Goal: Task Accomplishment & Management: Use online tool/utility

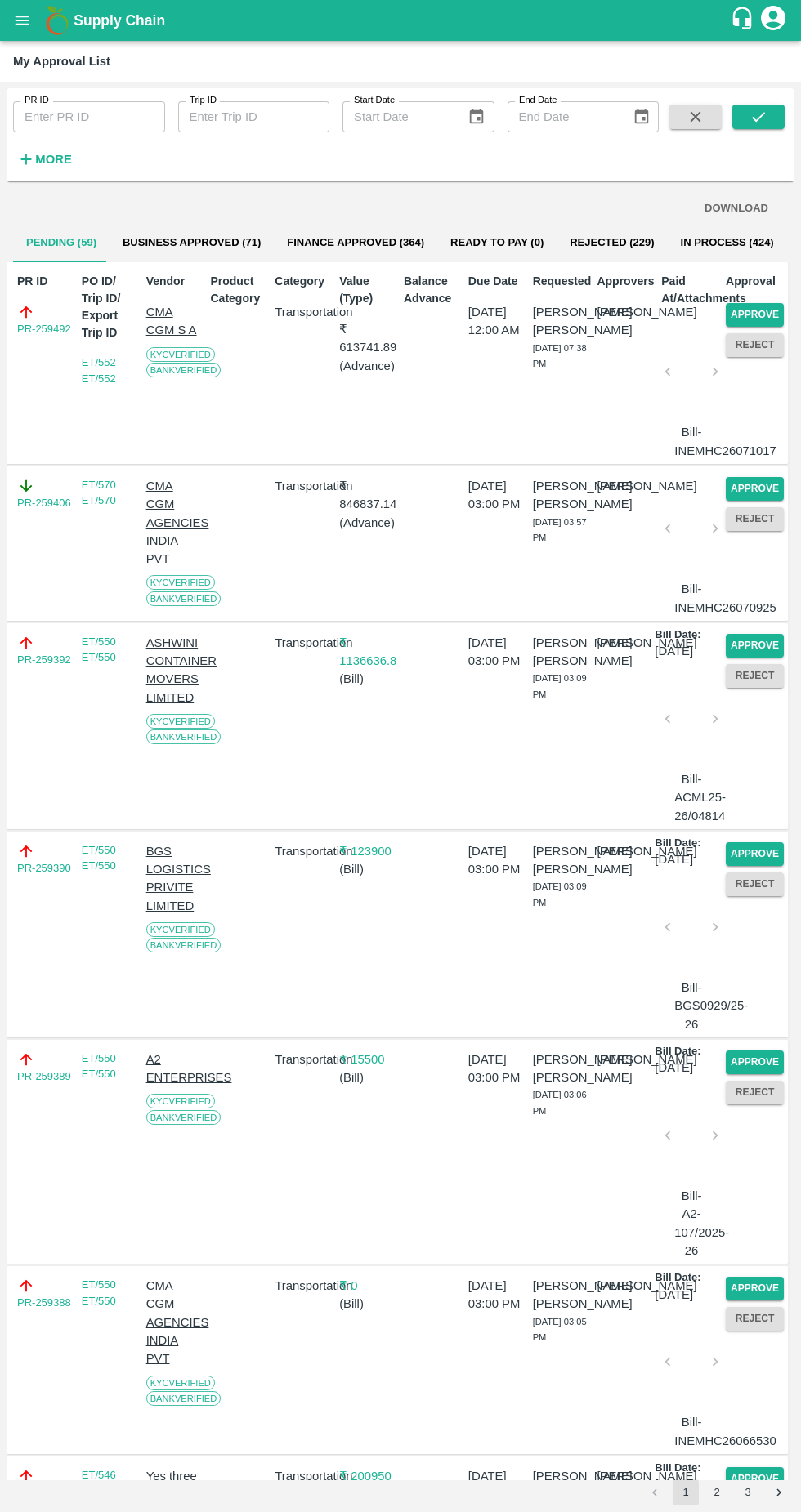
click at [764, 314] on button "Approve" at bounding box center [755, 315] width 58 height 24
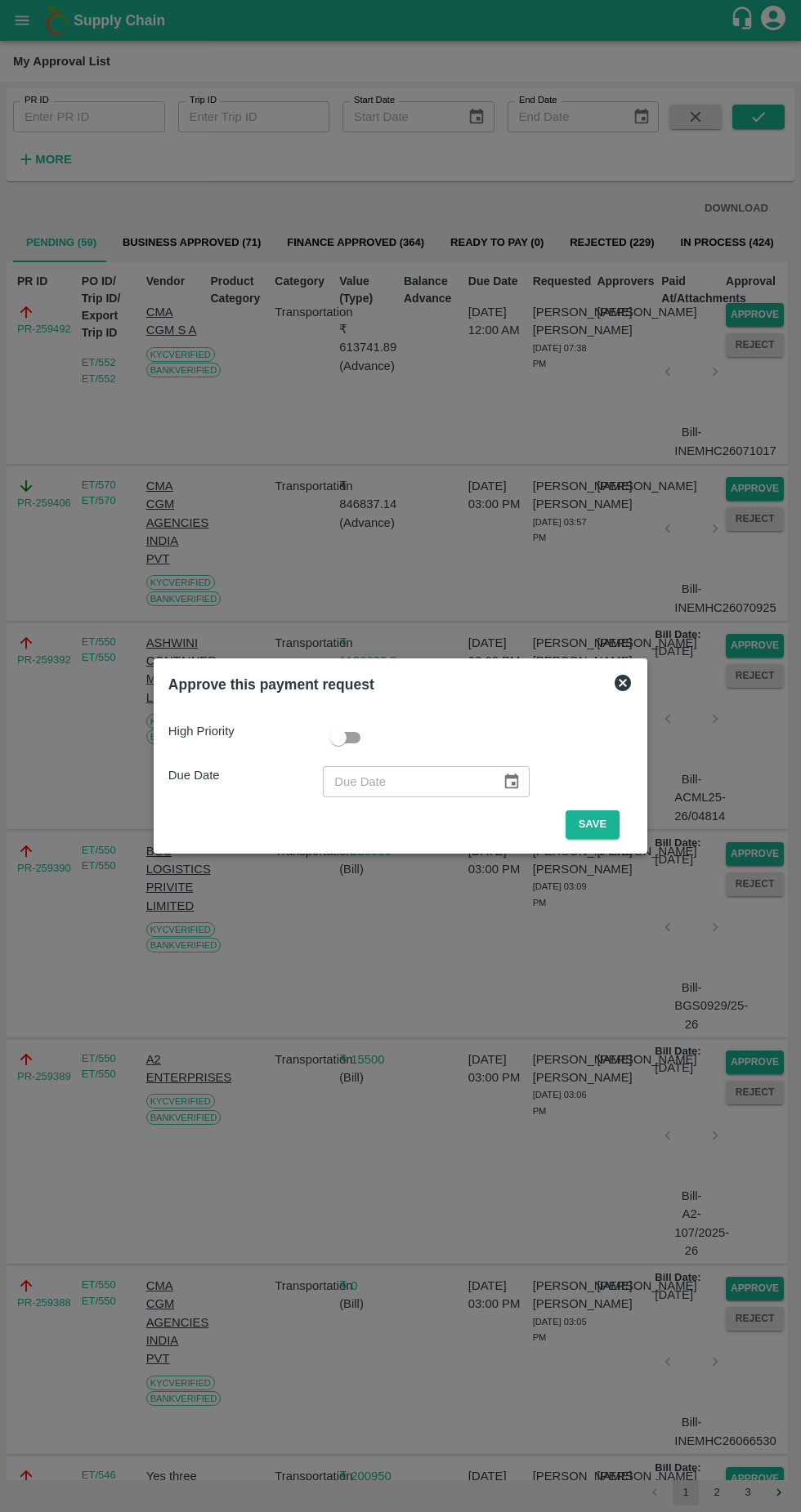
click at [593, 829] on button "Save" at bounding box center [592, 824] width 54 height 29
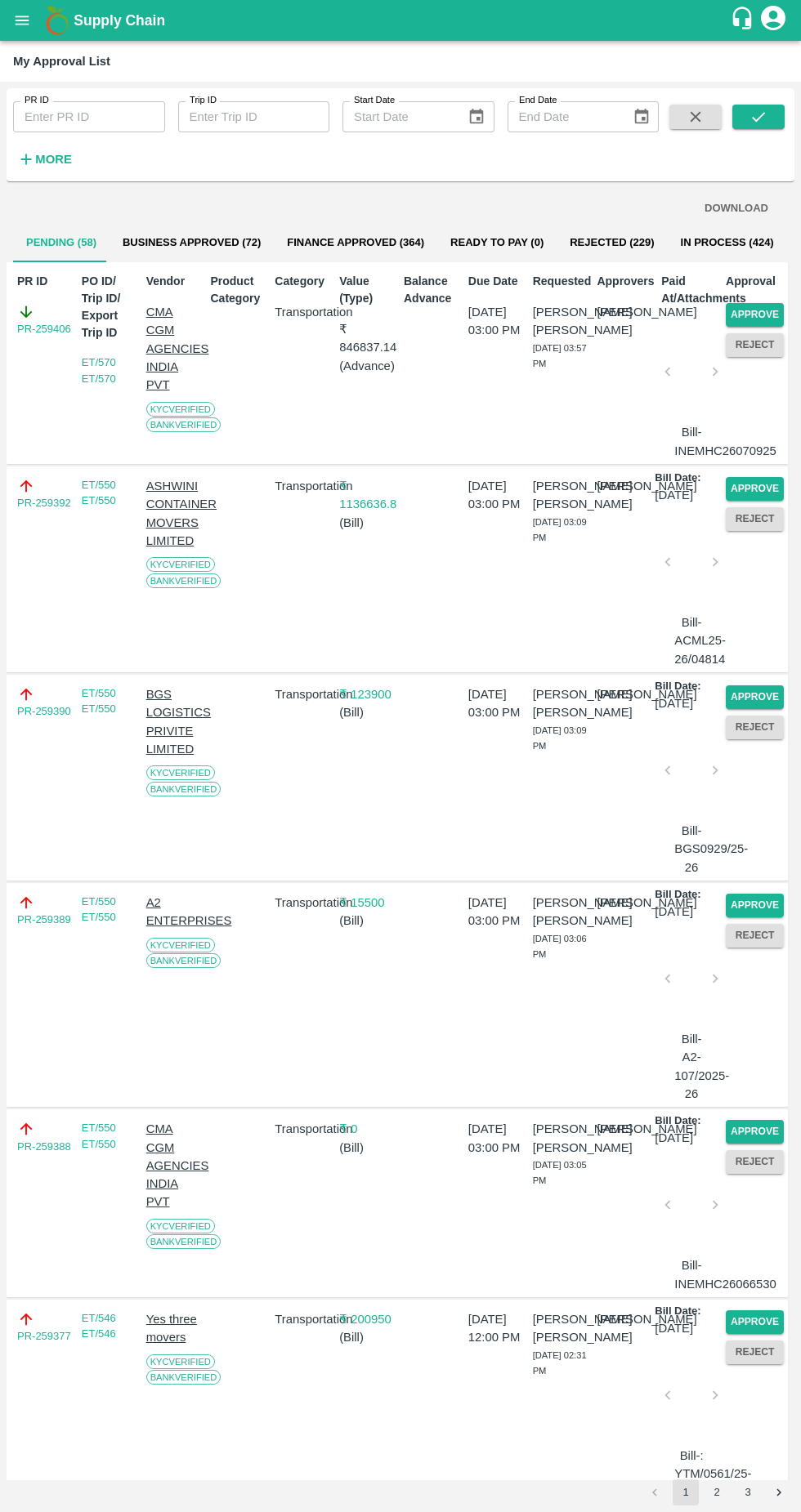
click at [764, 311] on button "Approve" at bounding box center [755, 315] width 58 height 24
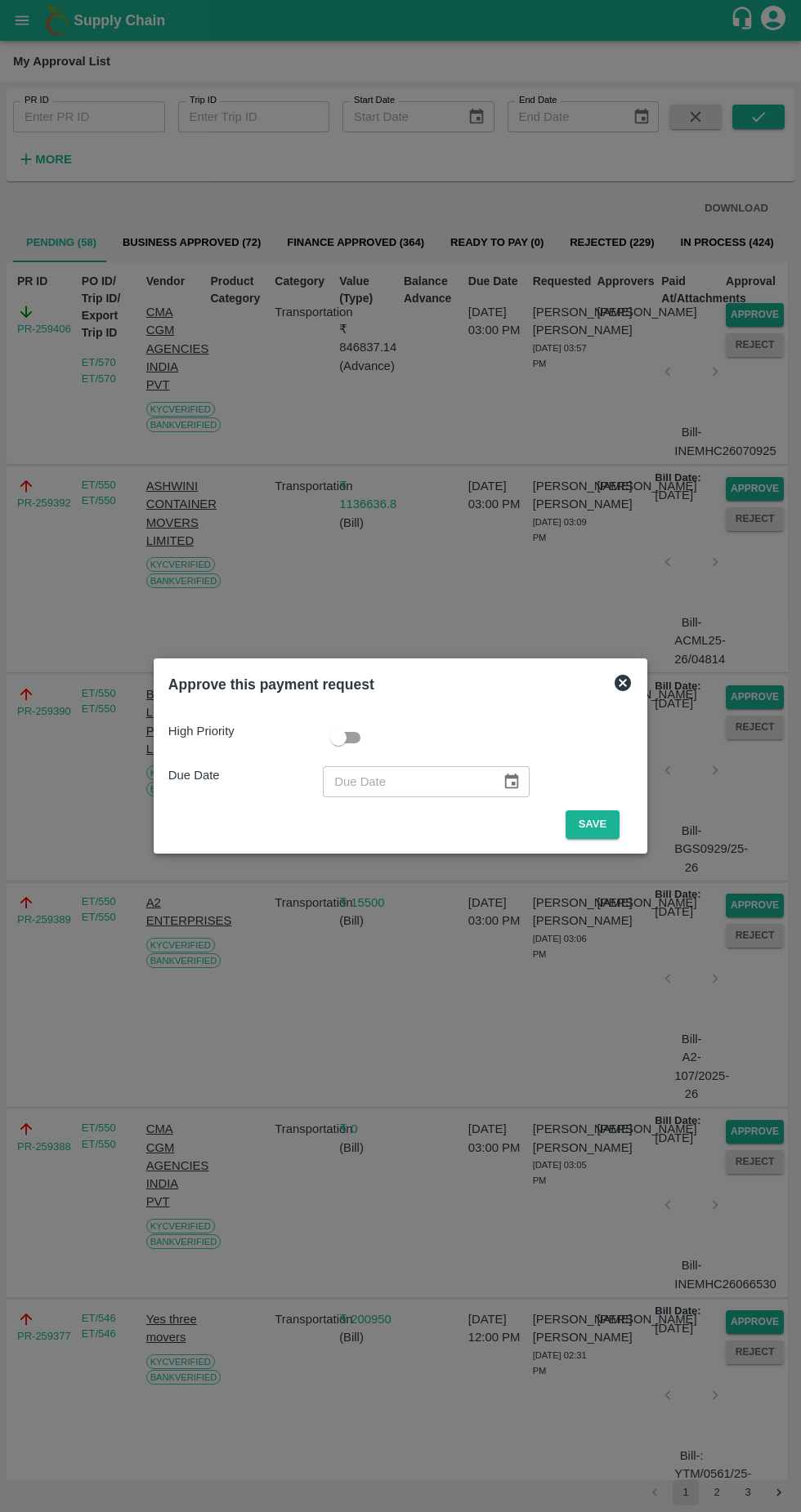
click at [600, 831] on button "Save" at bounding box center [592, 824] width 54 height 29
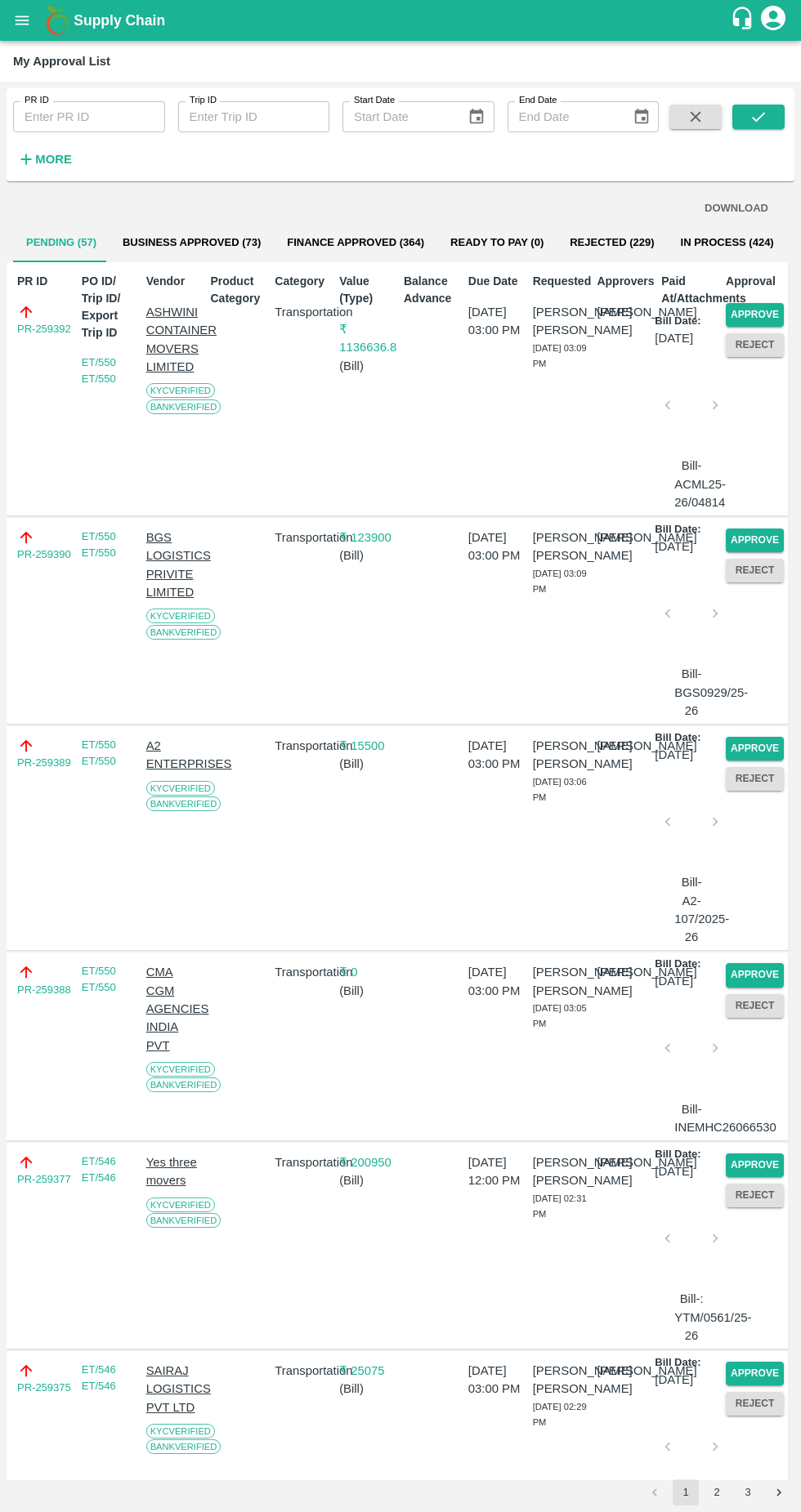
click at [740, 987] on button "Approve" at bounding box center [755, 975] width 58 height 24
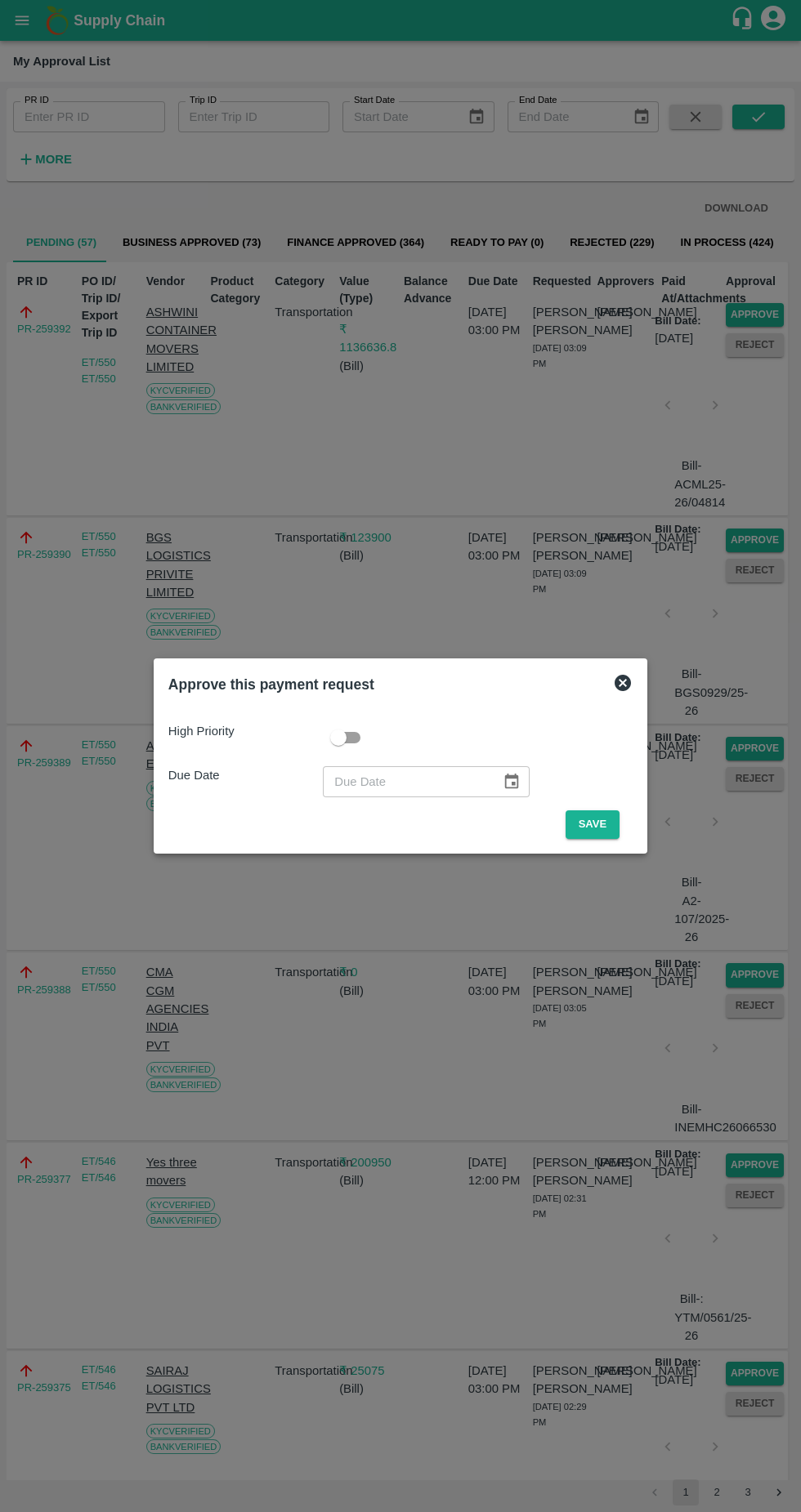
click at [599, 829] on button "Save" at bounding box center [592, 824] width 54 height 29
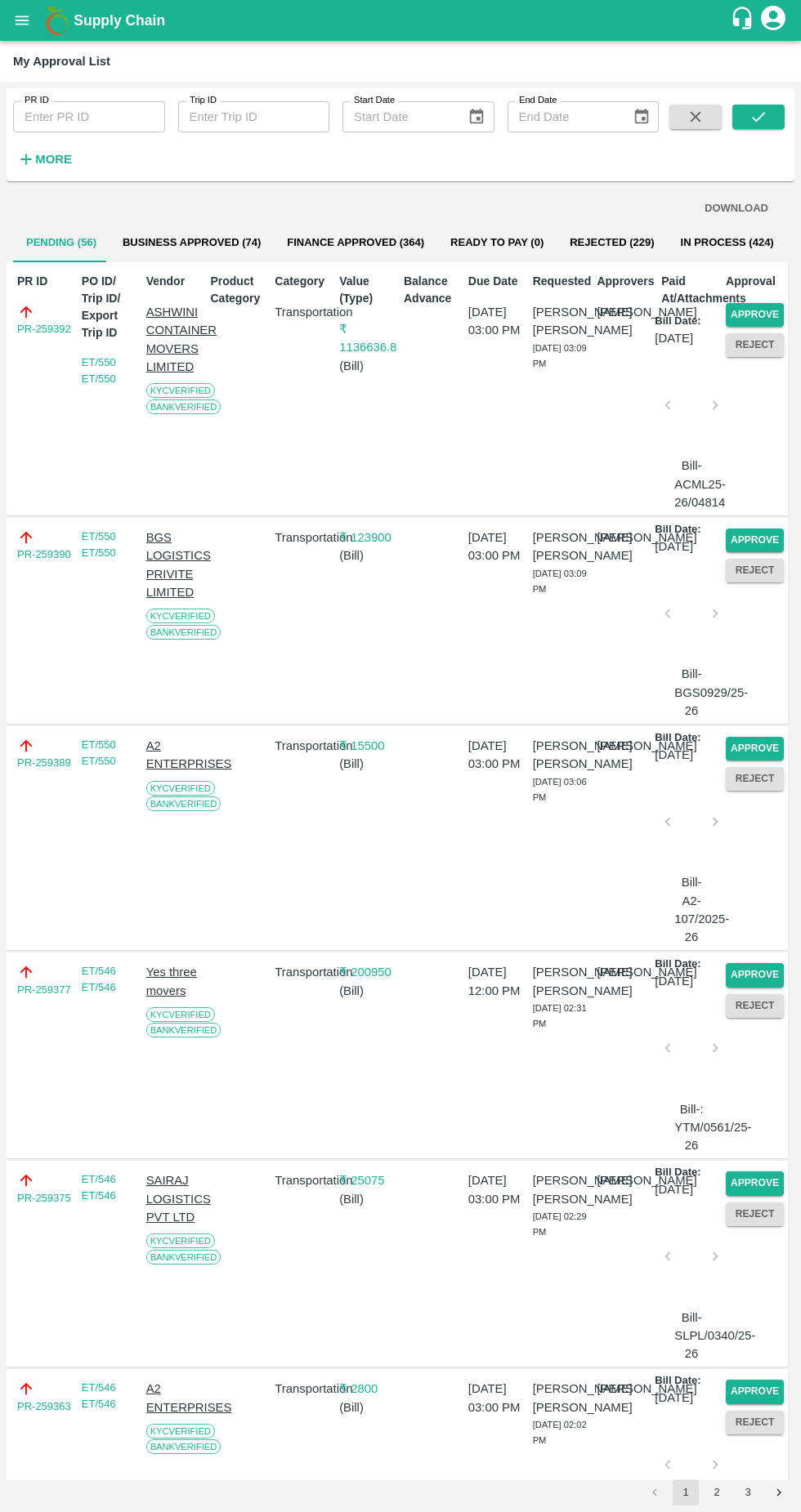
click at [744, 760] on button "Approve" at bounding box center [755, 749] width 58 height 24
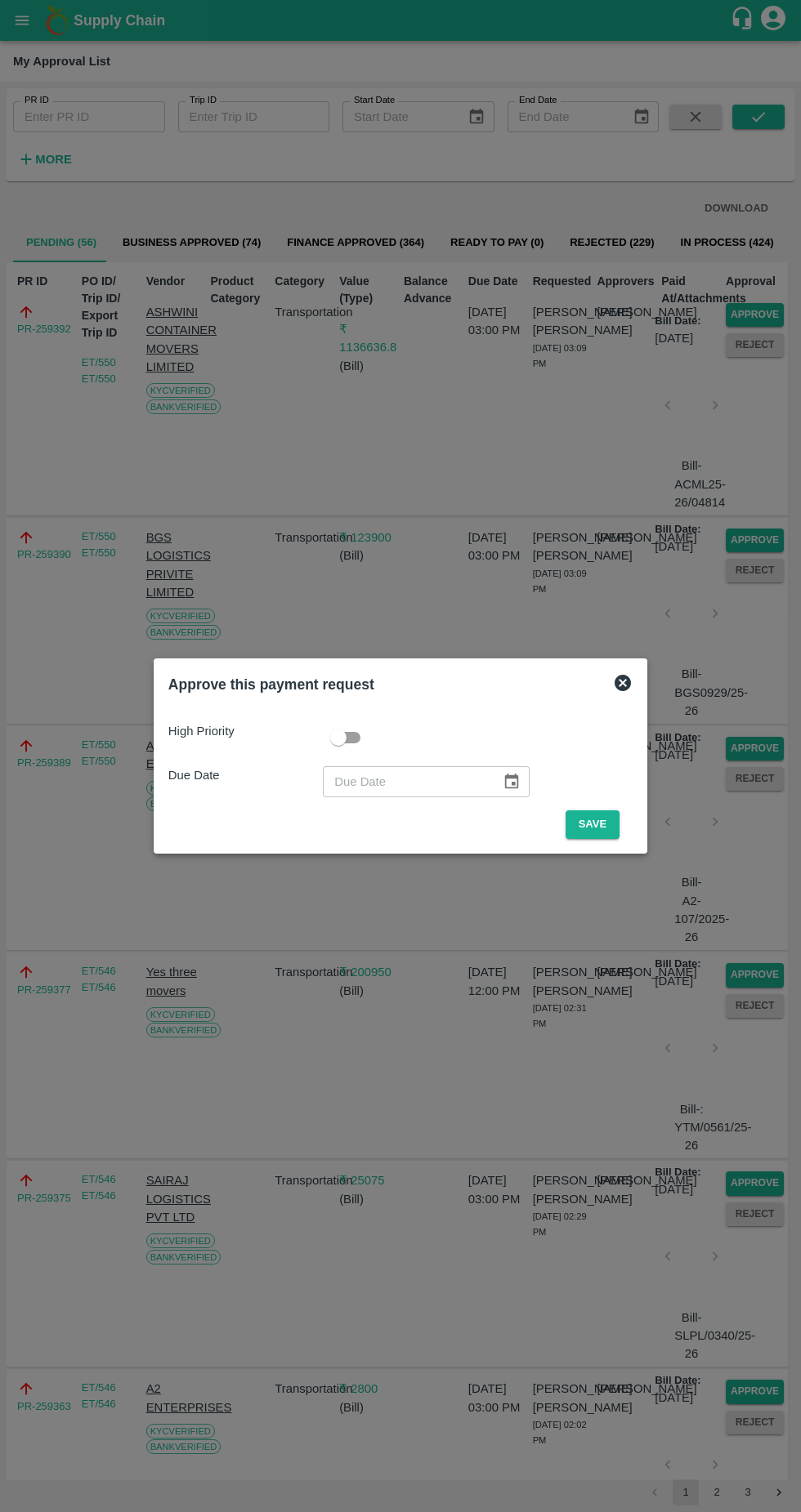
click at [587, 829] on button "Save" at bounding box center [592, 824] width 54 height 29
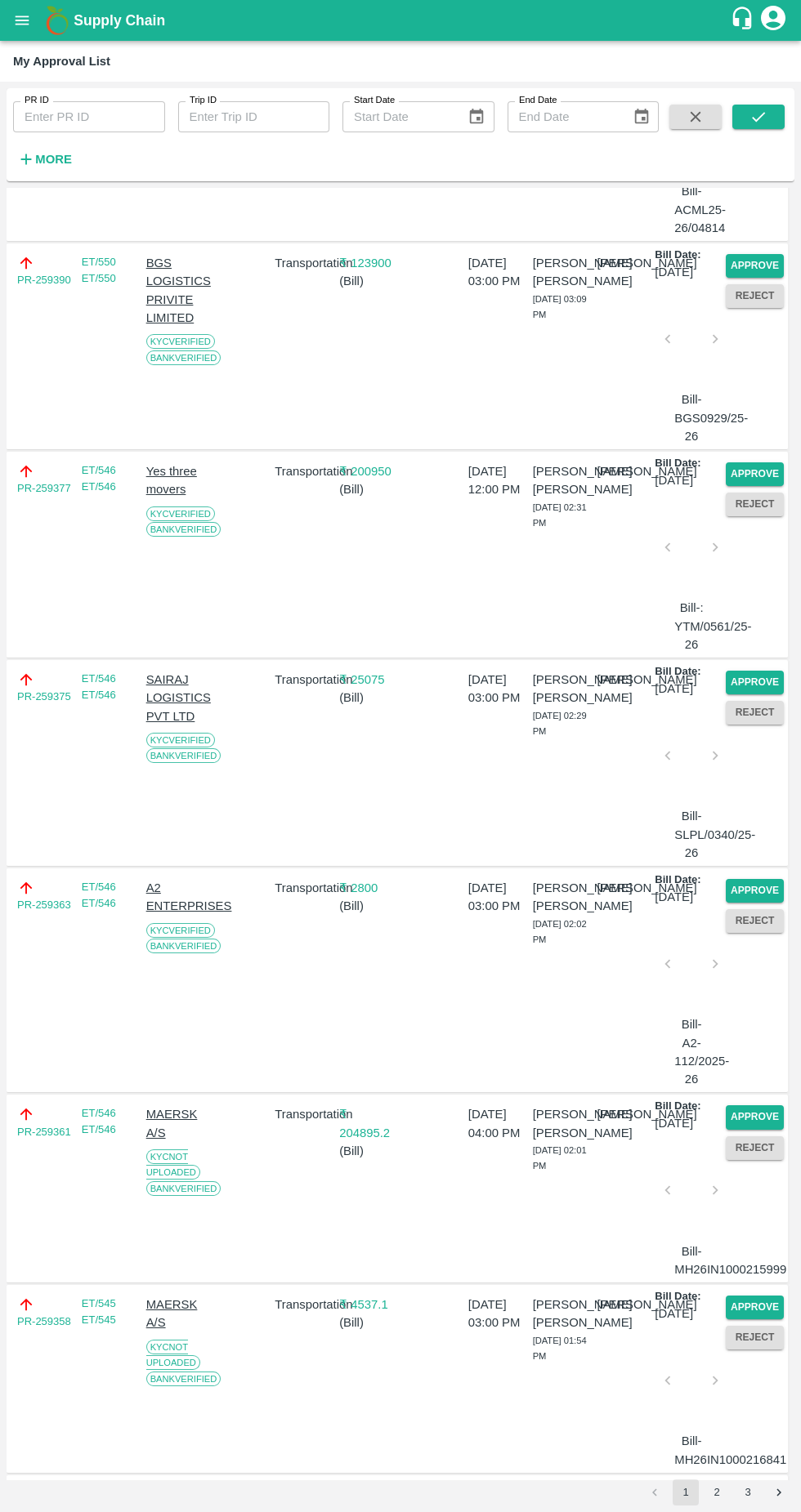
scroll to position [781, 0]
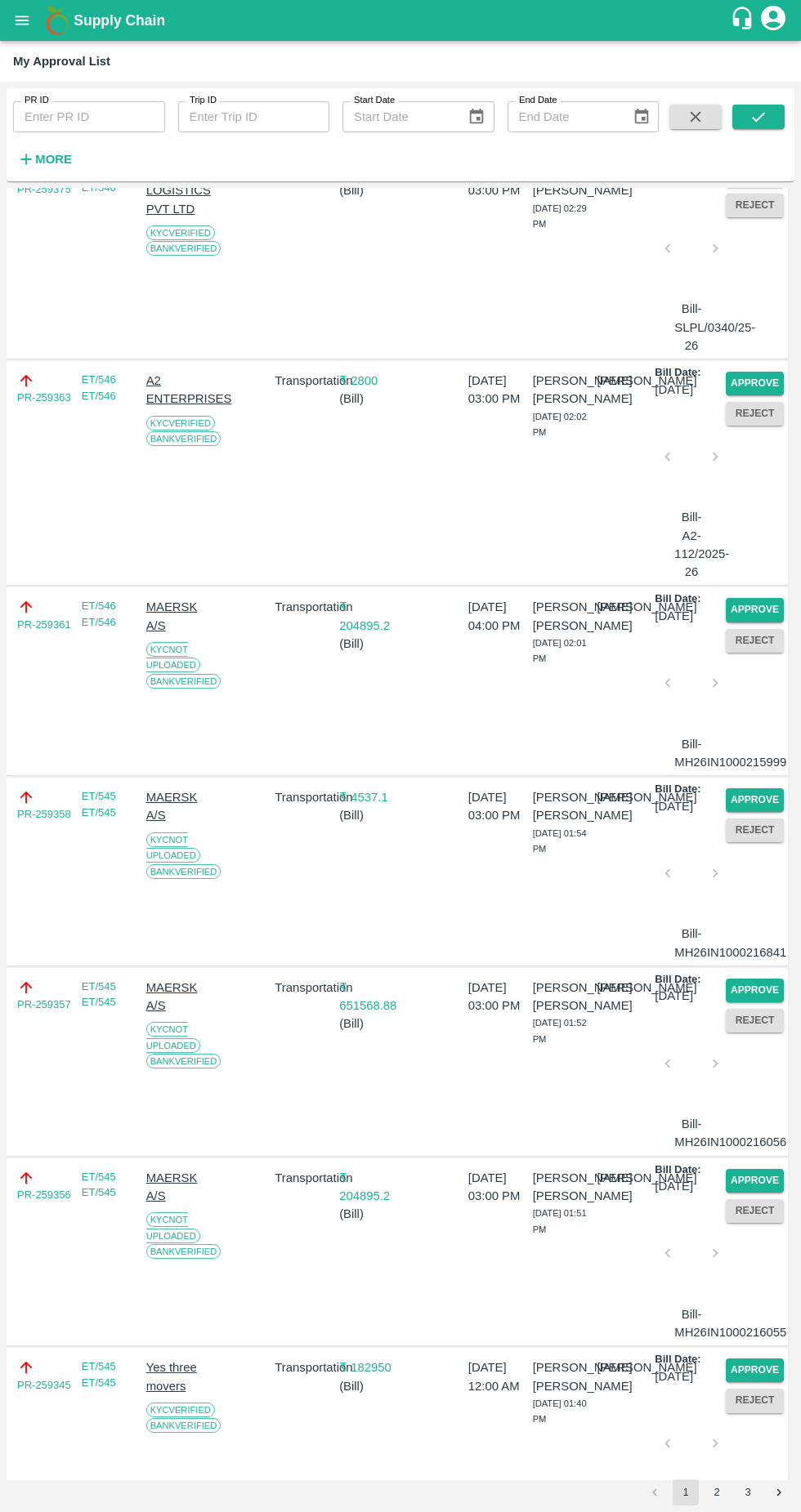
click at [738, 395] on button "Approve" at bounding box center [755, 383] width 58 height 24
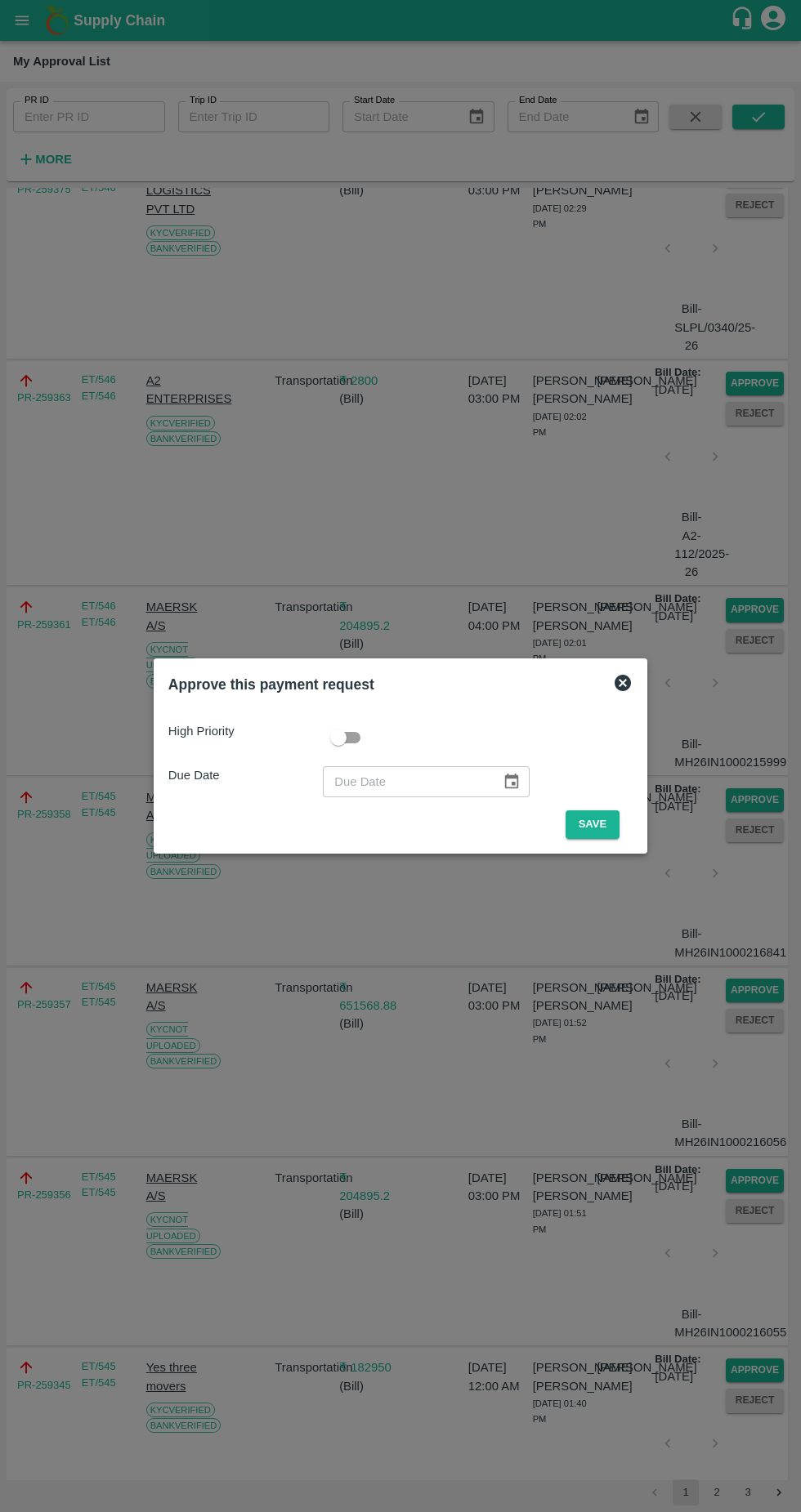
click at [597, 824] on button "Save" at bounding box center [592, 824] width 54 height 29
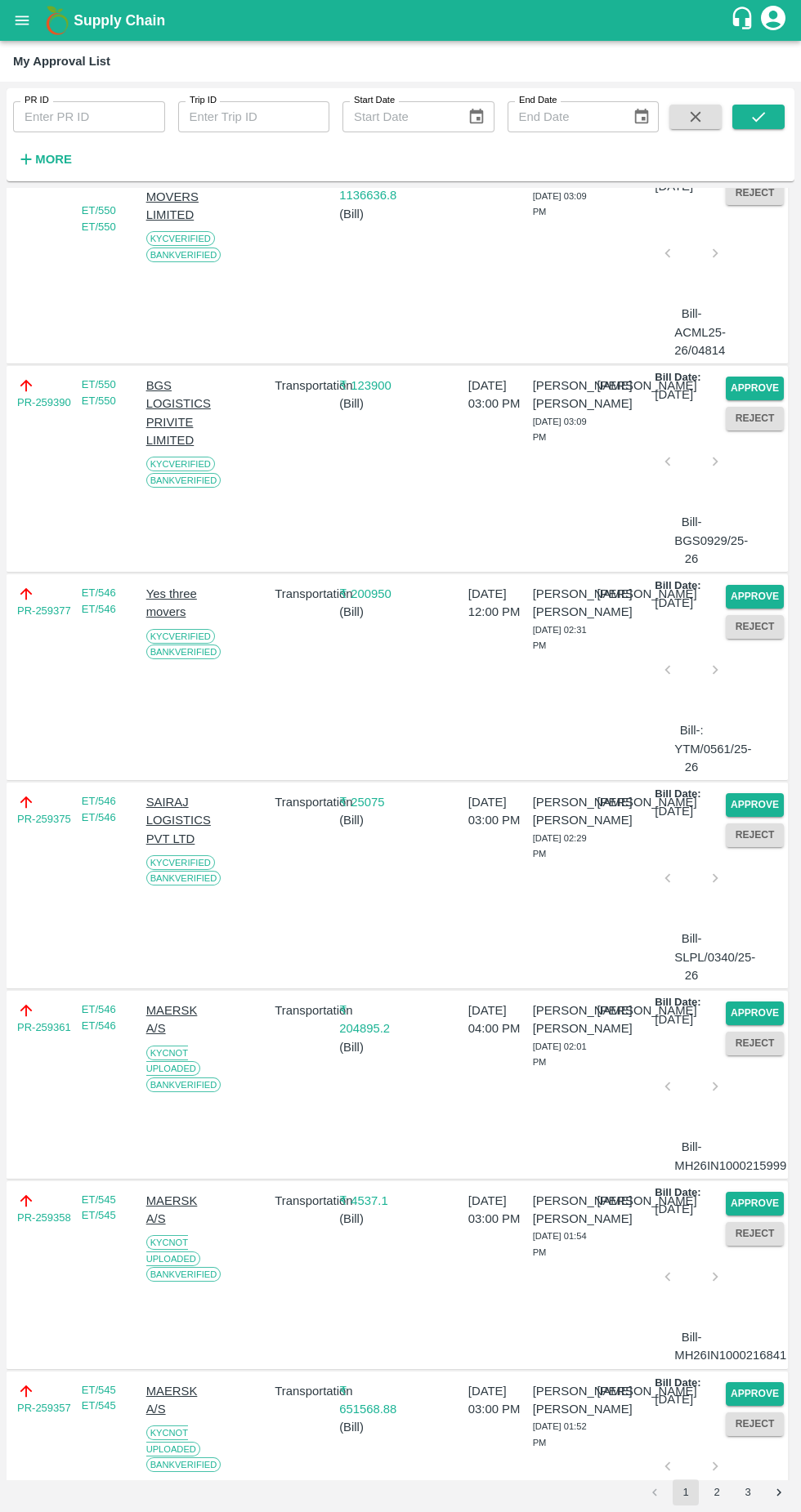
scroll to position [0, 0]
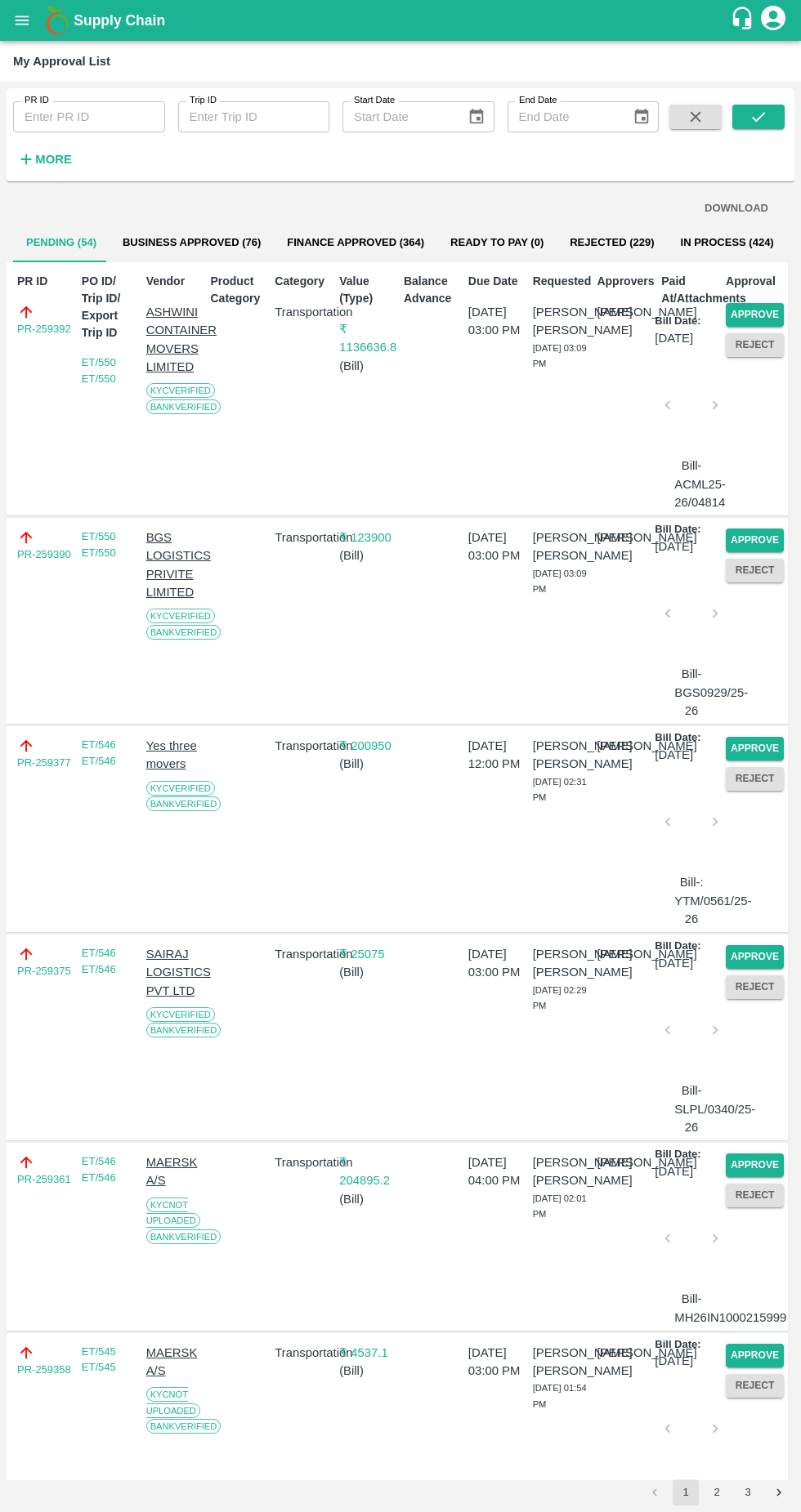
click at [765, 312] on button "Approve" at bounding box center [755, 315] width 58 height 24
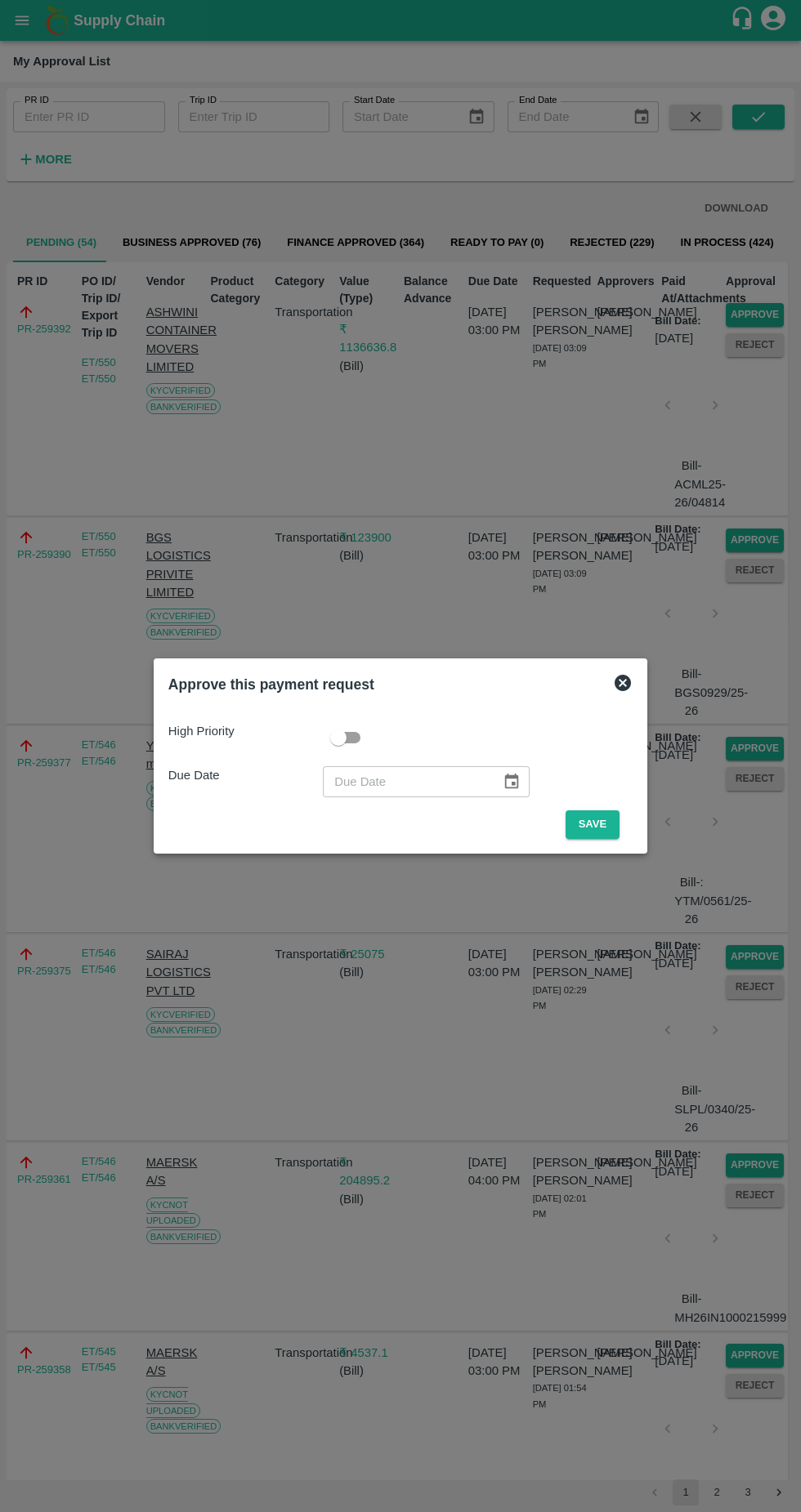
click at [600, 824] on button "Save" at bounding box center [592, 824] width 54 height 29
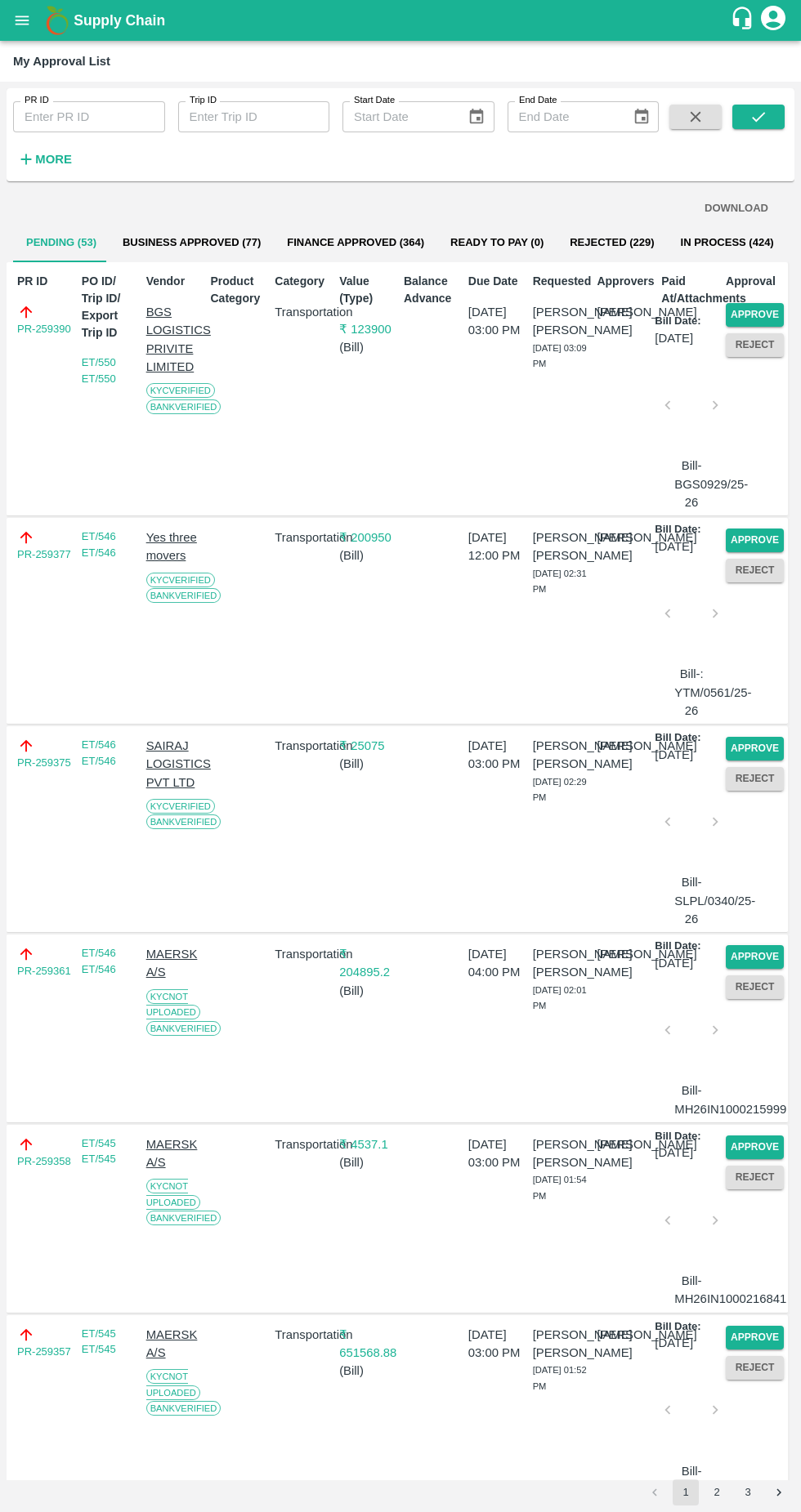
click at [764, 317] on button "Approve" at bounding box center [755, 315] width 58 height 24
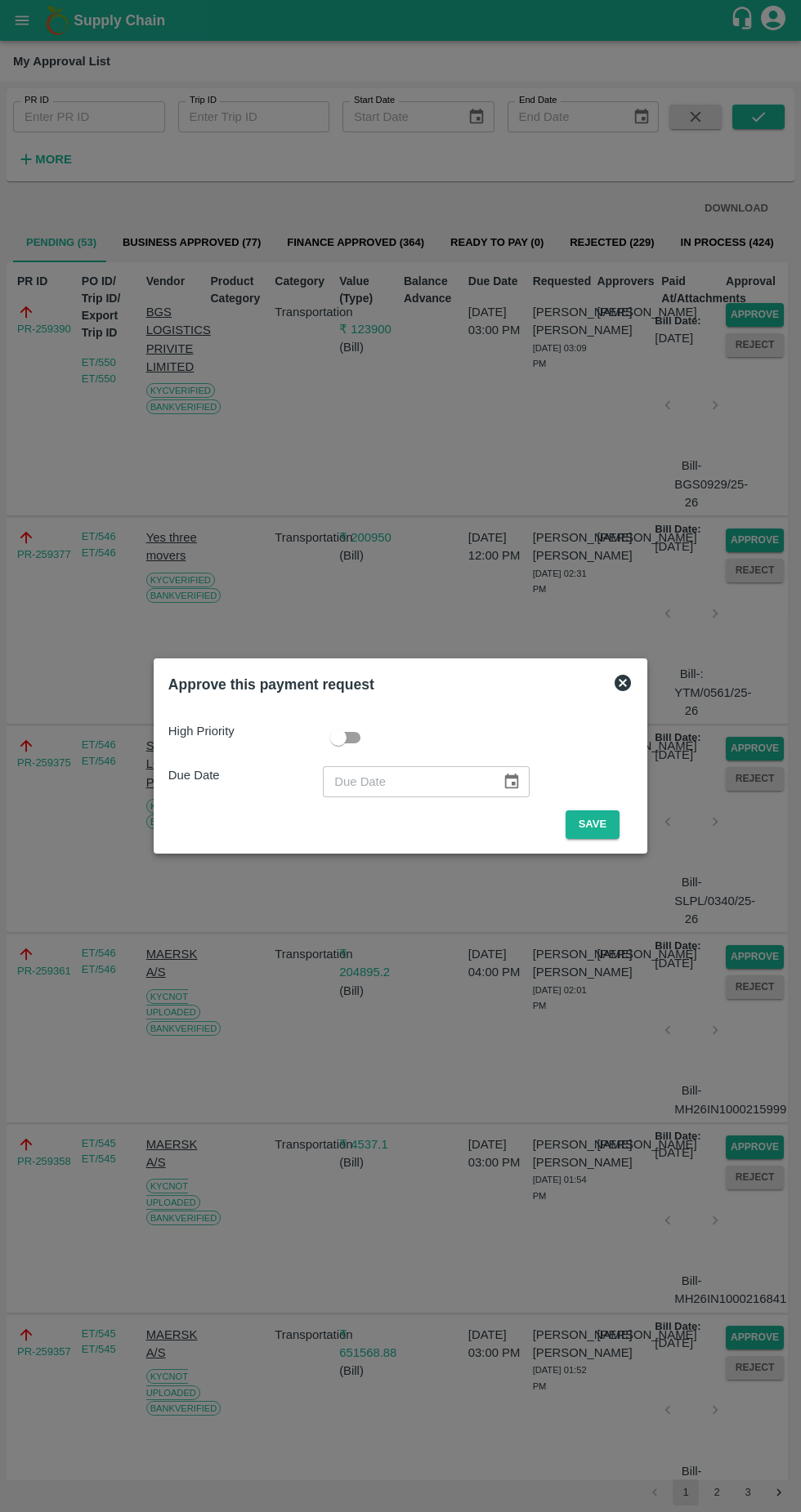
click at [593, 817] on button "Save" at bounding box center [592, 824] width 54 height 29
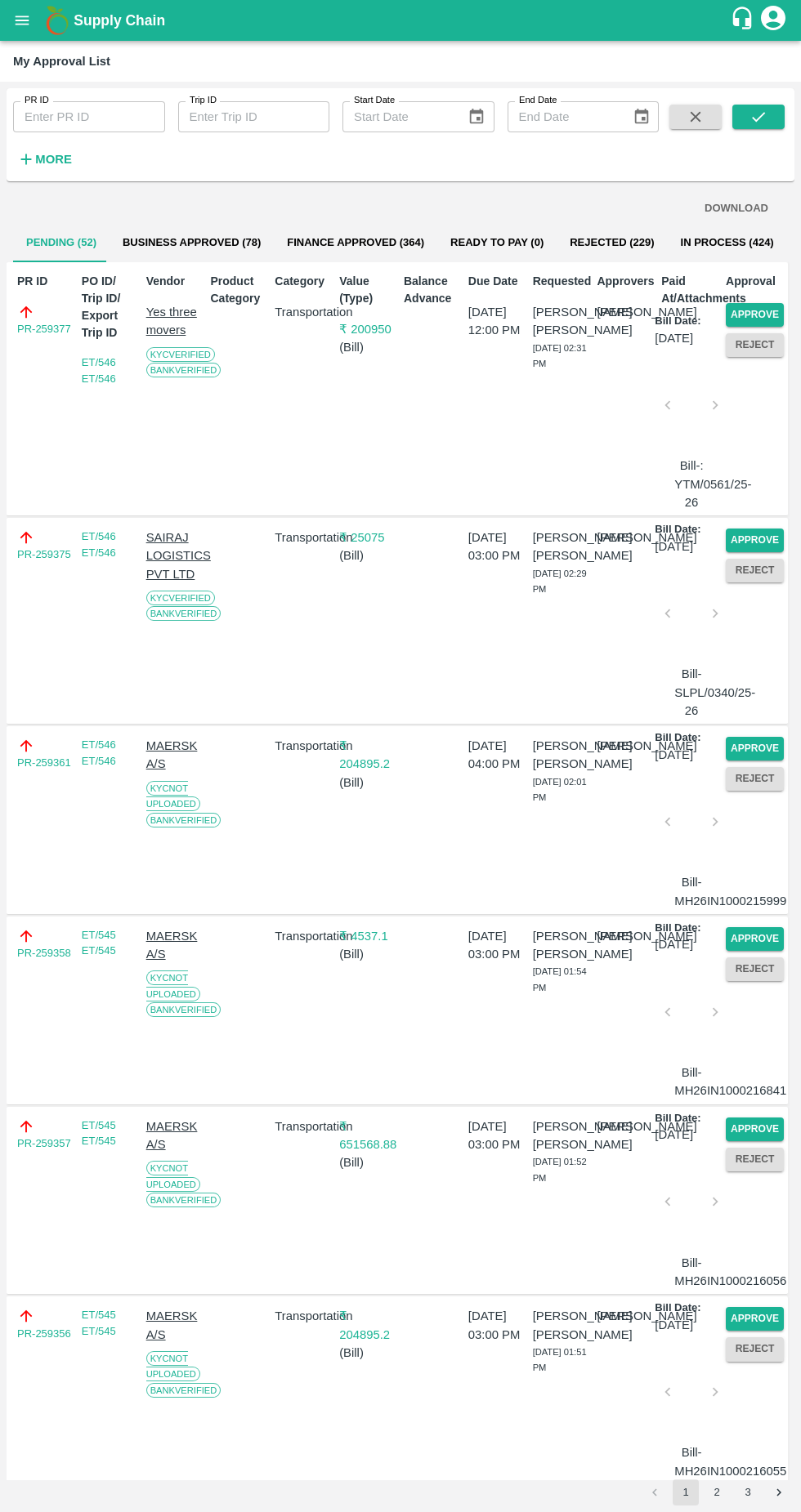
click at [751, 314] on button "Approve" at bounding box center [755, 315] width 58 height 24
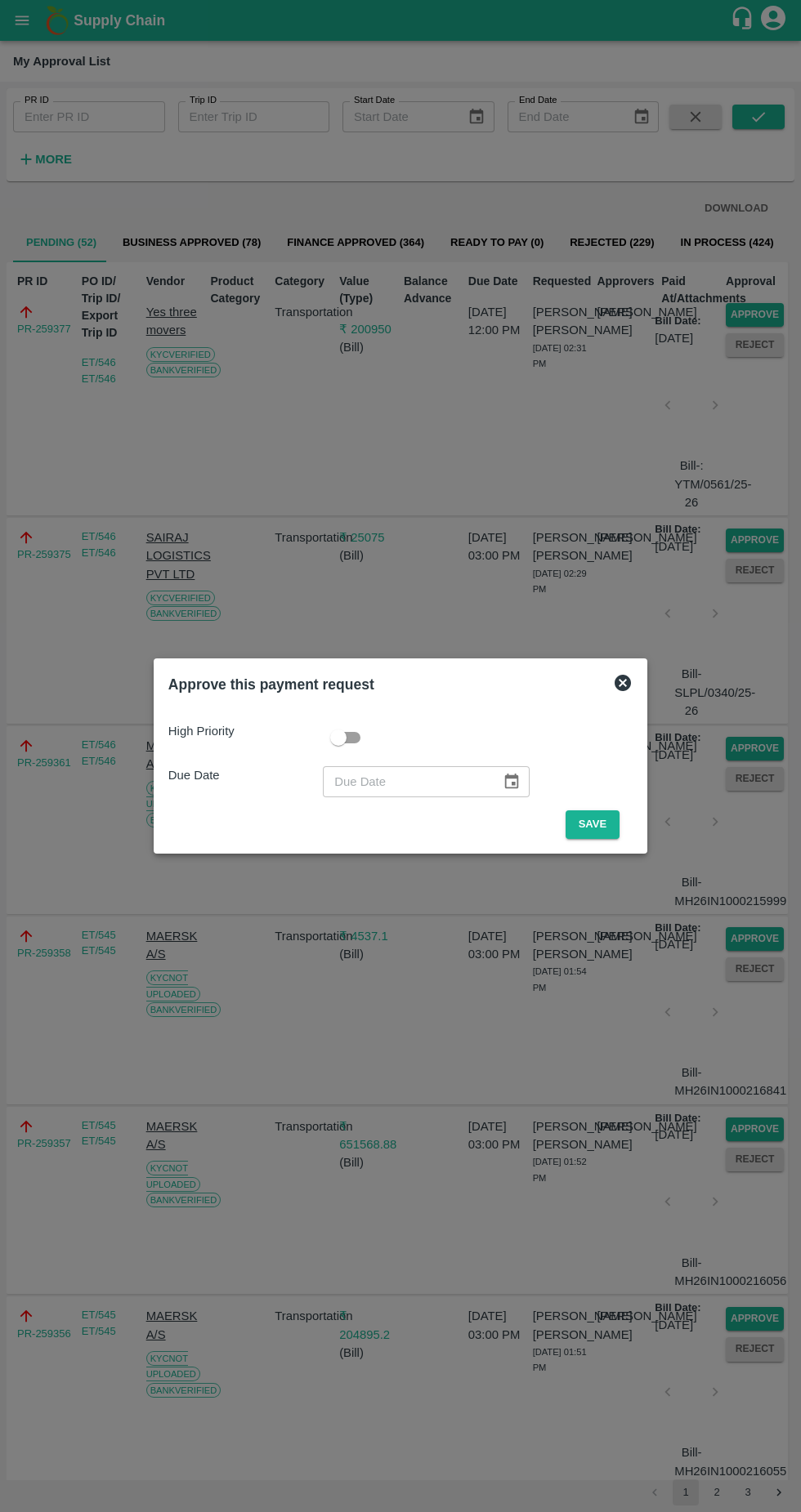
click at [593, 841] on div "High Priority Due Date ​ Save" at bounding box center [400, 774] width 477 height 143
click at [587, 831] on button "Save" at bounding box center [592, 824] width 54 height 29
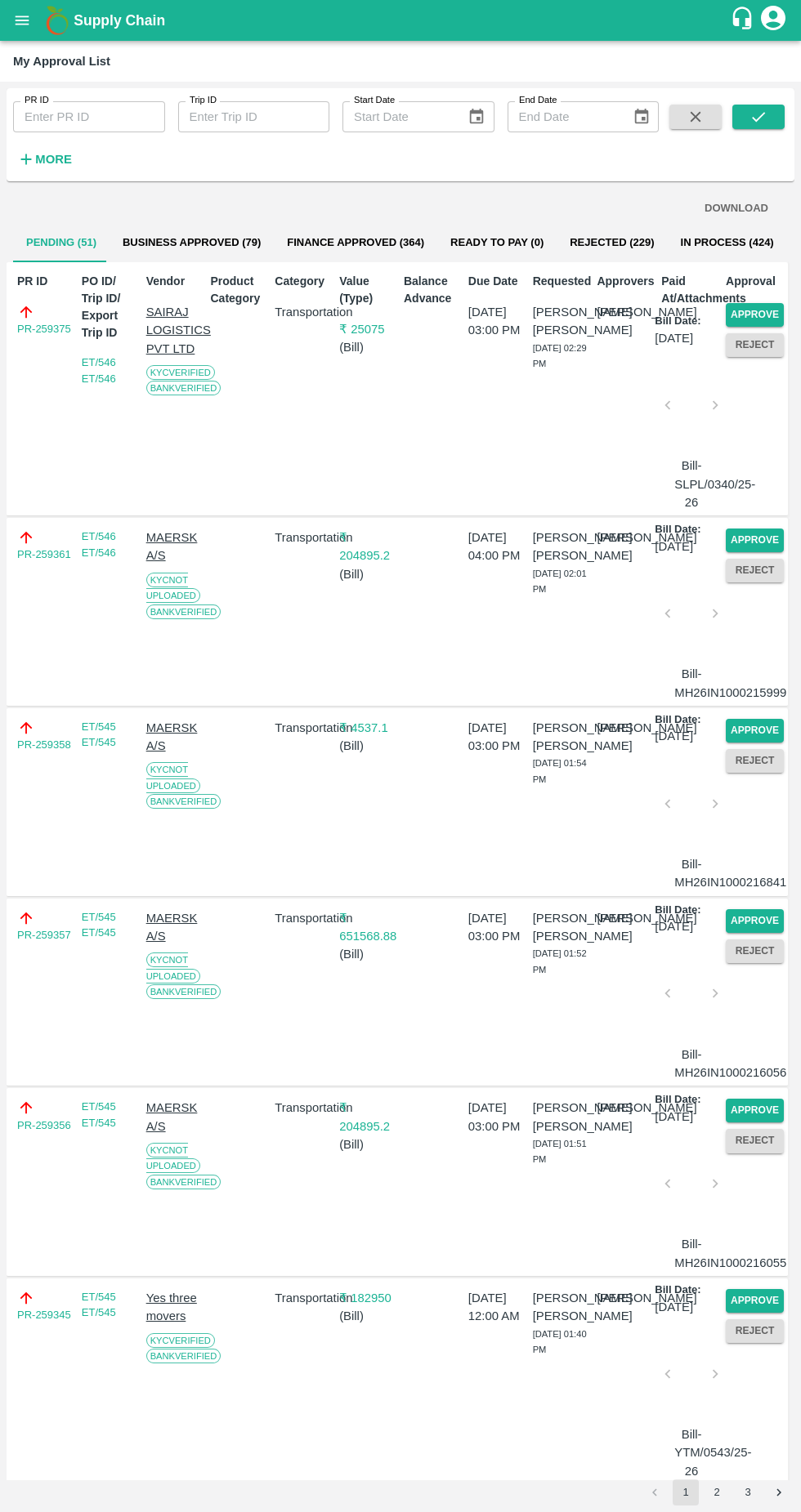
click at [771, 313] on button "Approve" at bounding box center [755, 315] width 58 height 24
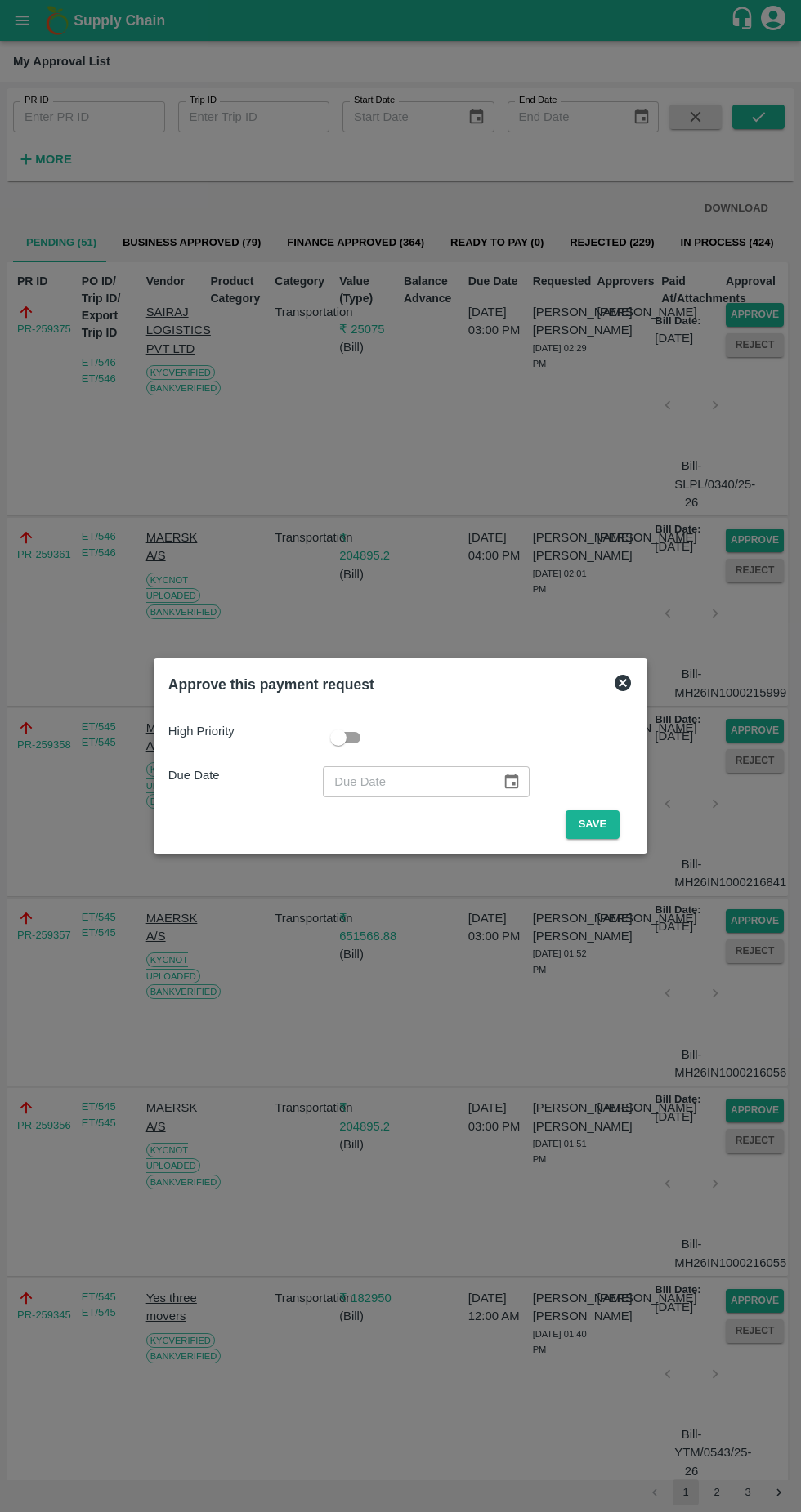
click at [597, 824] on button "Save" at bounding box center [592, 824] width 54 height 29
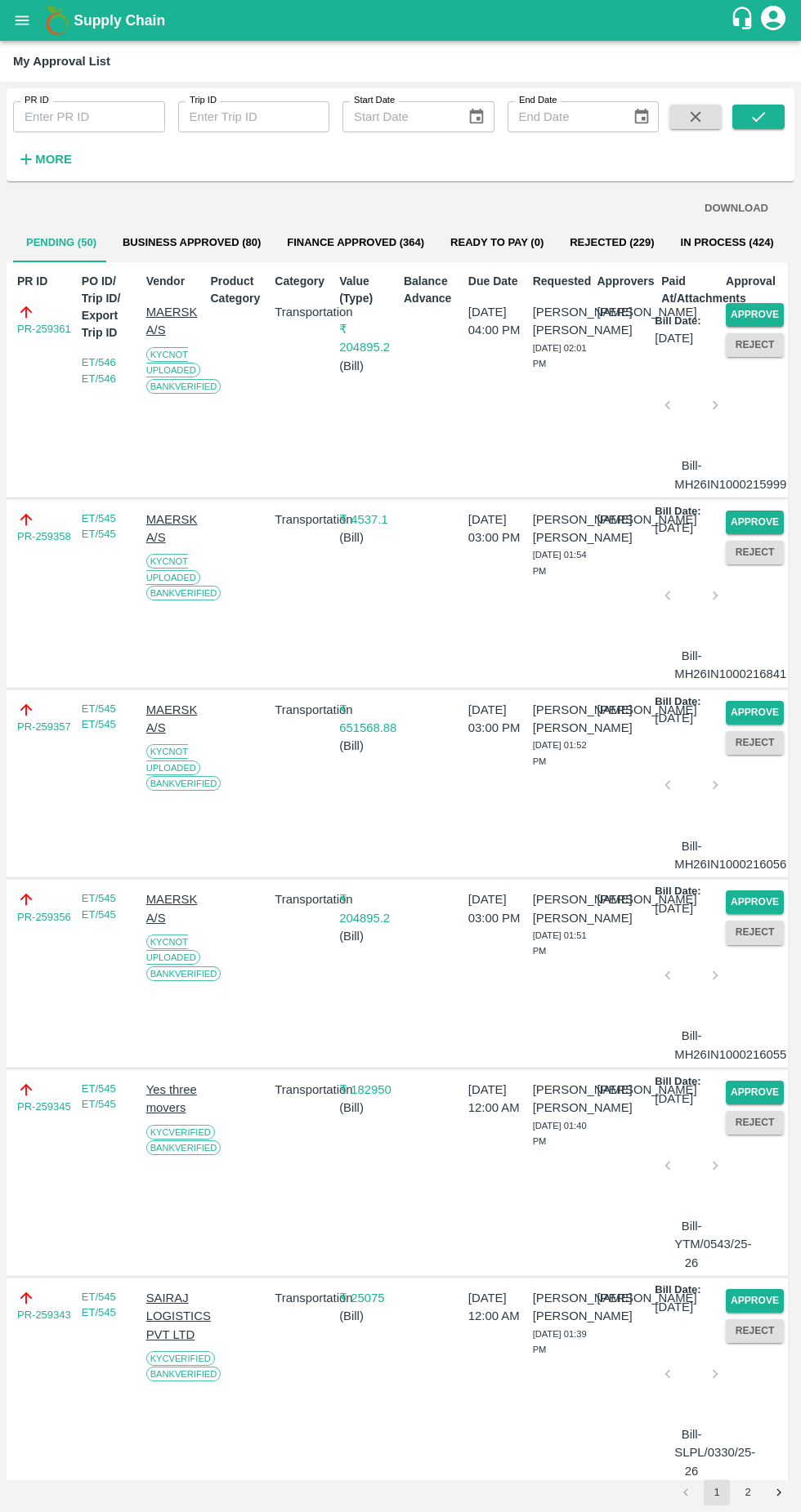
click at [766, 304] on button "Approve" at bounding box center [755, 315] width 58 height 24
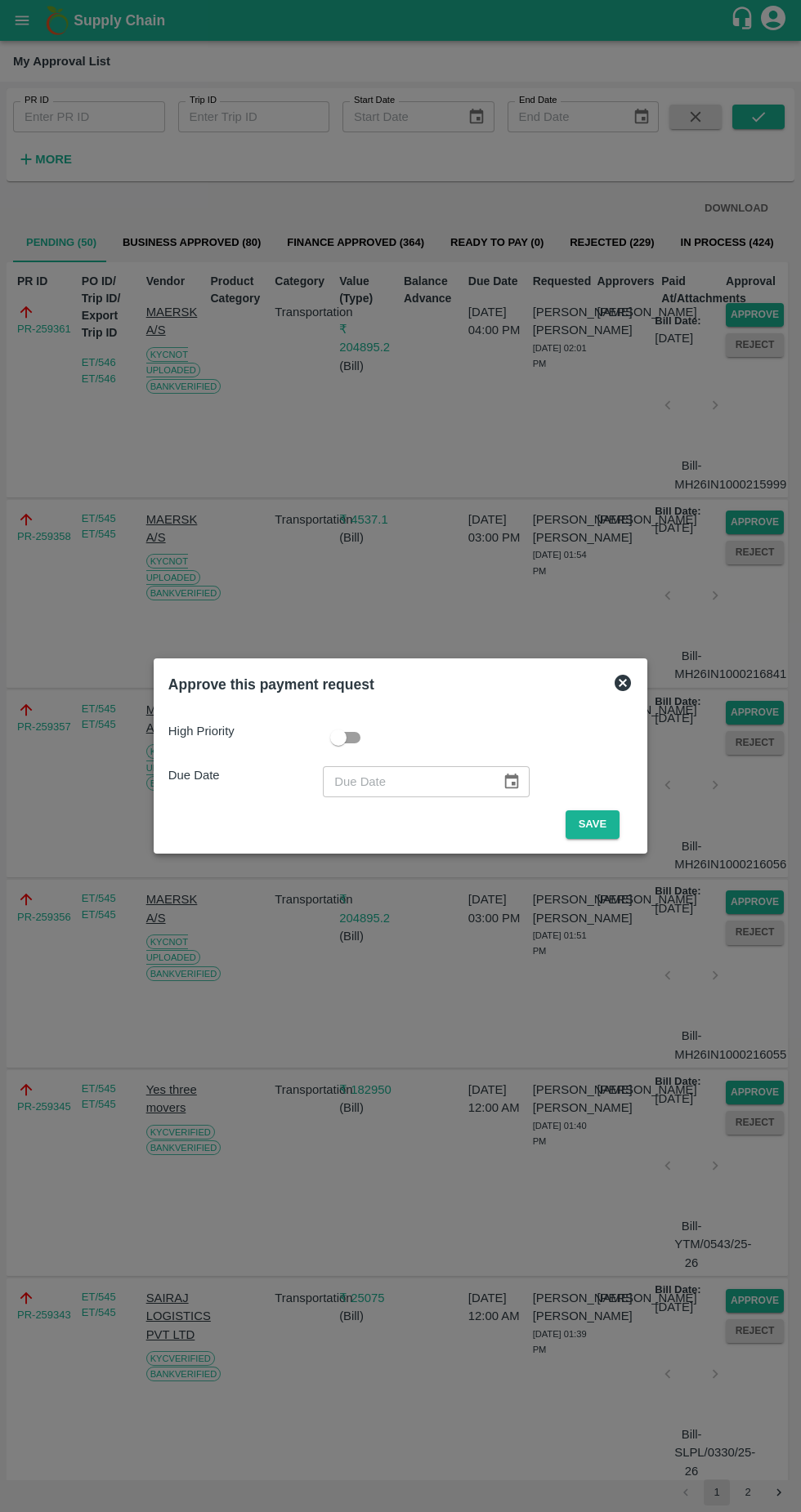
click at [599, 826] on button "Save" at bounding box center [592, 824] width 54 height 29
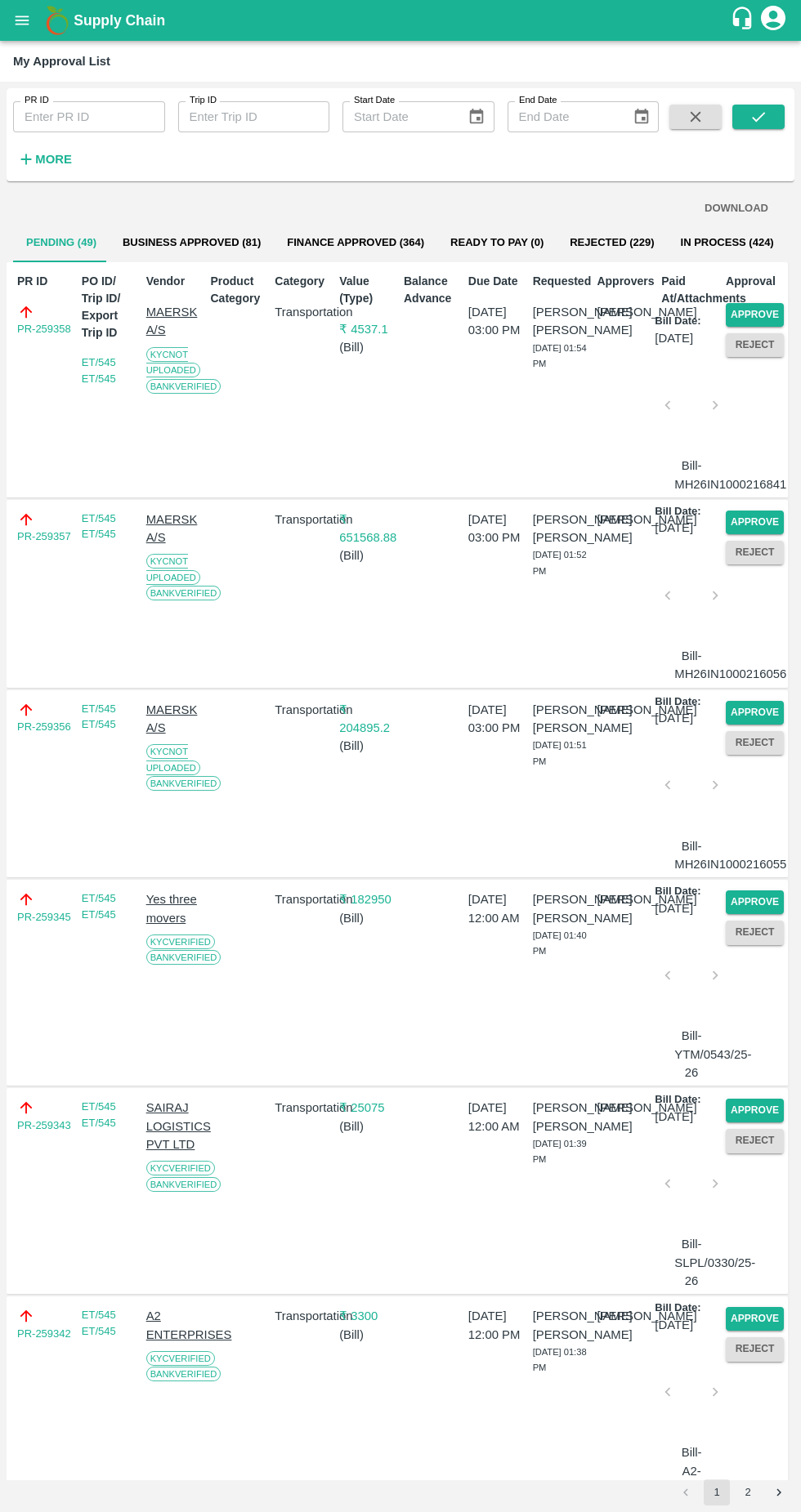
click at [767, 308] on button "Approve" at bounding box center [755, 315] width 58 height 24
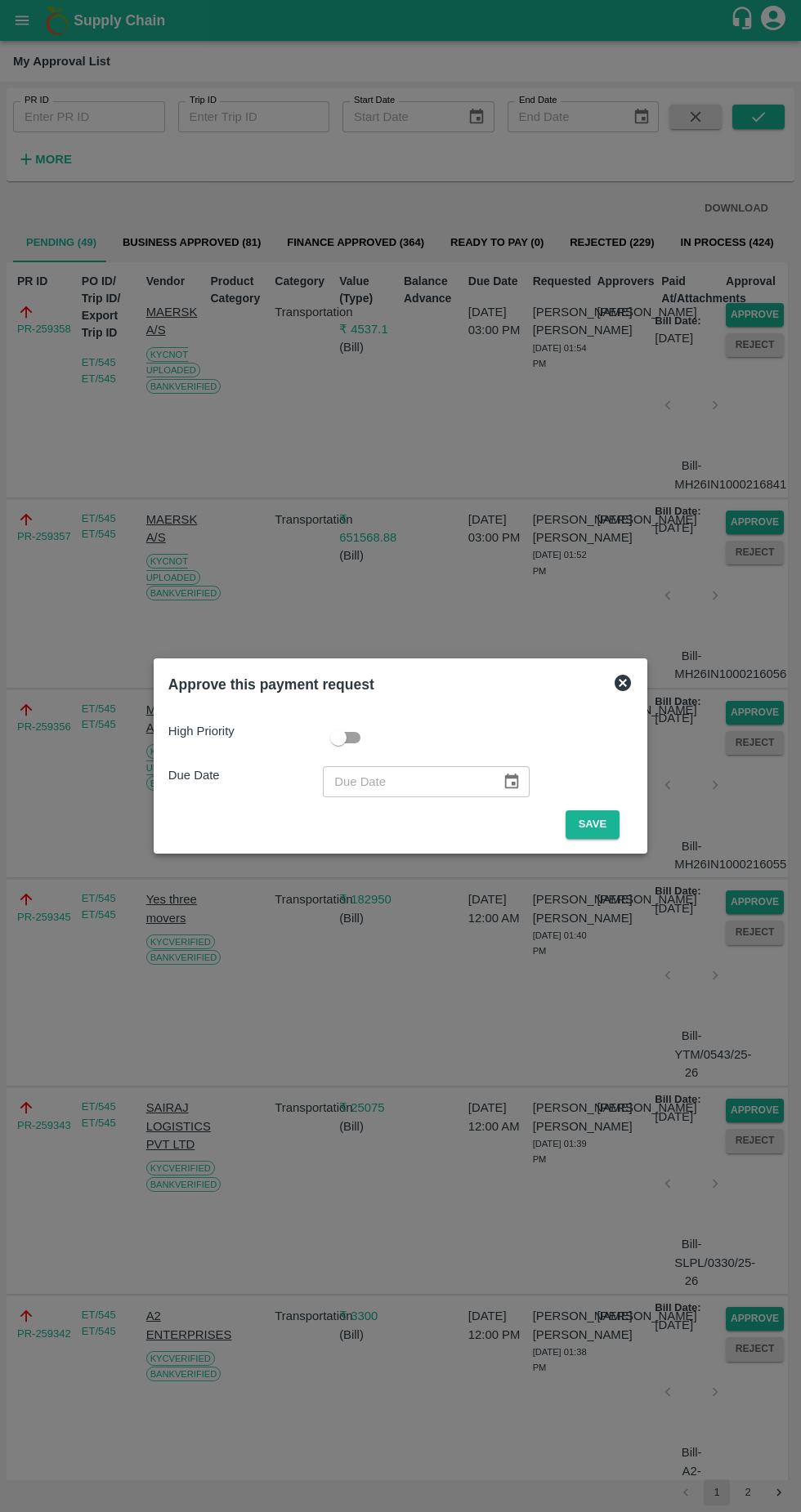
click at [594, 836] on button "Save" at bounding box center [592, 824] width 54 height 29
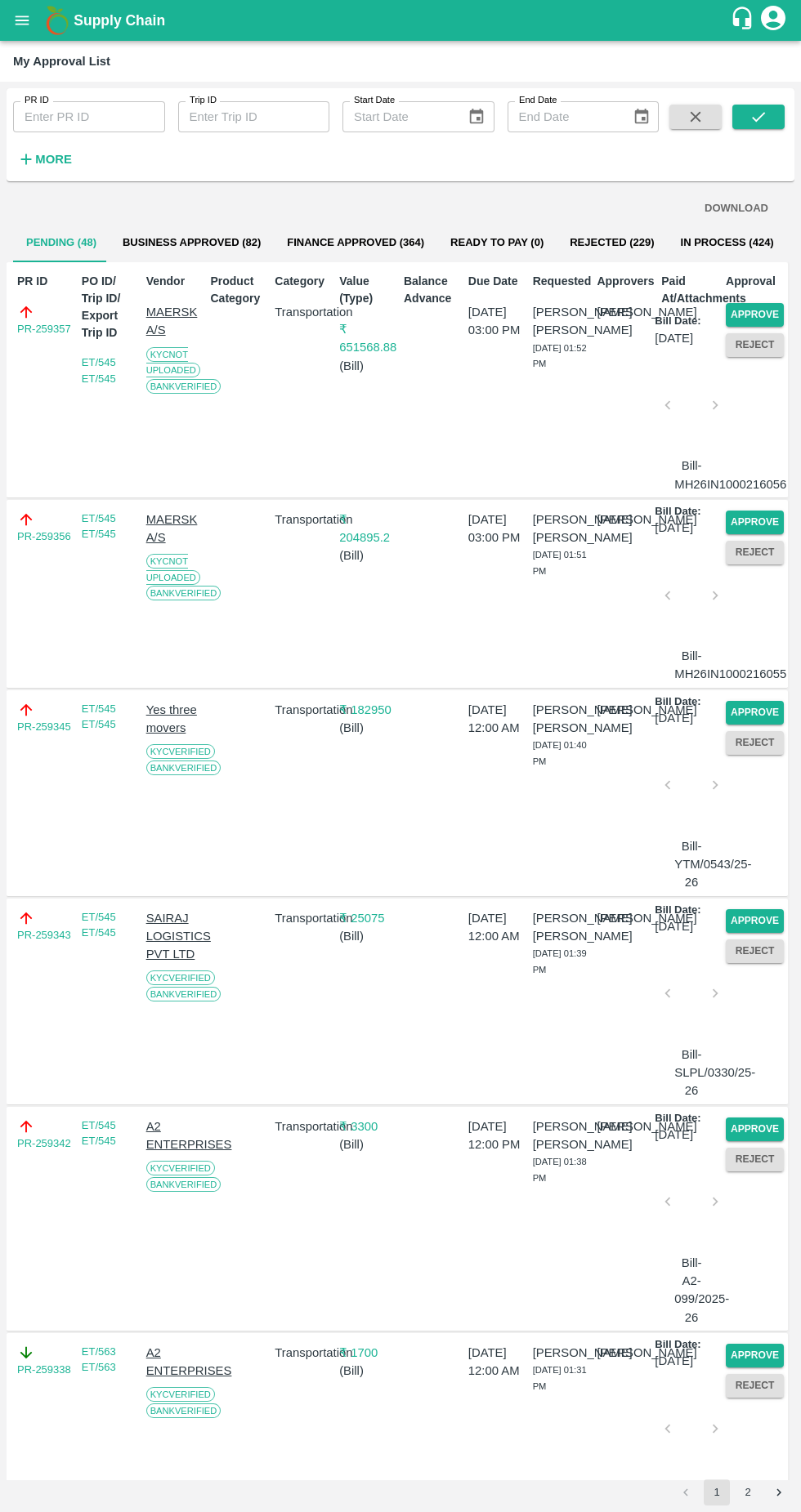
click at [771, 312] on button "Approve" at bounding box center [755, 315] width 58 height 24
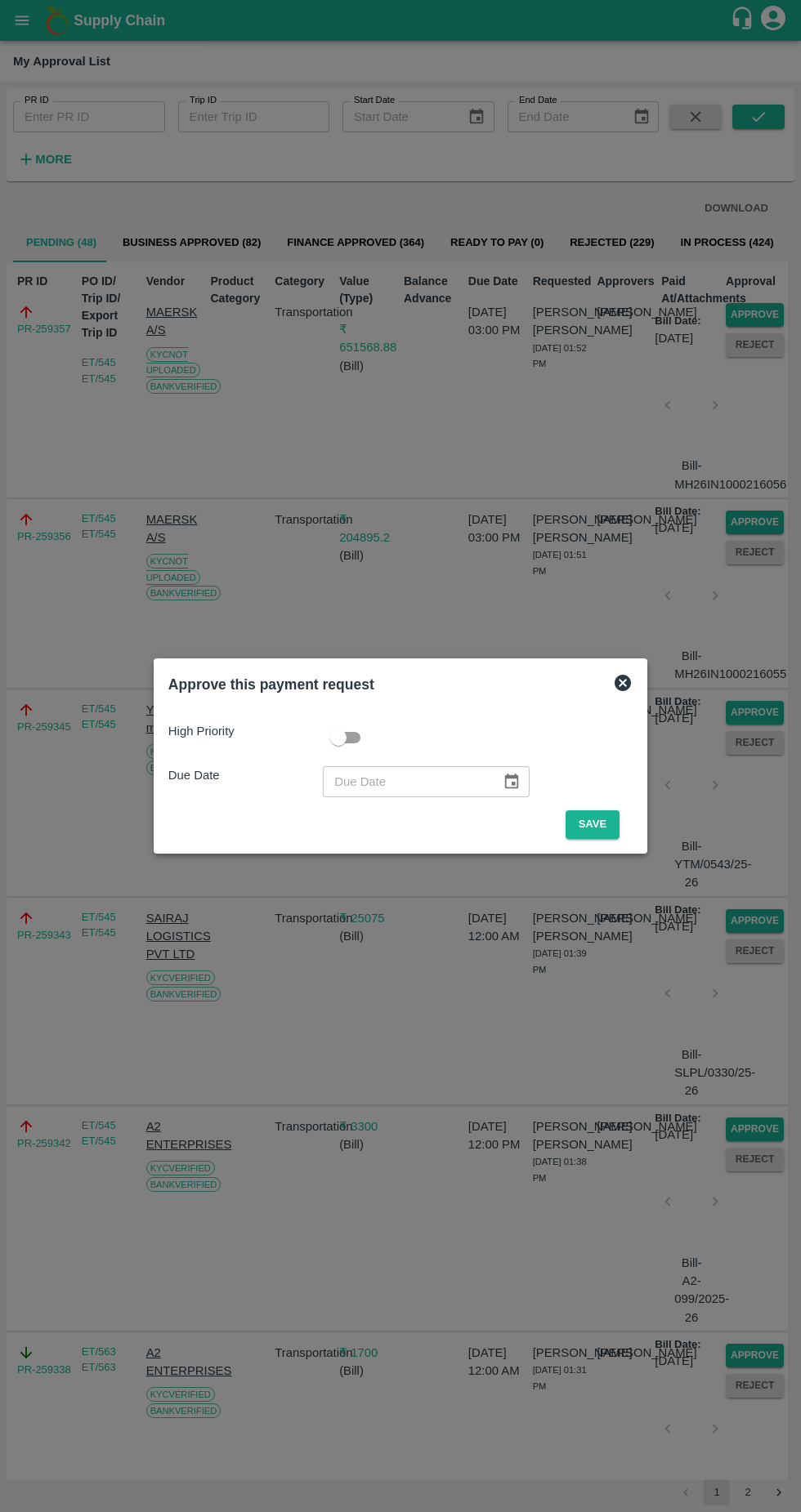
click at [597, 824] on button "Save" at bounding box center [592, 824] width 54 height 29
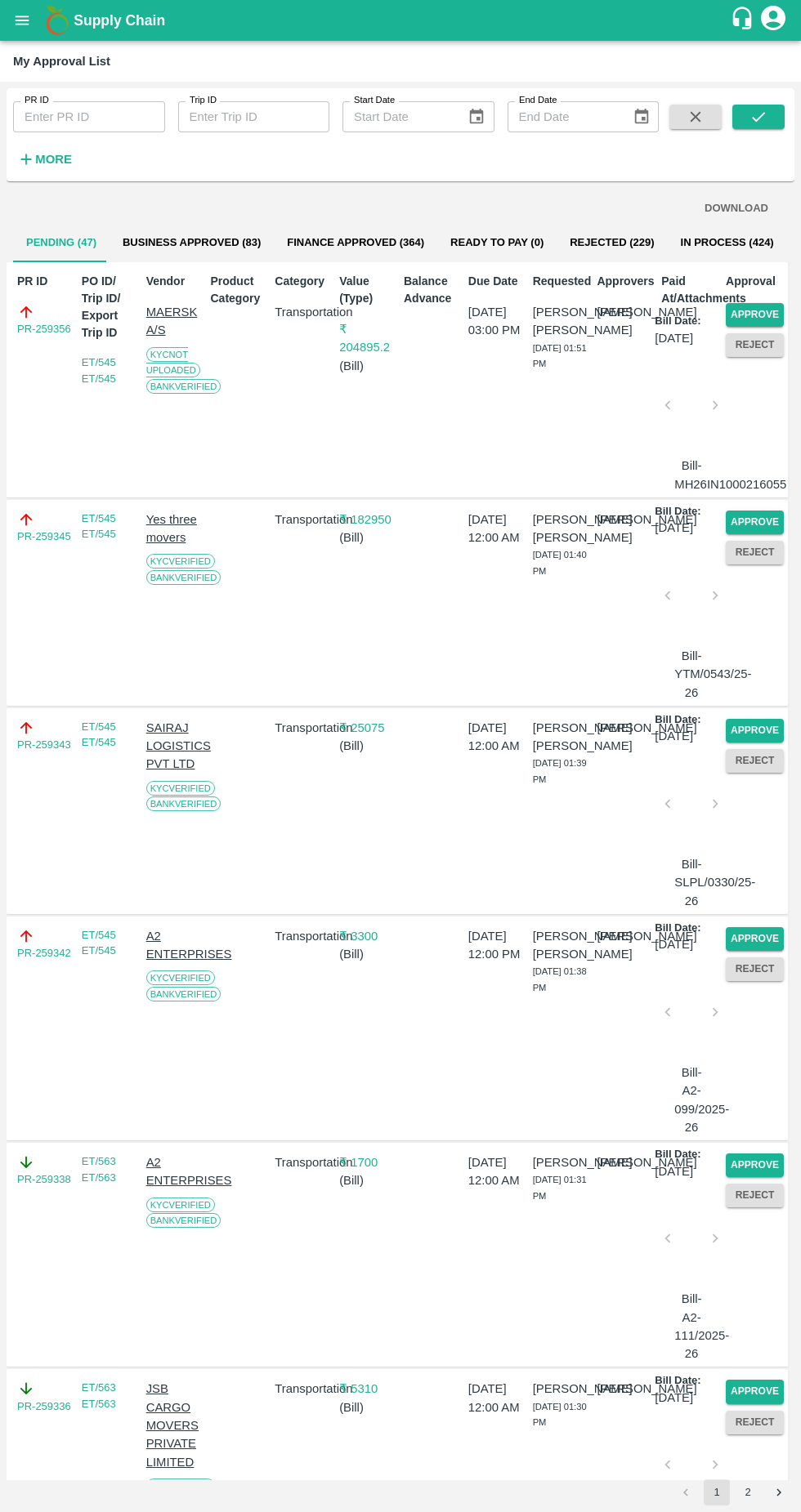
click at [748, 314] on button "Approve" at bounding box center [755, 315] width 58 height 24
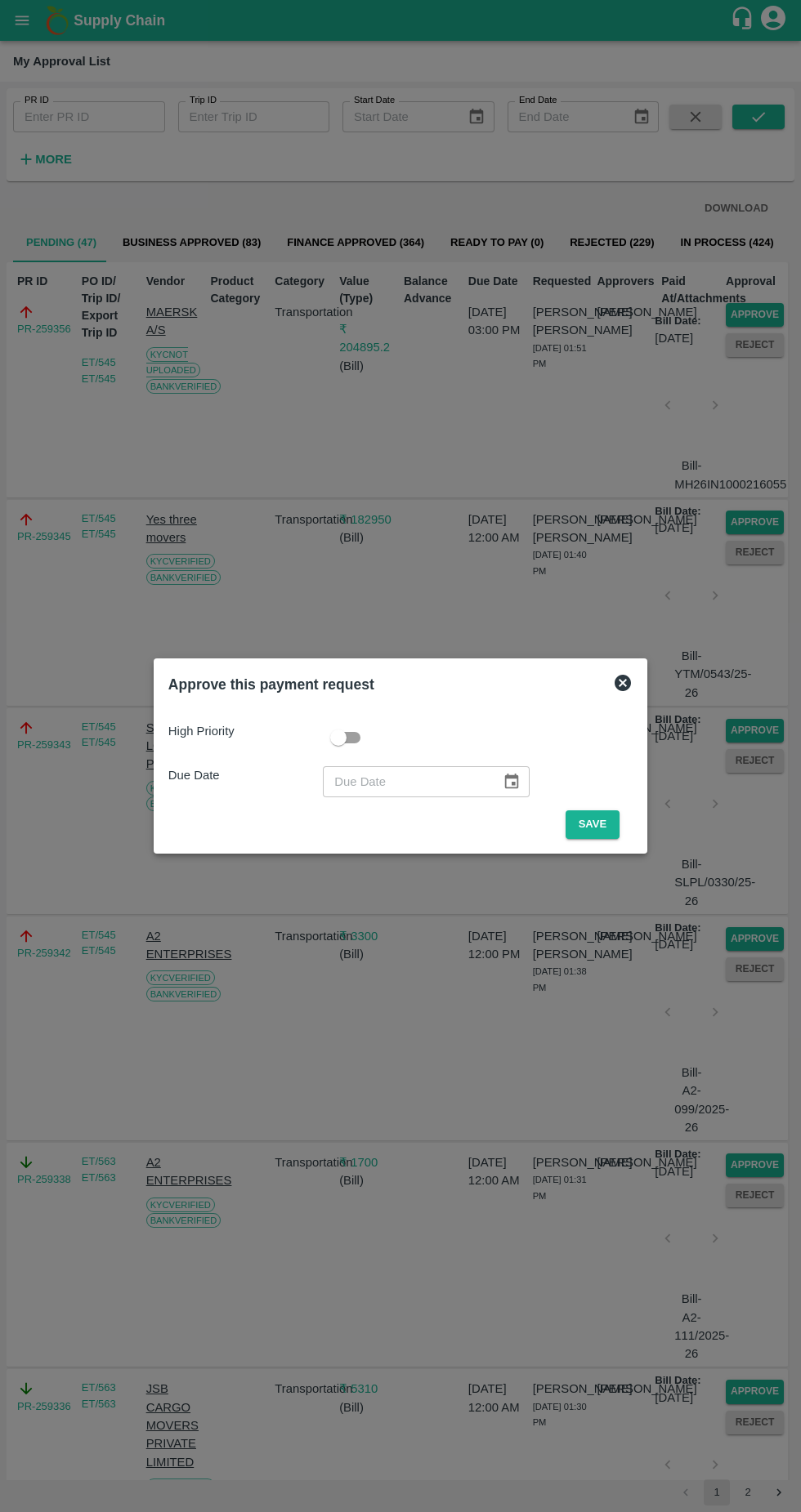
click at [596, 824] on button "Save" at bounding box center [592, 824] width 54 height 29
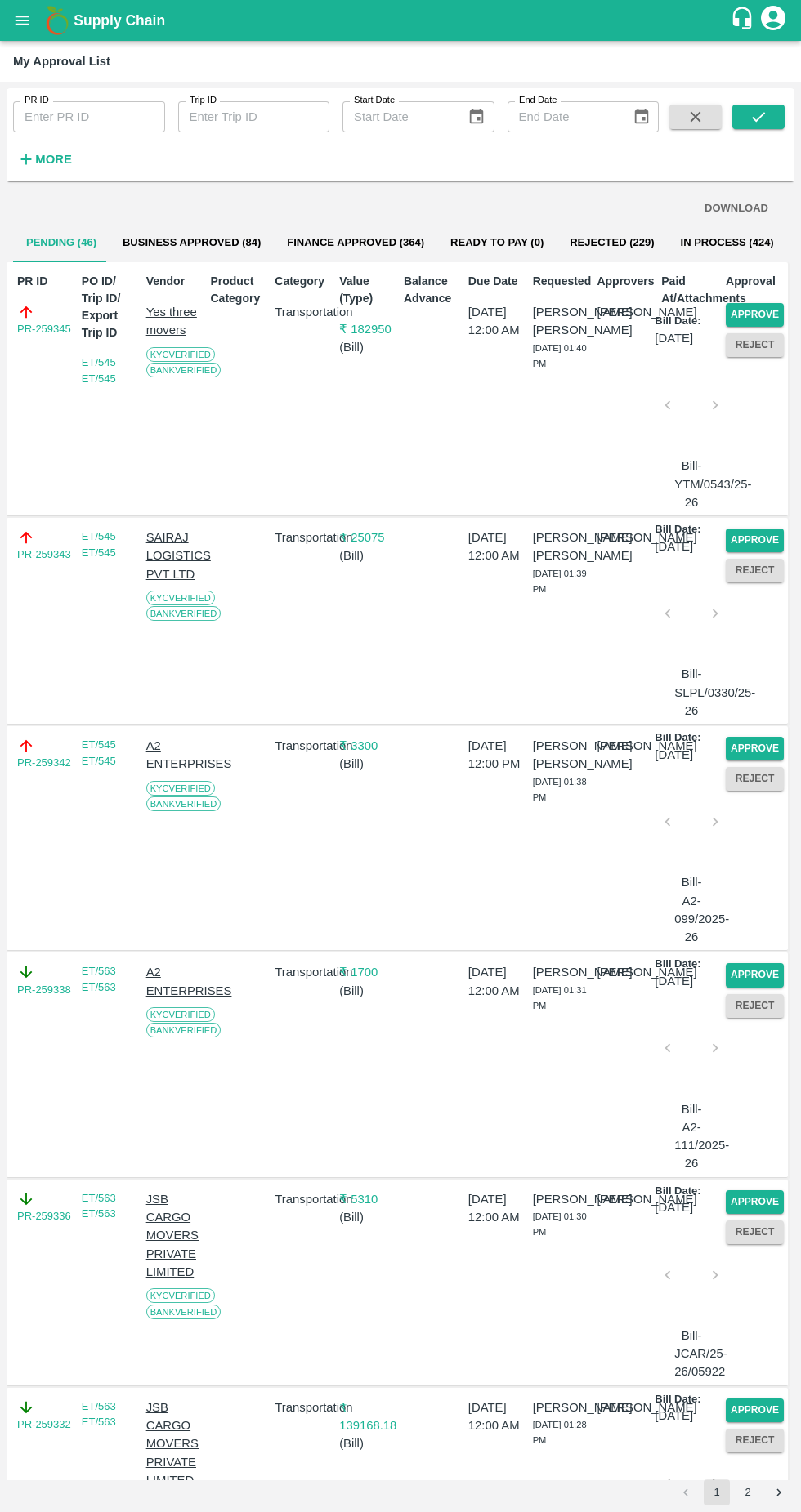
click at [741, 314] on button "Approve" at bounding box center [755, 315] width 58 height 24
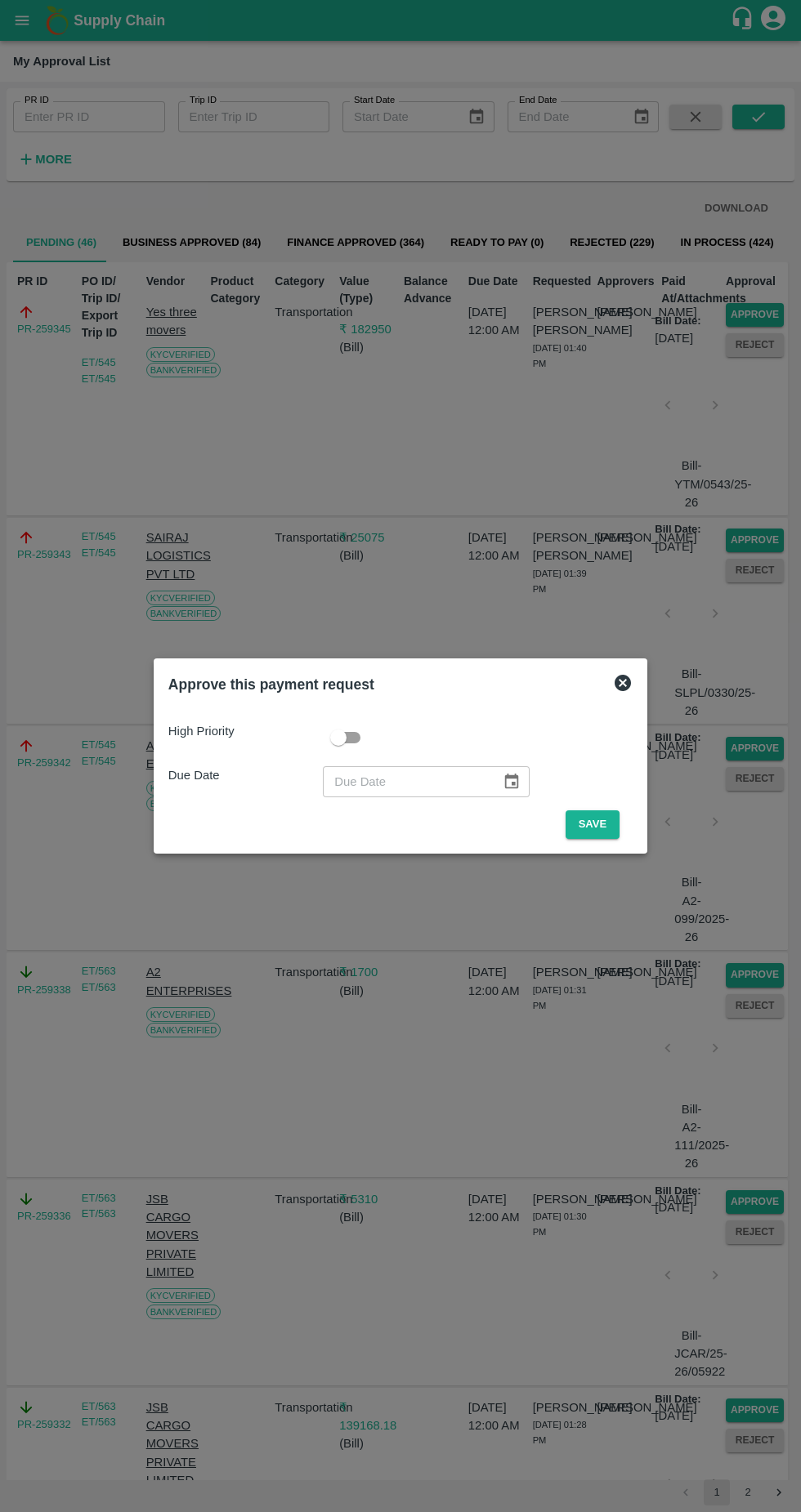
click at [604, 824] on button "Save" at bounding box center [592, 824] width 54 height 29
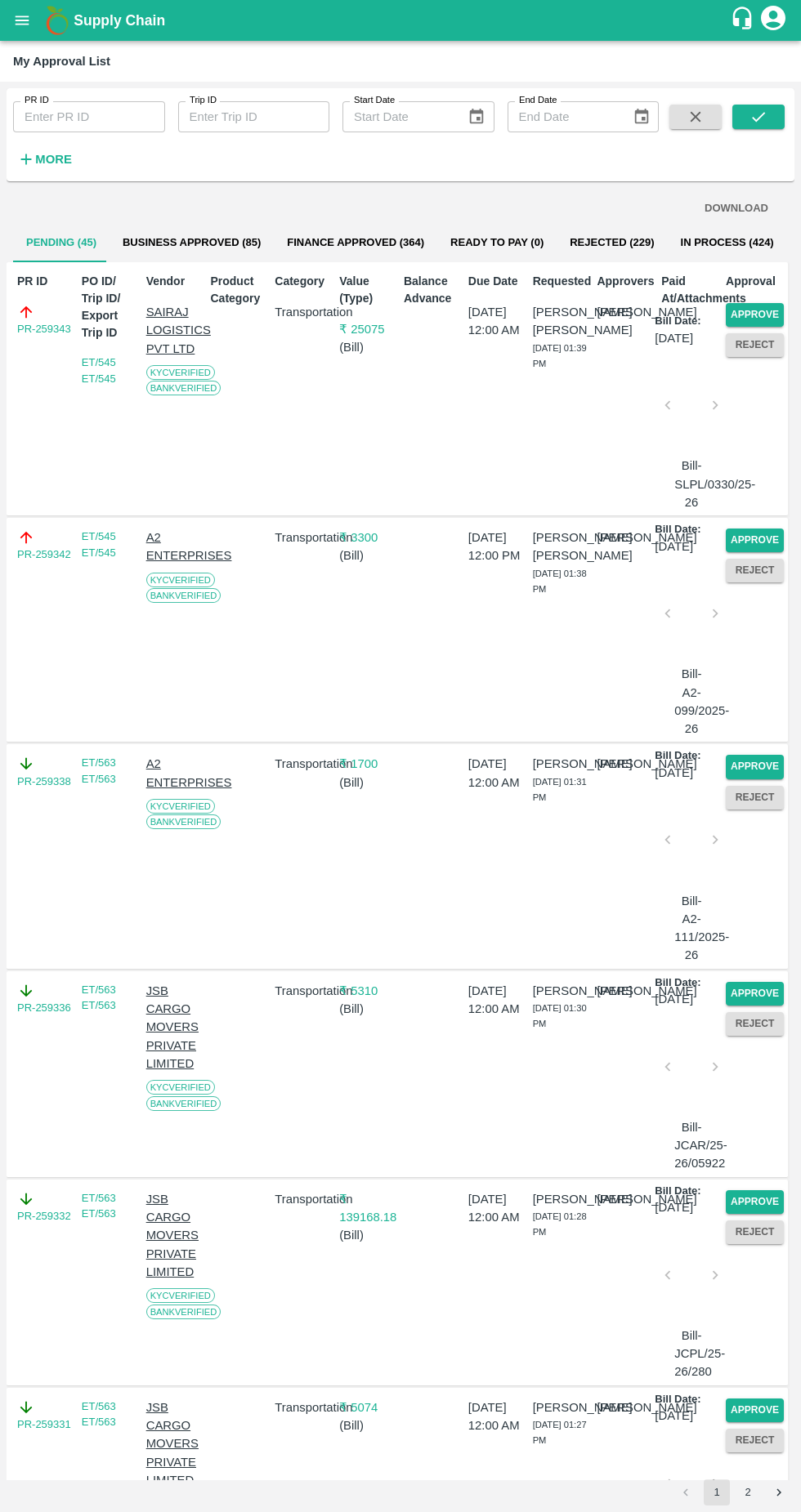
click at [767, 320] on button "Approve" at bounding box center [755, 315] width 58 height 24
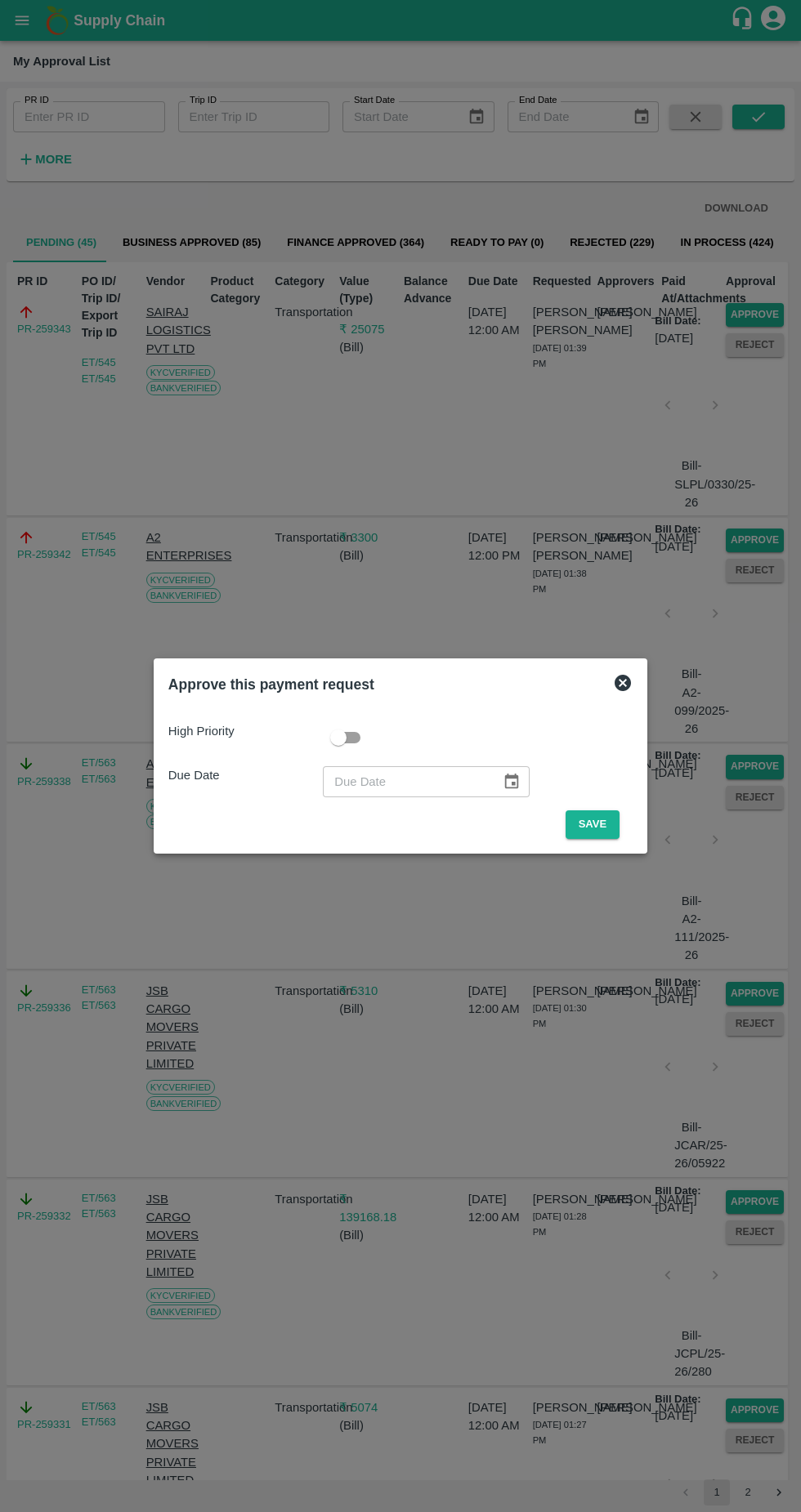
click at [597, 824] on button "Save" at bounding box center [592, 824] width 54 height 29
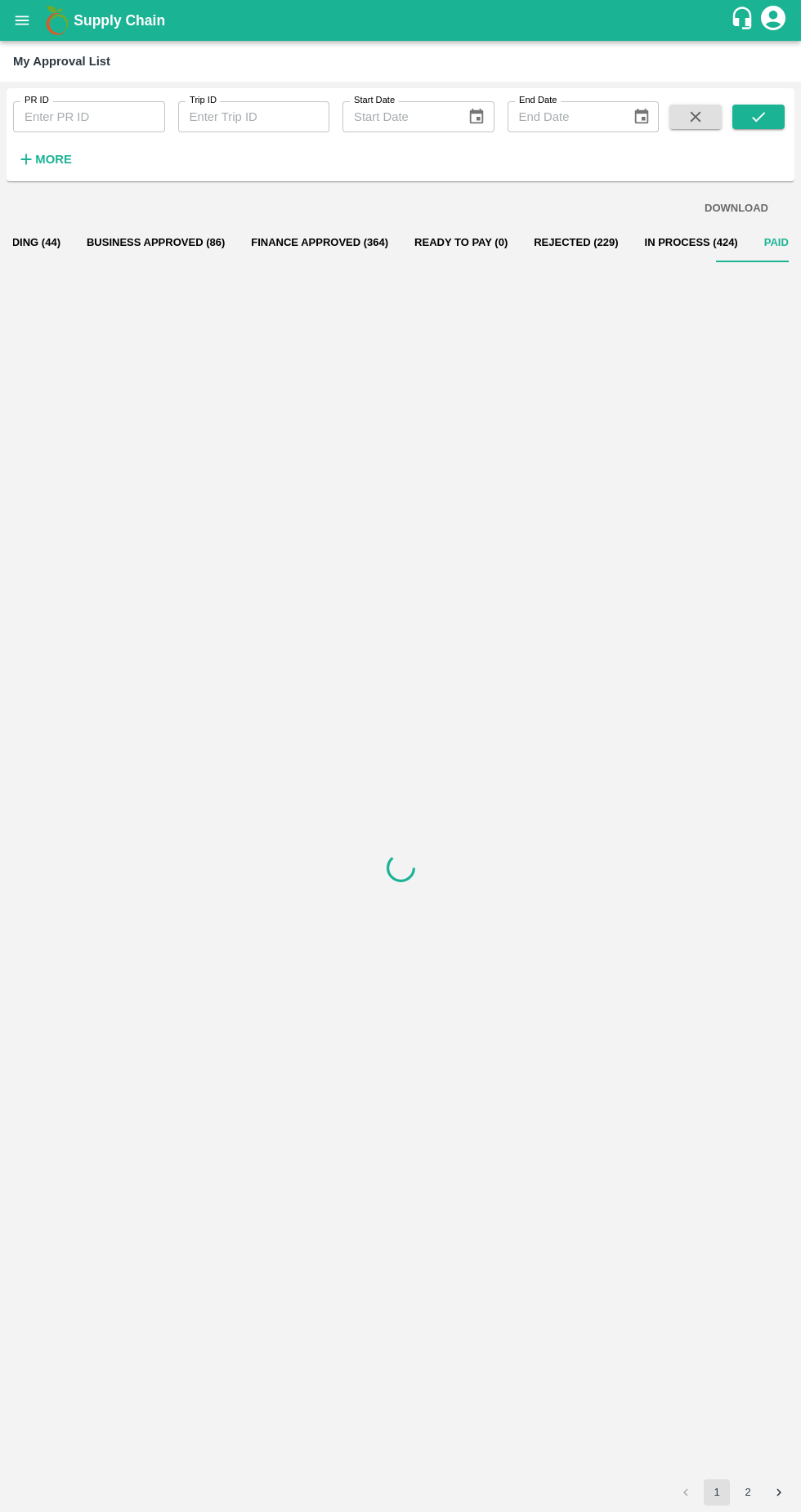
scroll to position [0, 54]
click at [152, 253] on button "Business Approved (86)" at bounding box center [137, 242] width 164 height 39
click at [35, 253] on button "Pending (44)" at bounding box center [7, 242] width 97 height 39
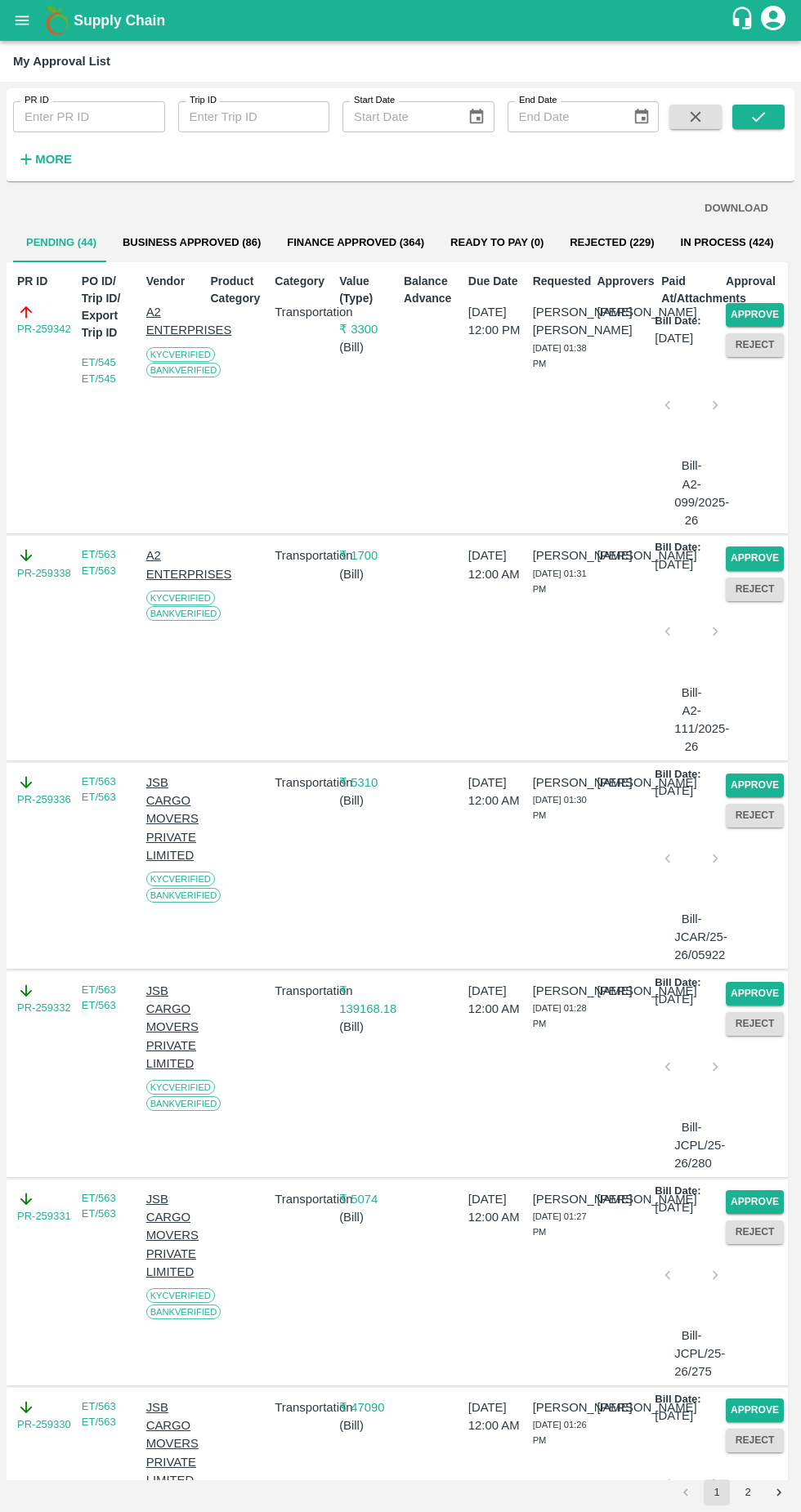
click at [744, 304] on button "Approve" at bounding box center [755, 315] width 58 height 24
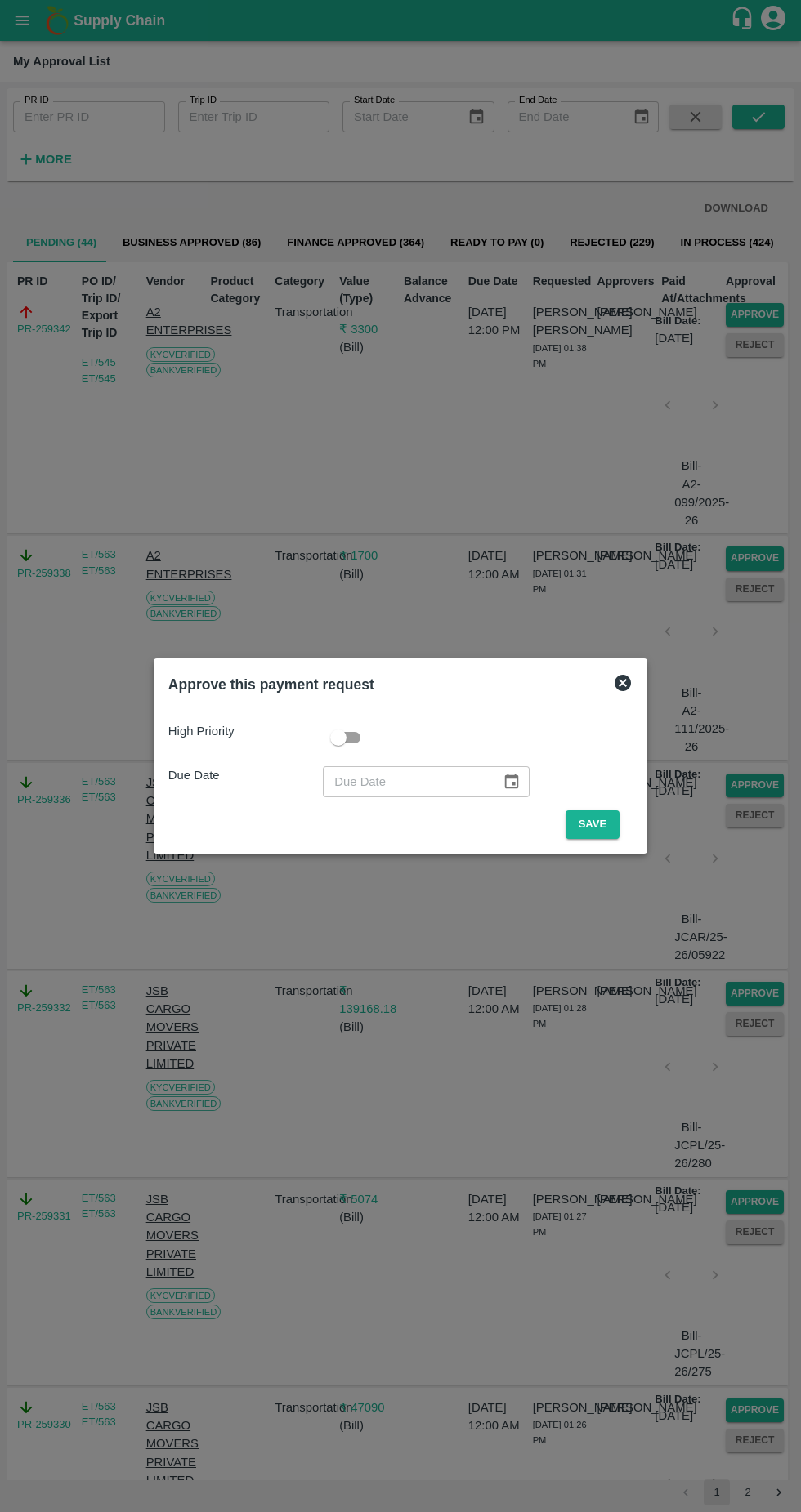
click at [597, 824] on button "Save" at bounding box center [592, 824] width 54 height 29
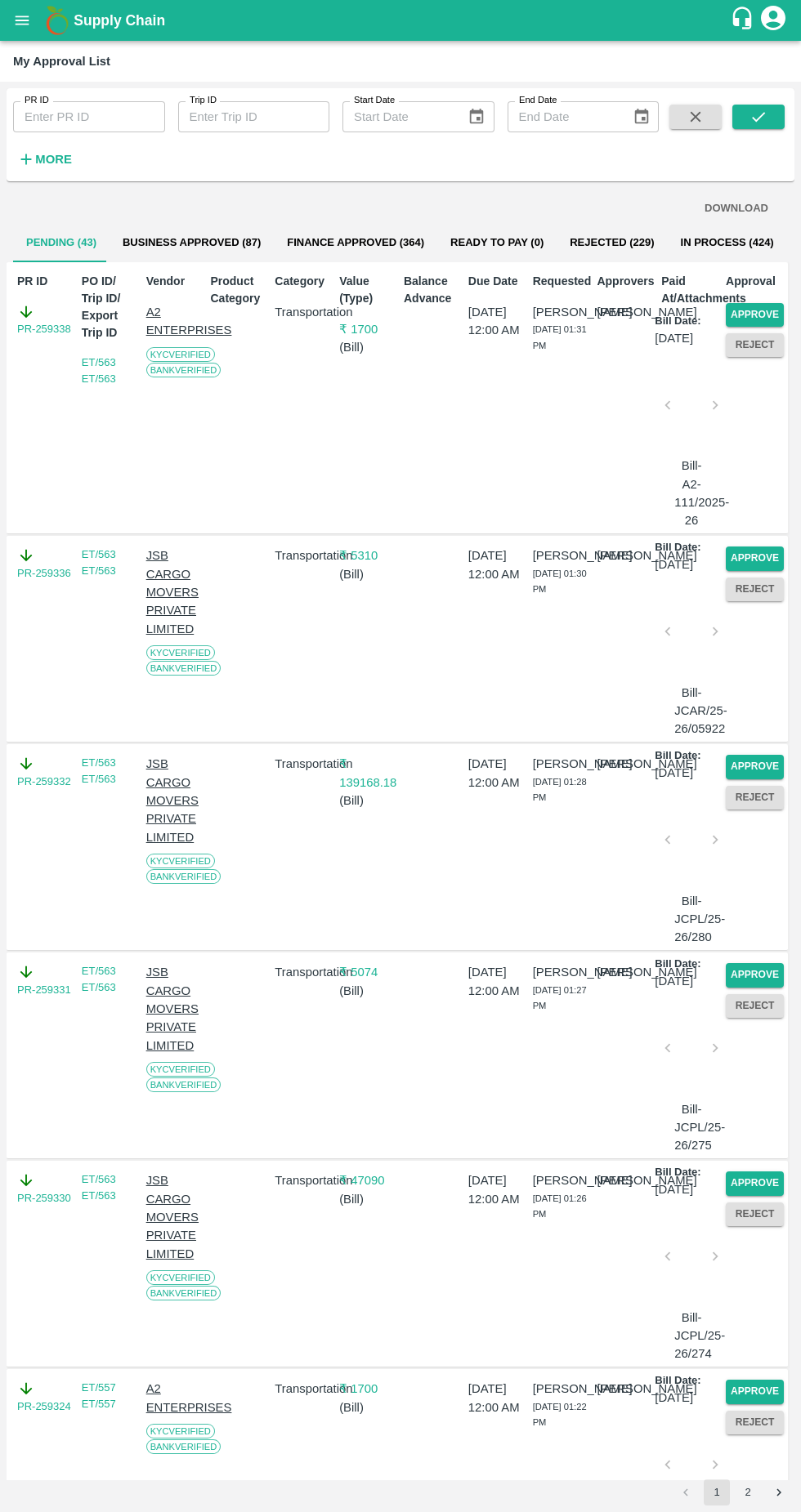
click at [768, 311] on button "Approve" at bounding box center [755, 315] width 58 height 24
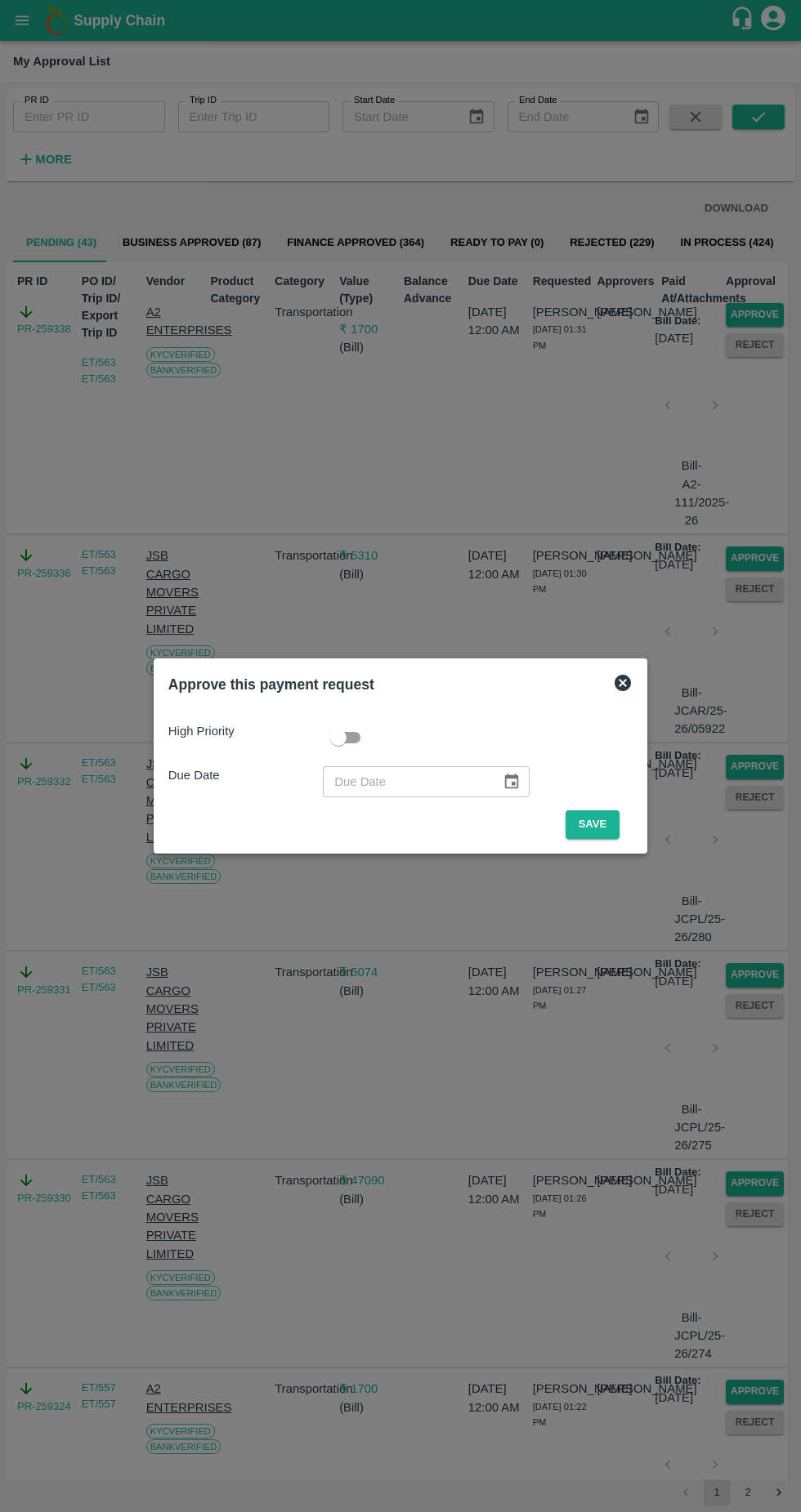
click at [601, 824] on button "Save" at bounding box center [592, 824] width 54 height 29
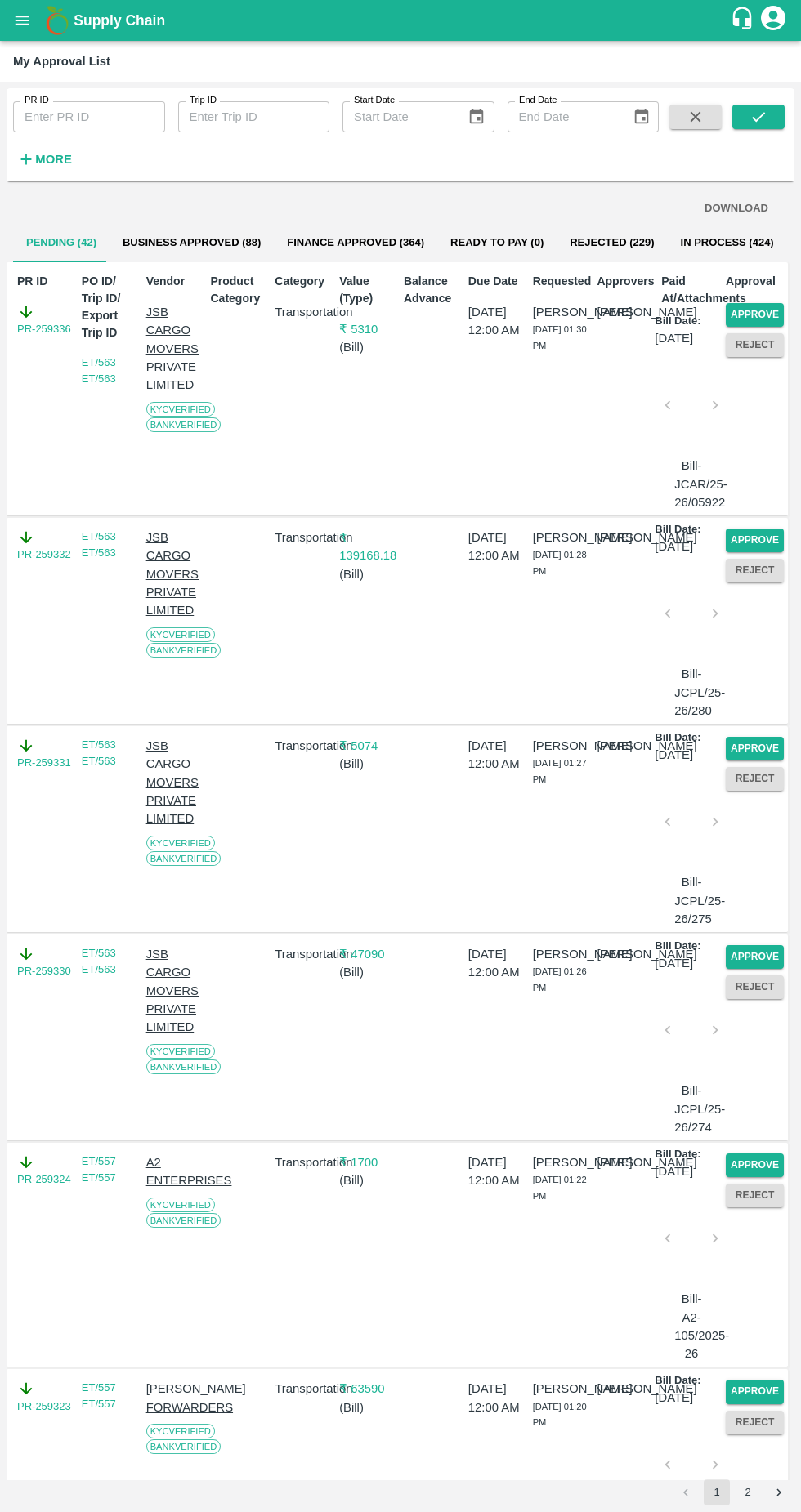
click at [763, 326] on button "Approve" at bounding box center [755, 315] width 58 height 24
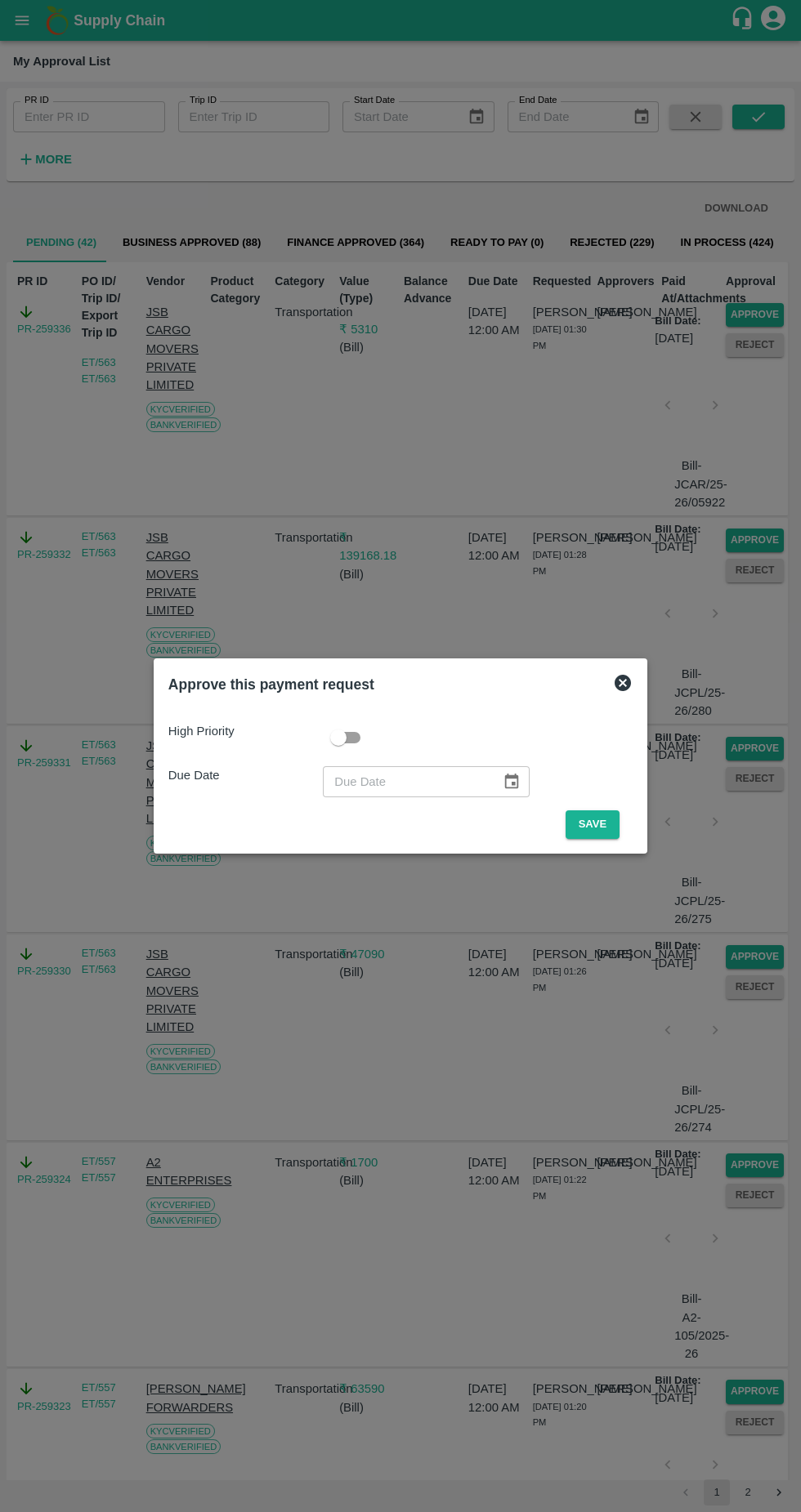
click at [605, 819] on button "Save" at bounding box center [592, 824] width 54 height 29
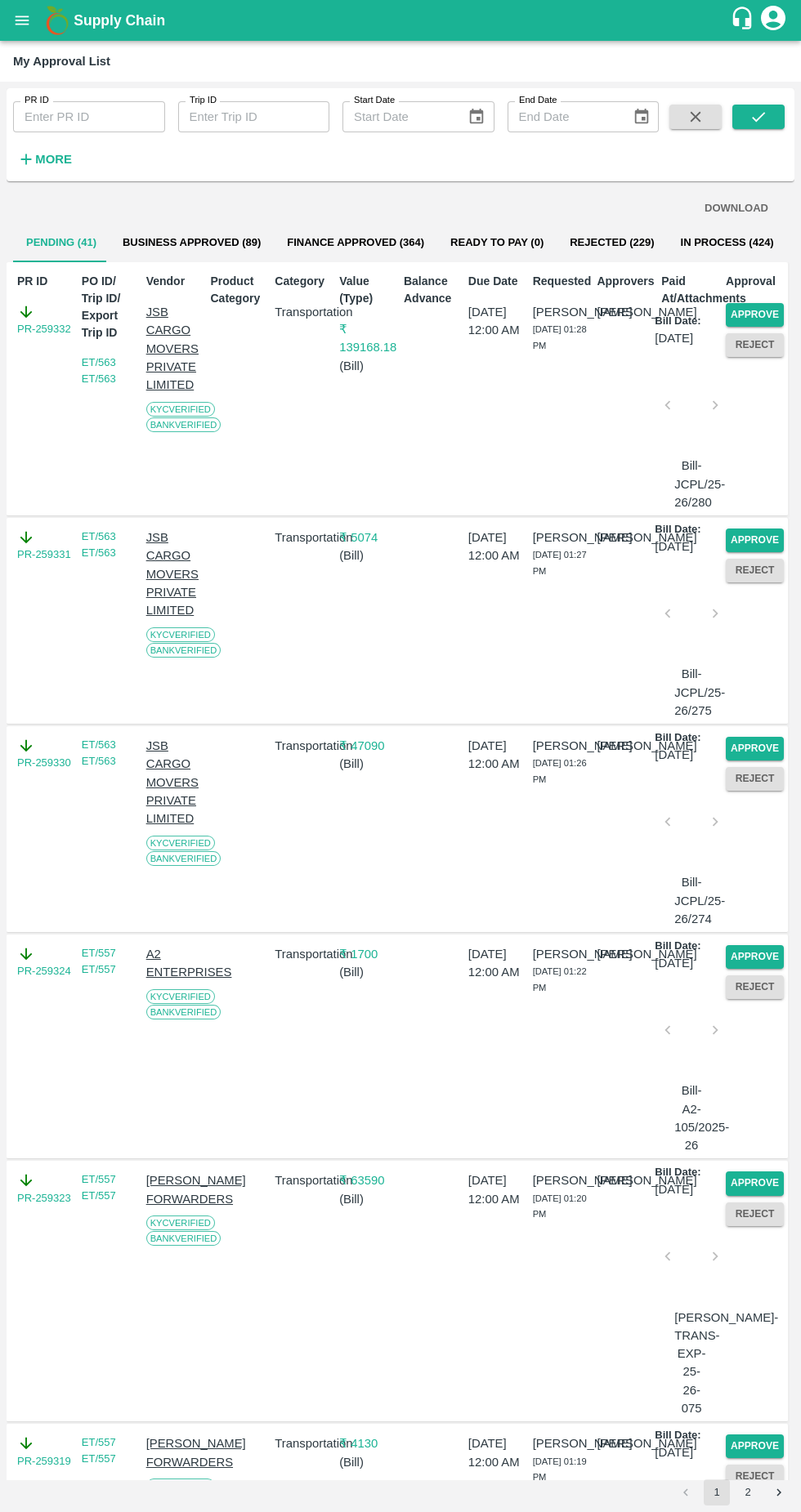
click at [753, 324] on button "Approve" at bounding box center [755, 315] width 58 height 24
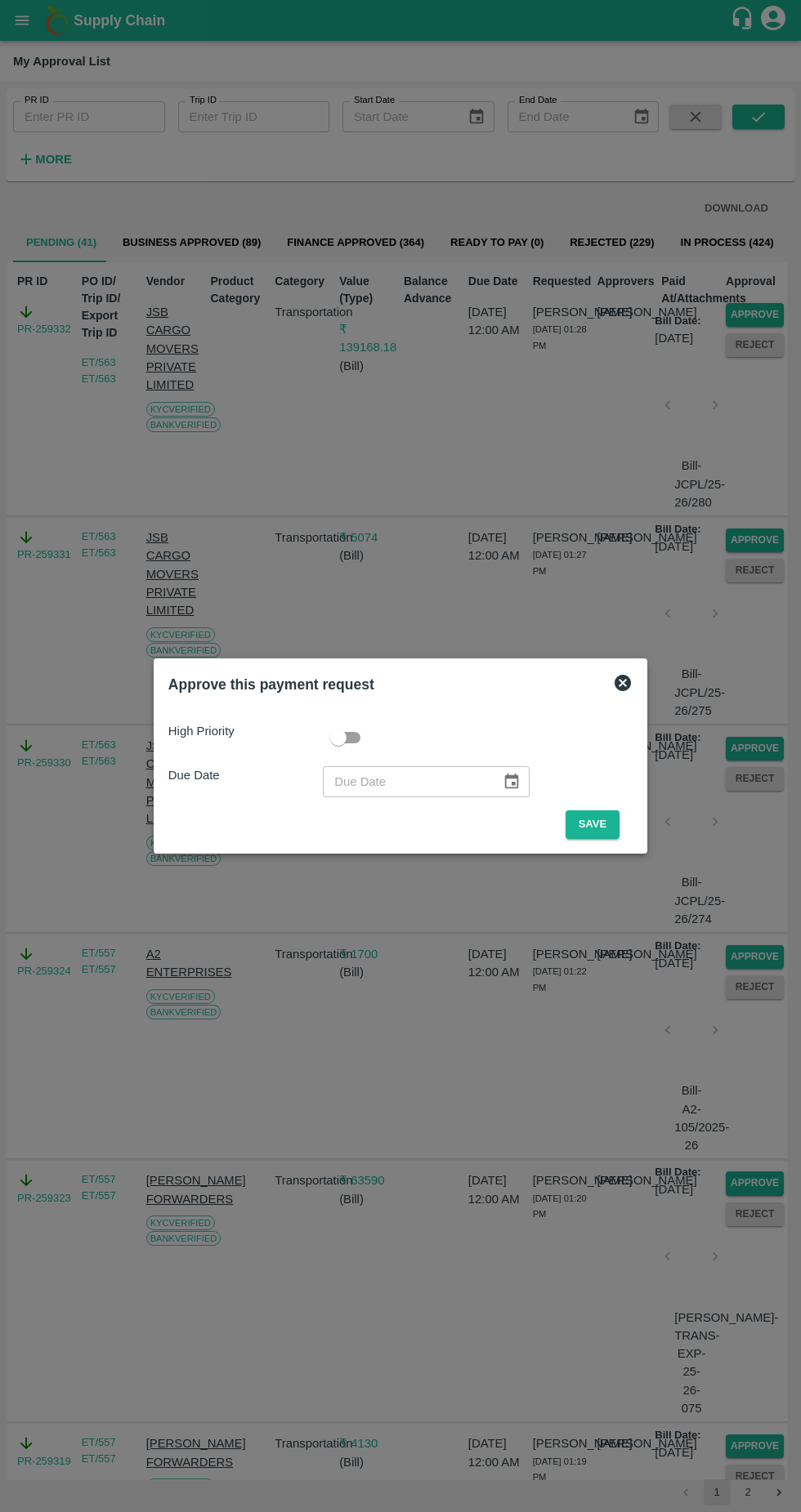
click at [608, 820] on button "Save" at bounding box center [592, 824] width 54 height 29
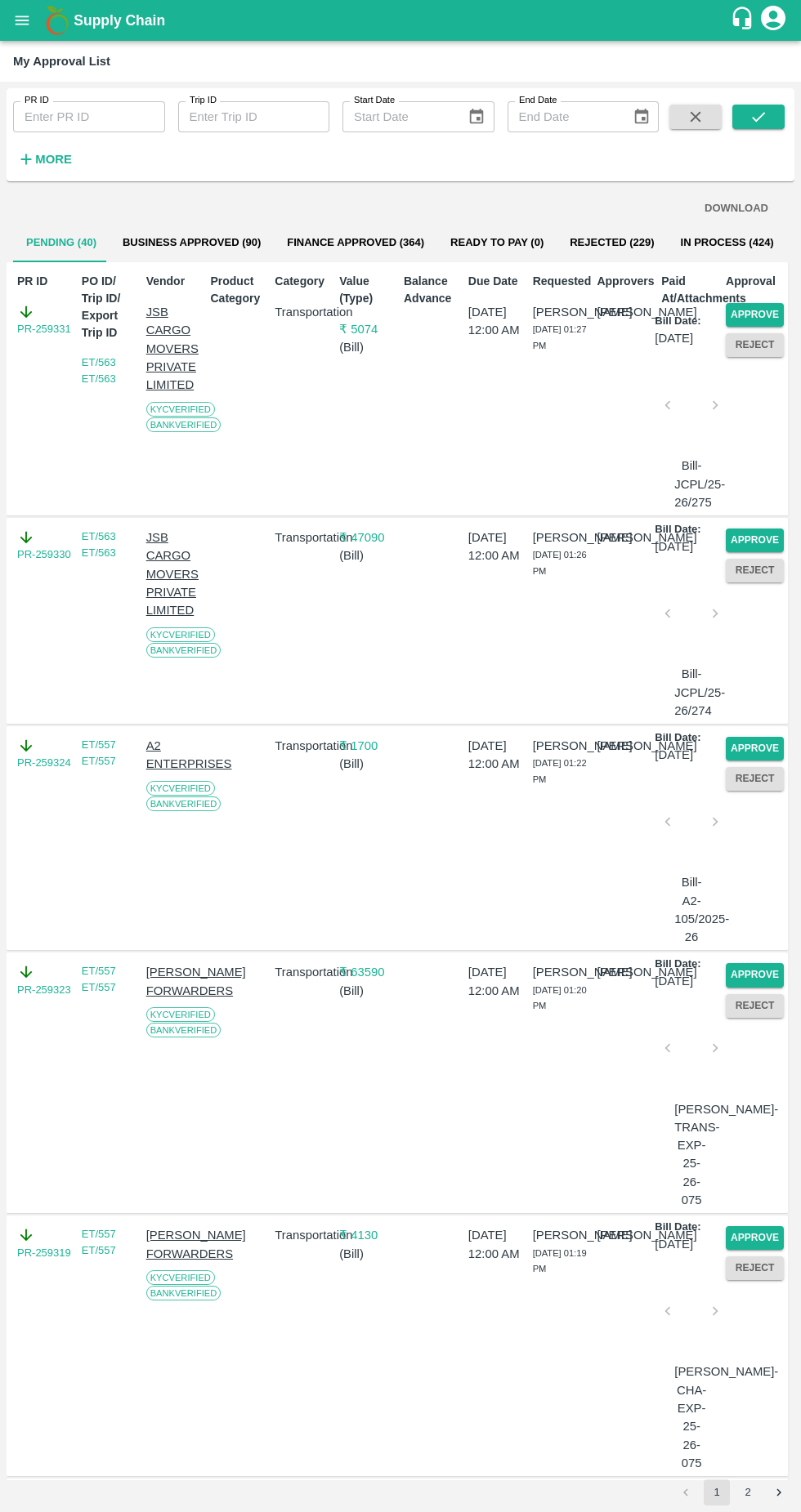
click at [762, 316] on button "Approve" at bounding box center [755, 315] width 58 height 24
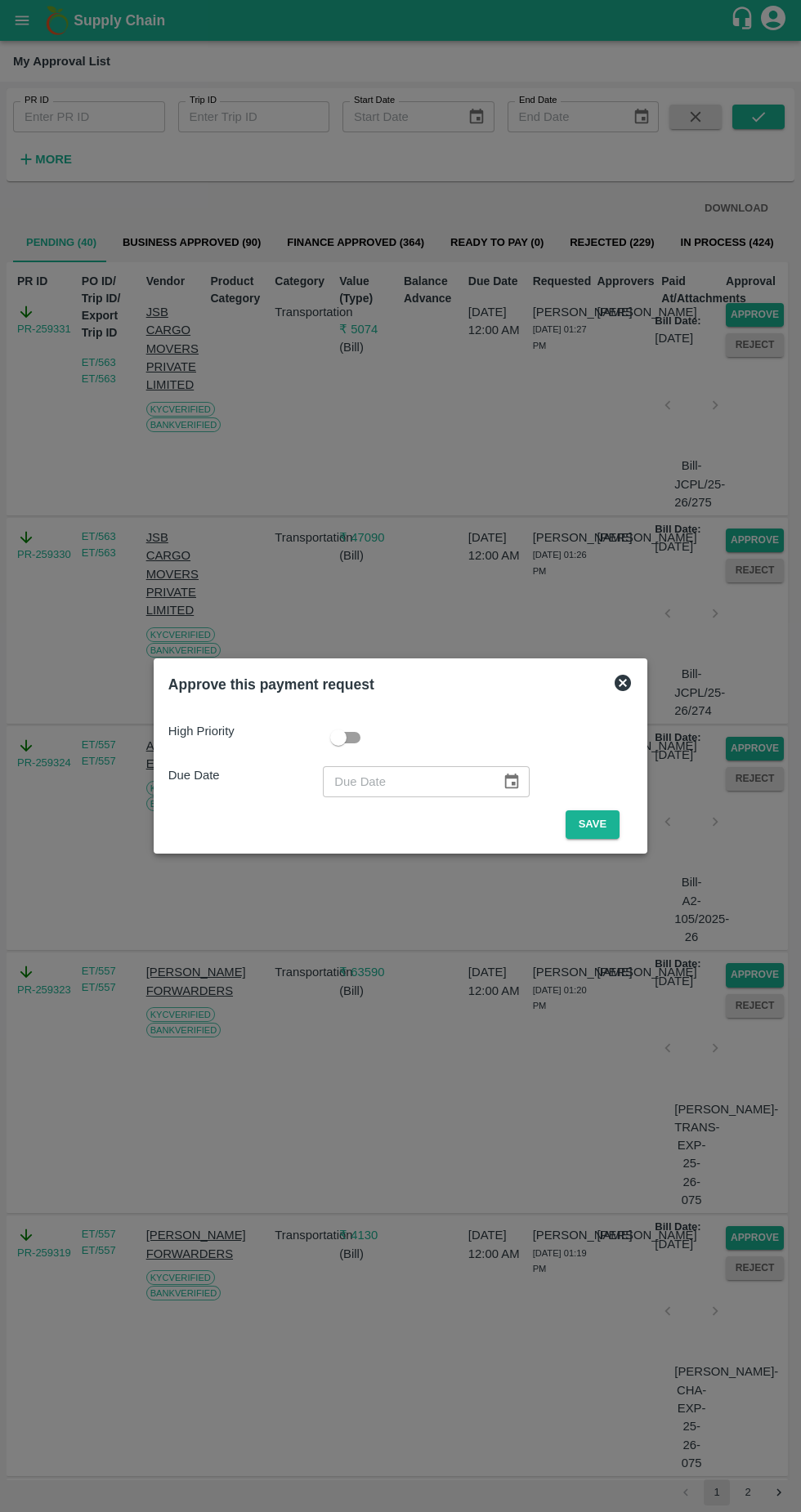
click at [620, 813] on button "Save" at bounding box center [592, 824] width 54 height 29
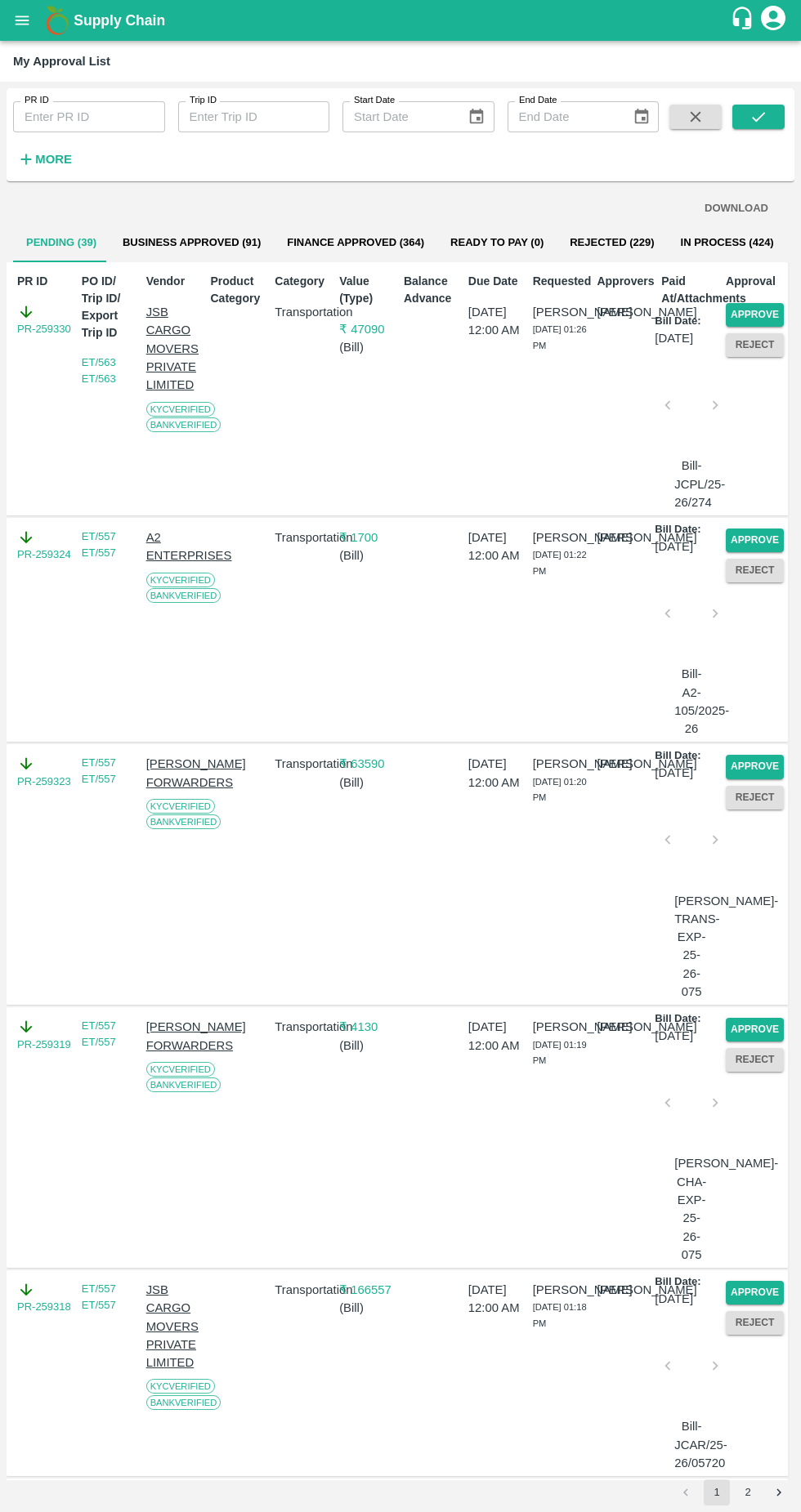
click at [769, 307] on button "Approve" at bounding box center [755, 315] width 58 height 24
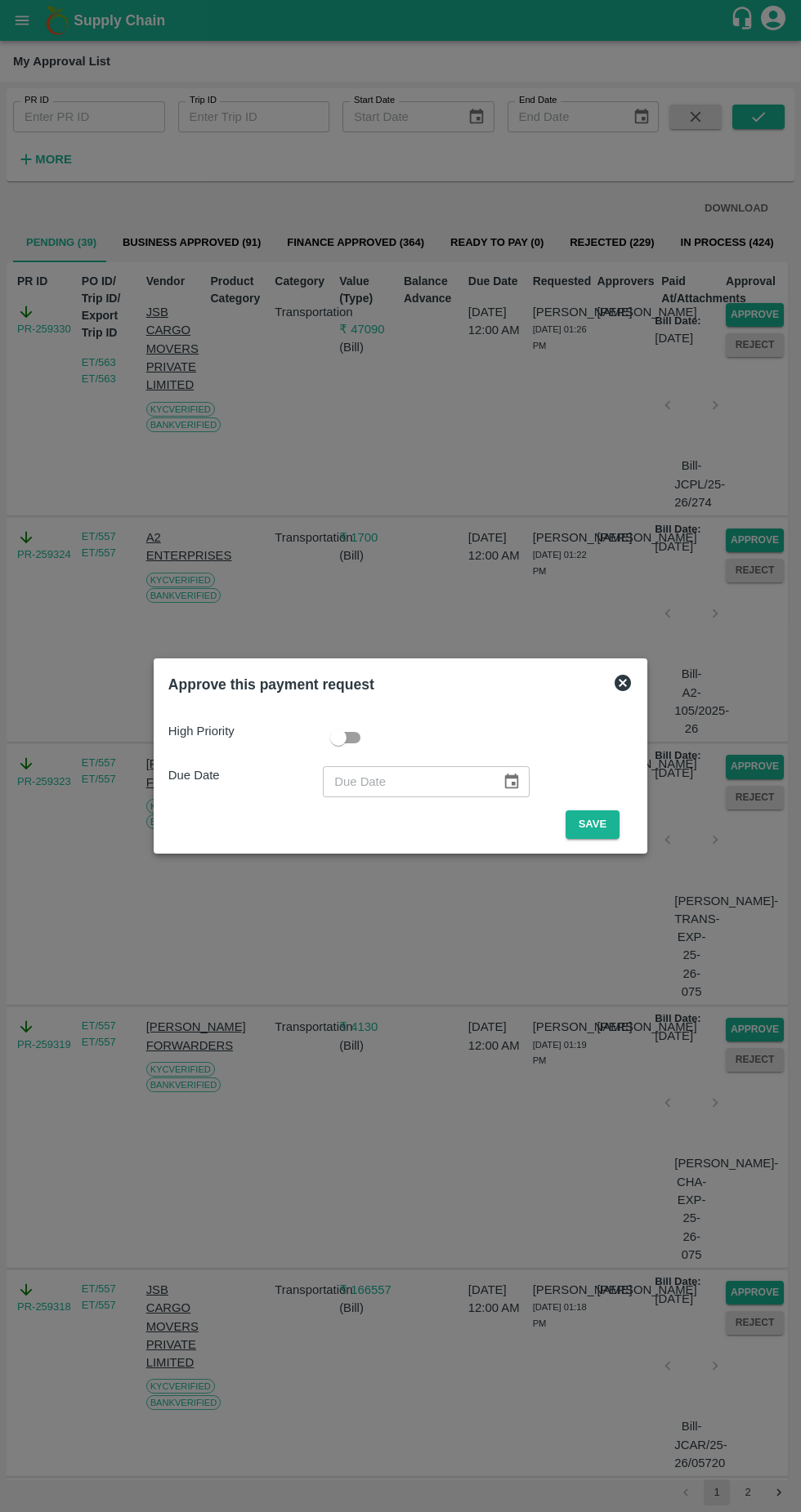
click at [597, 824] on button "Save" at bounding box center [592, 824] width 54 height 29
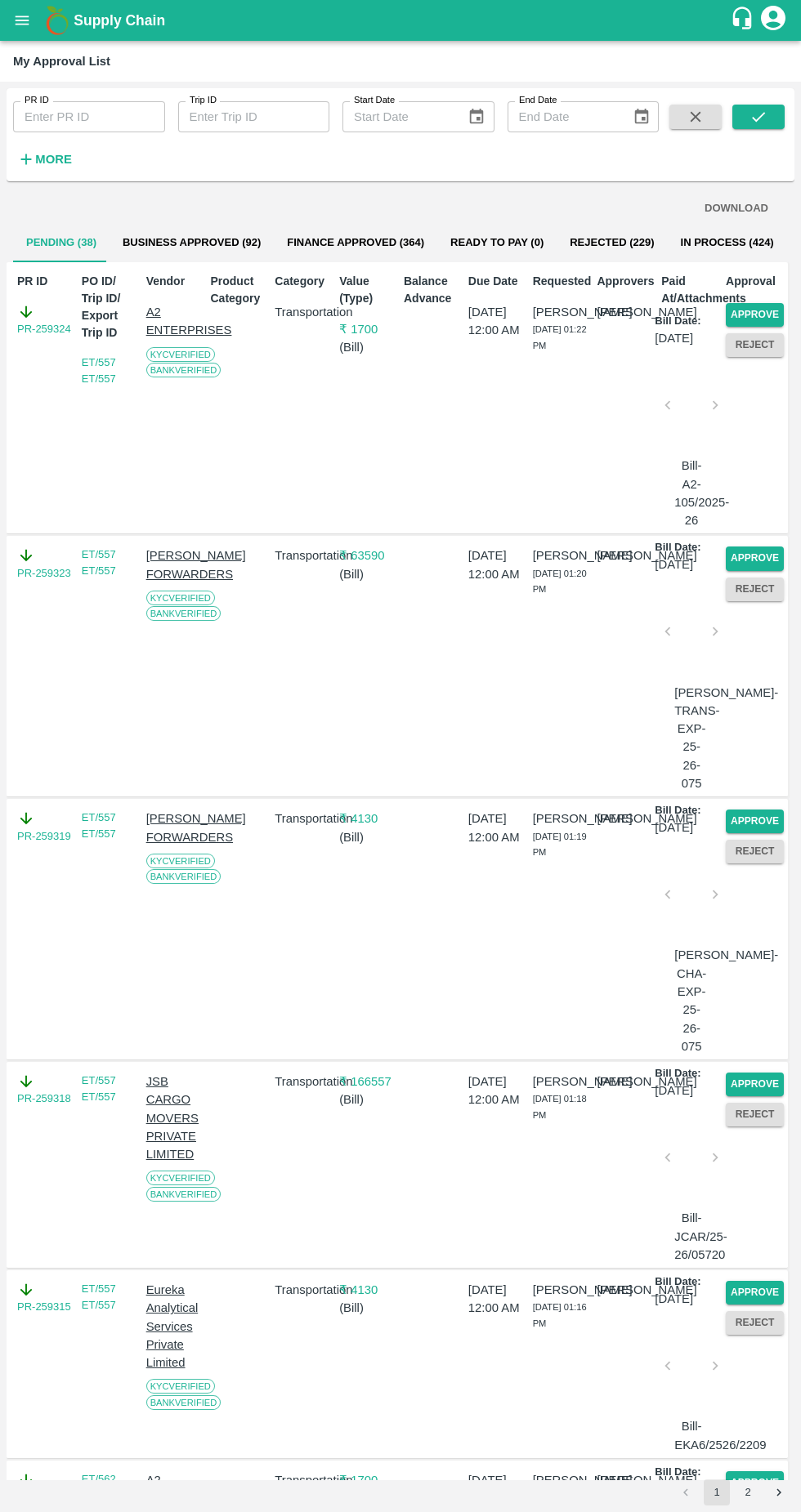
click at [760, 308] on button "Approve" at bounding box center [755, 315] width 58 height 24
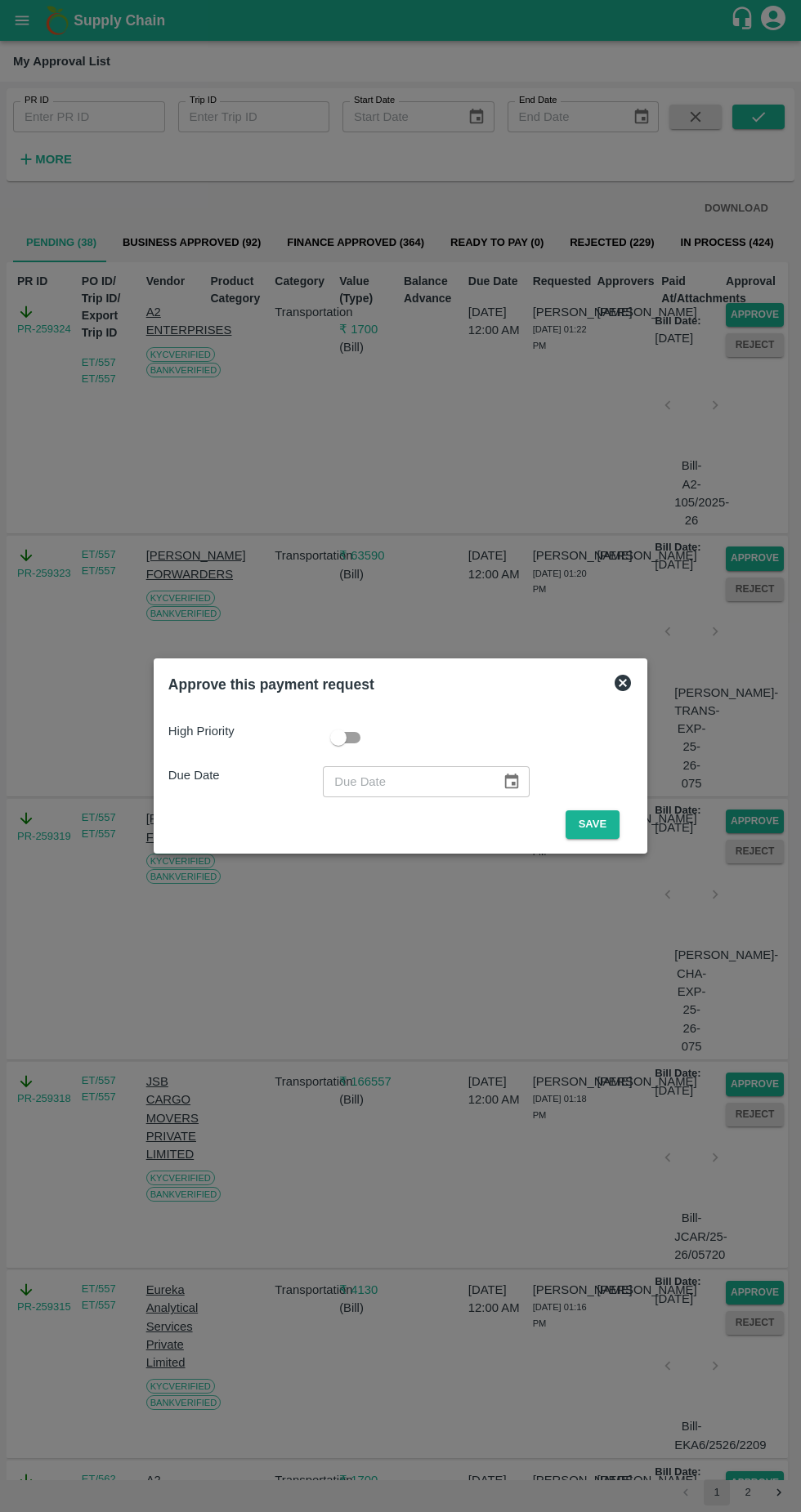
click at [597, 824] on button "Save" at bounding box center [592, 824] width 54 height 29
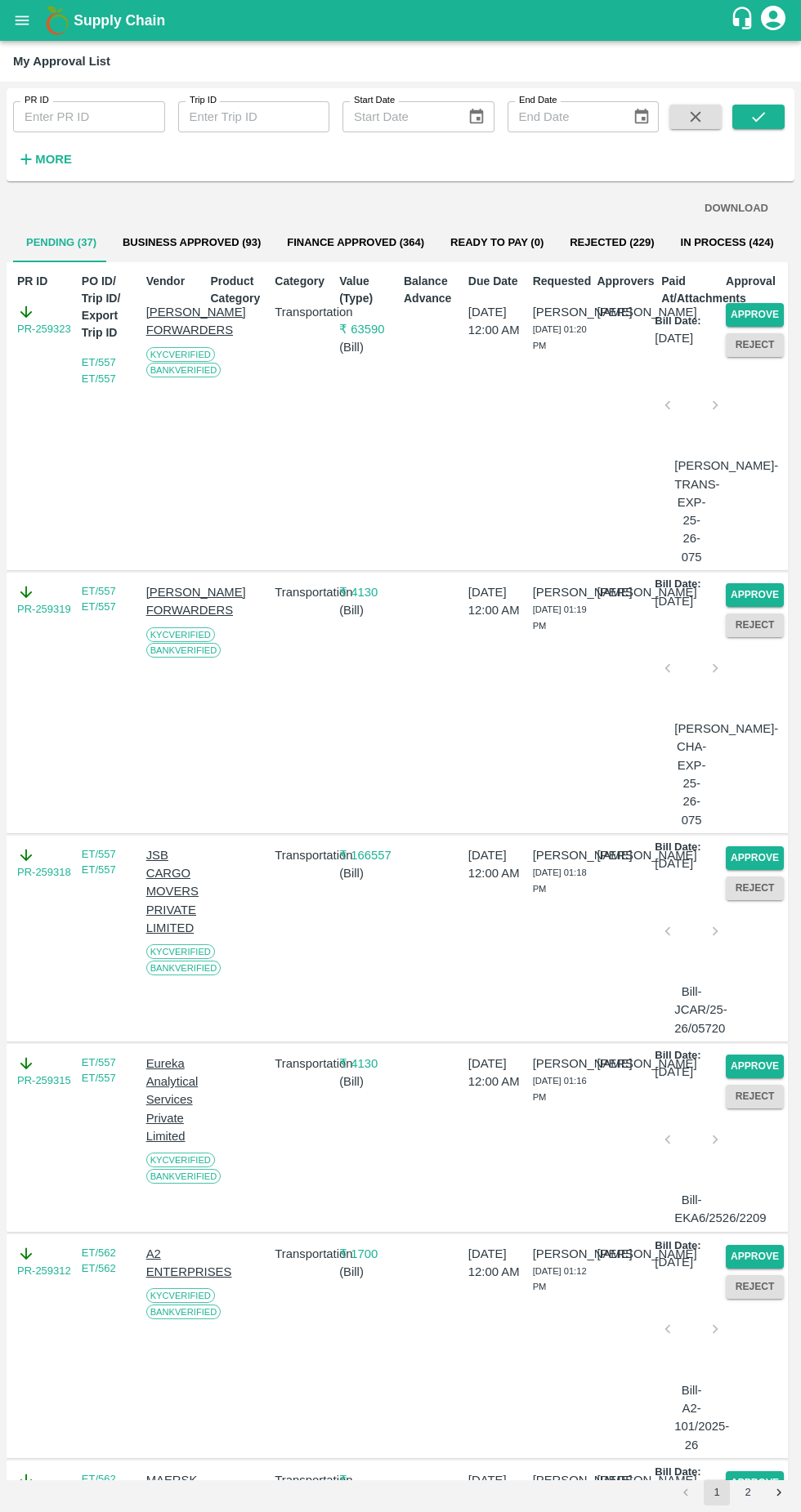
click at [757, 310] on button "Approve" at bounding box center [755, 315] width 58 height 24
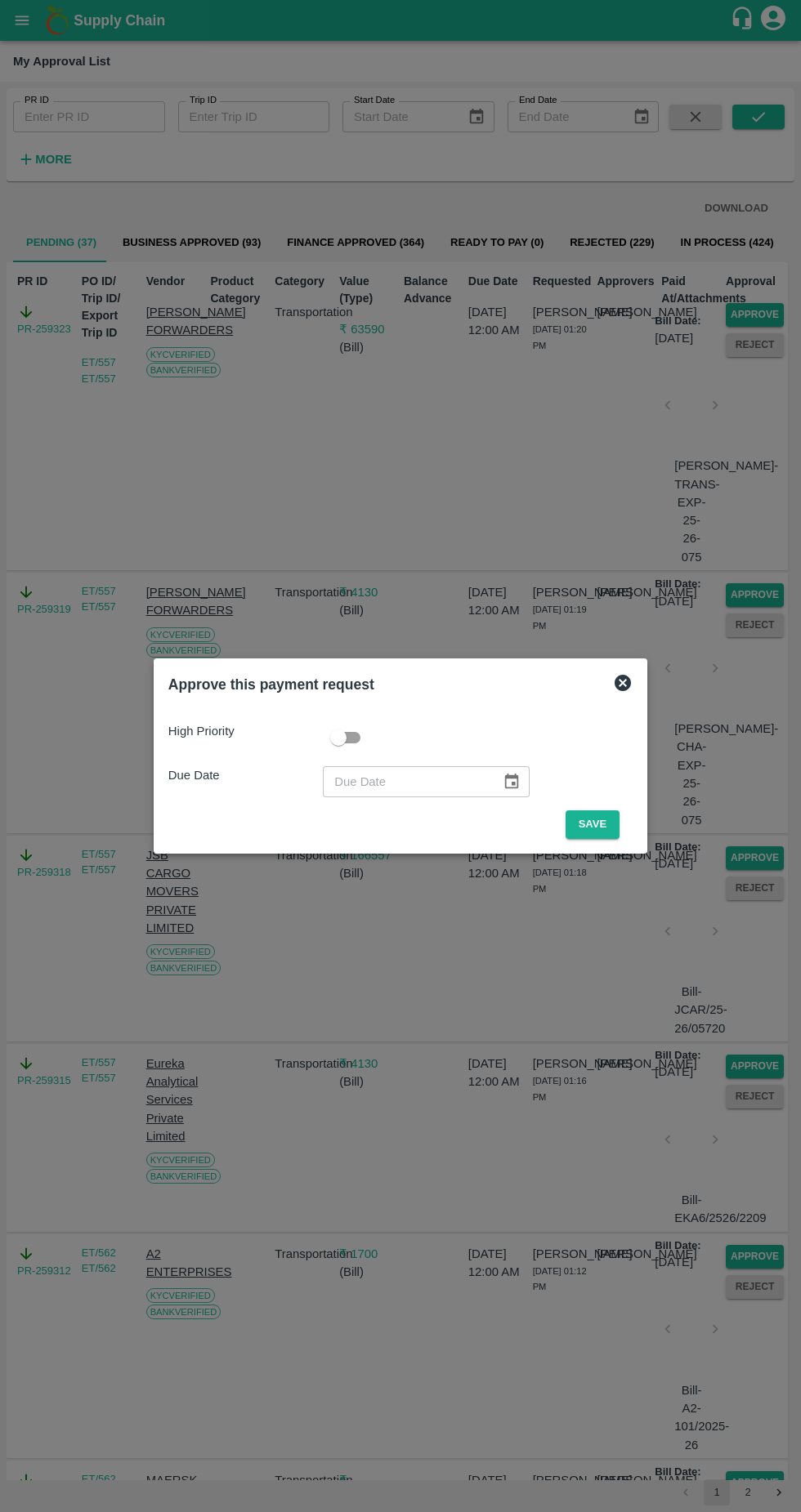
click at [597, 824] on button "Save" at bounding box center [592, 824] width 54 height 29
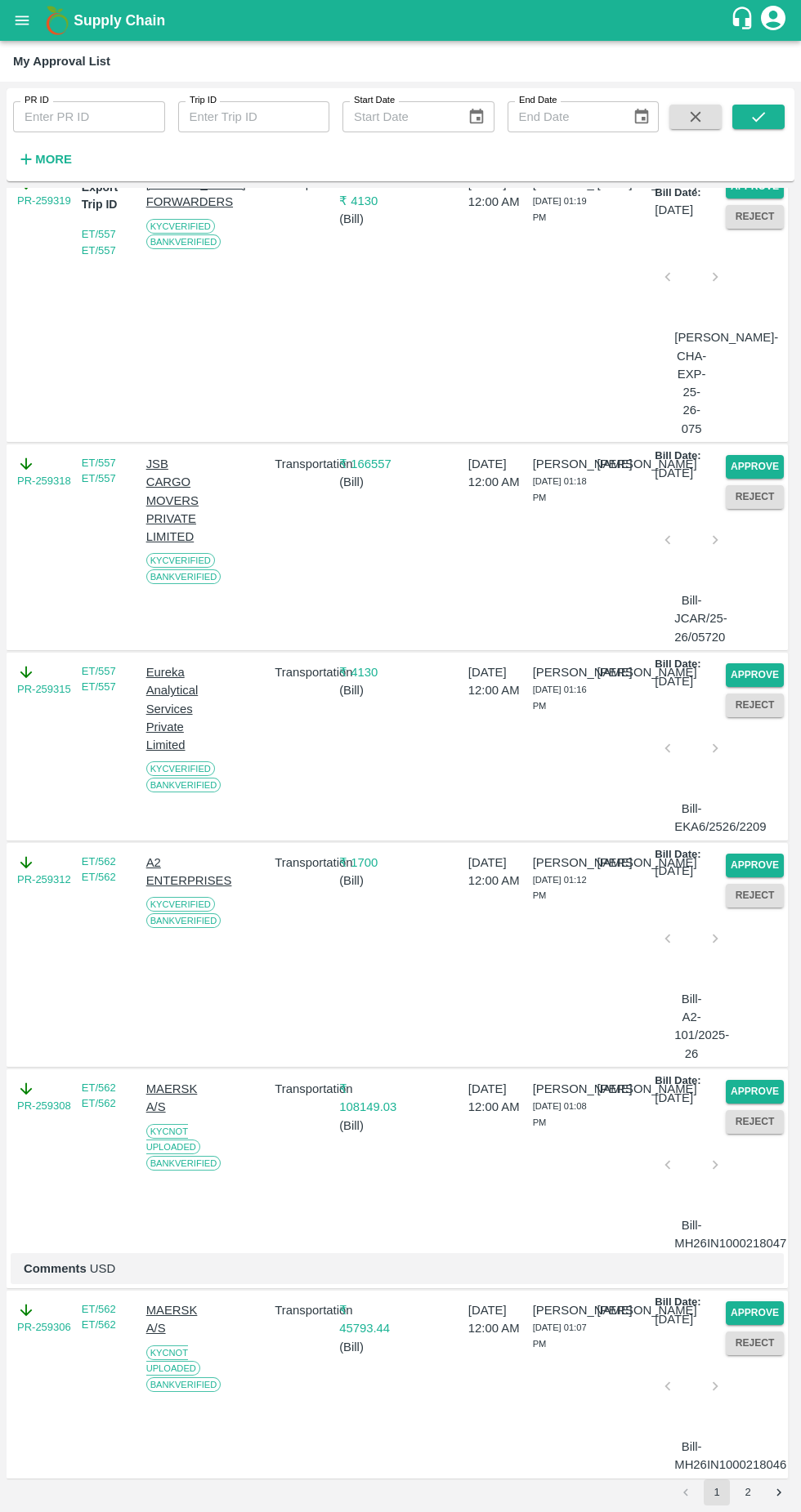
scroll to position [128, 0]
click at [760, 877] on button "Approve" at bounding box center [755, 866] width 58 height 24
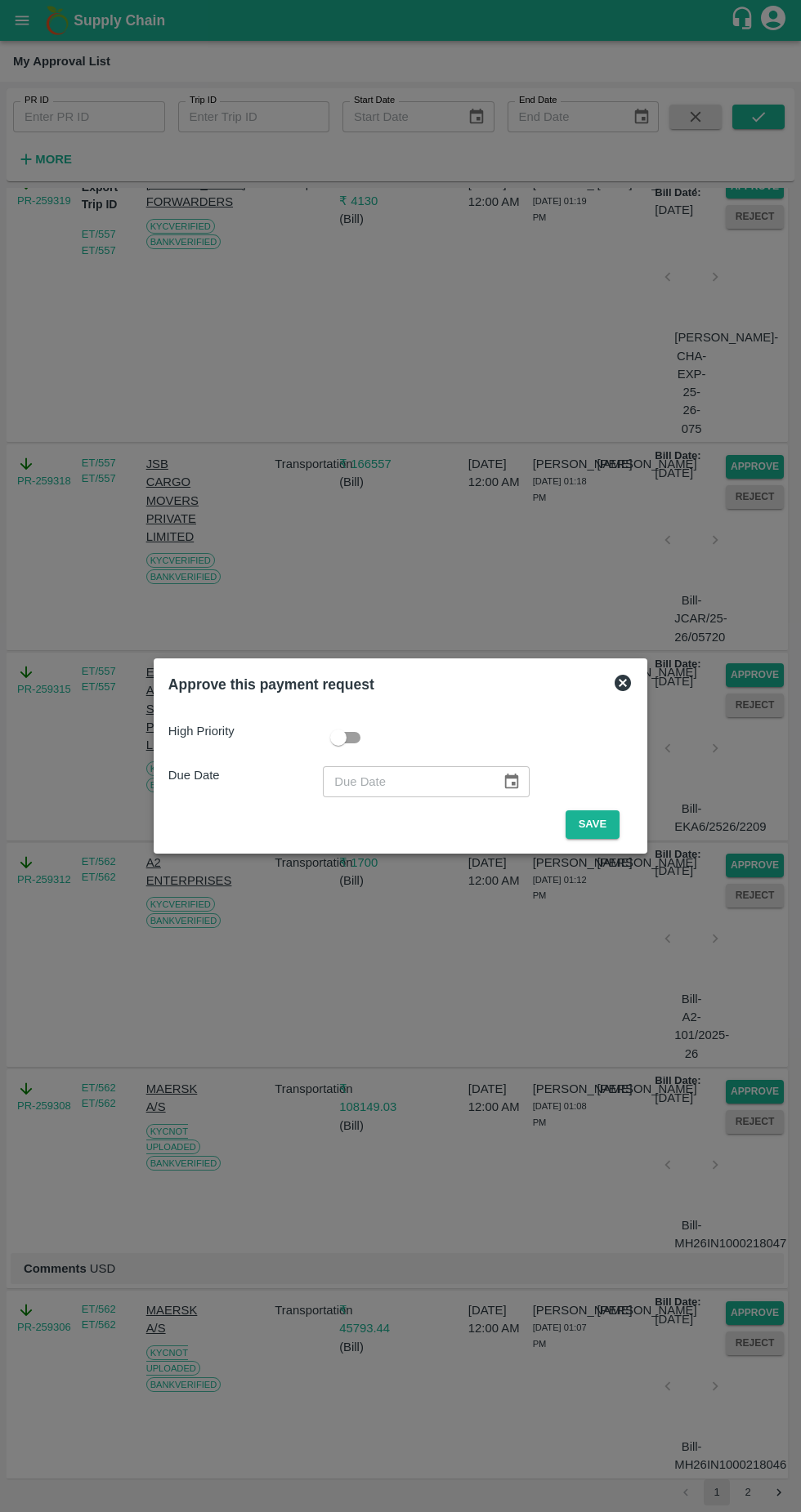
click at [597, 824] on button "Save" at bounding box center [592, 824] width 54 height 29
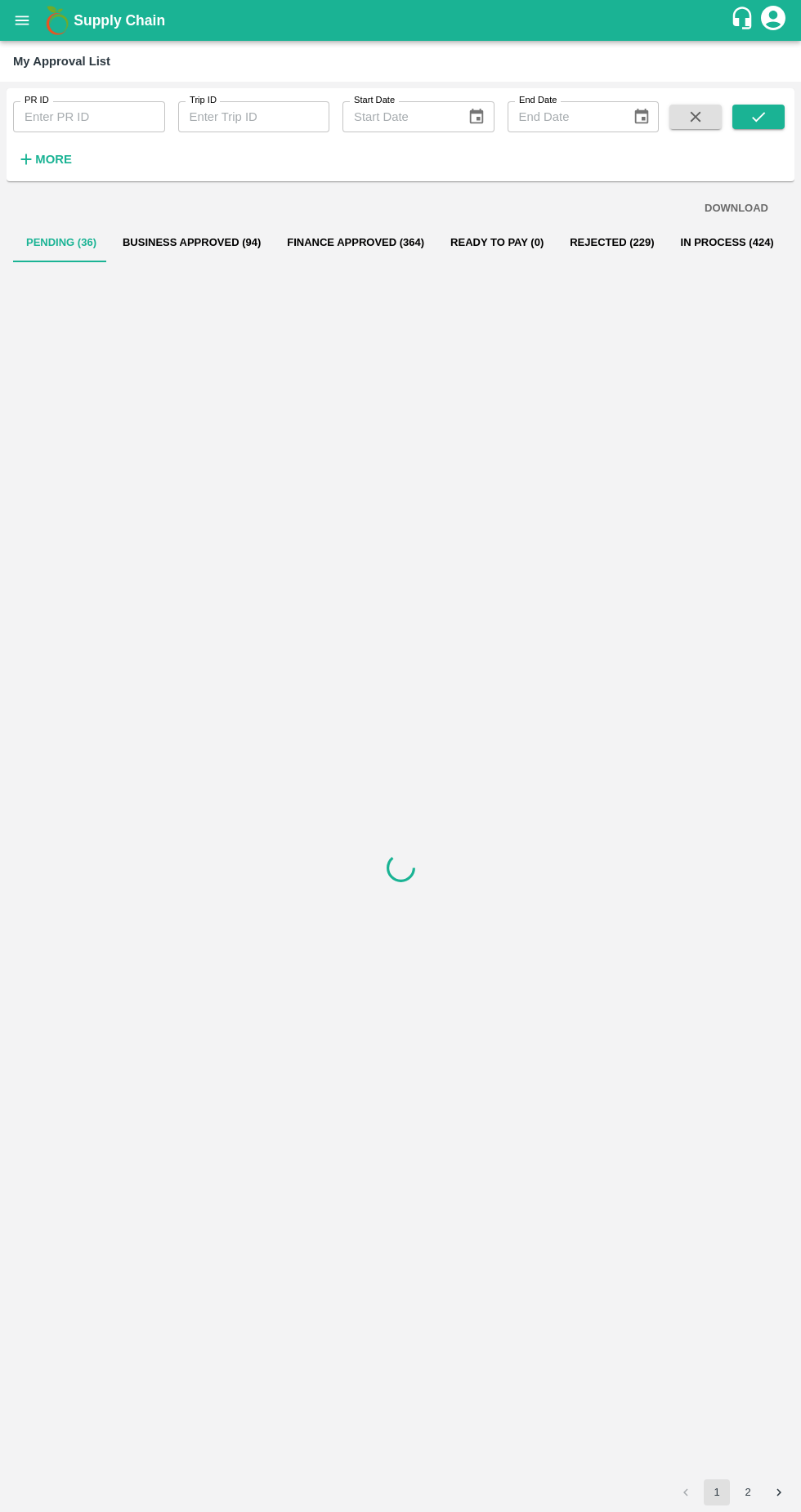
scroll to position [0, 0]
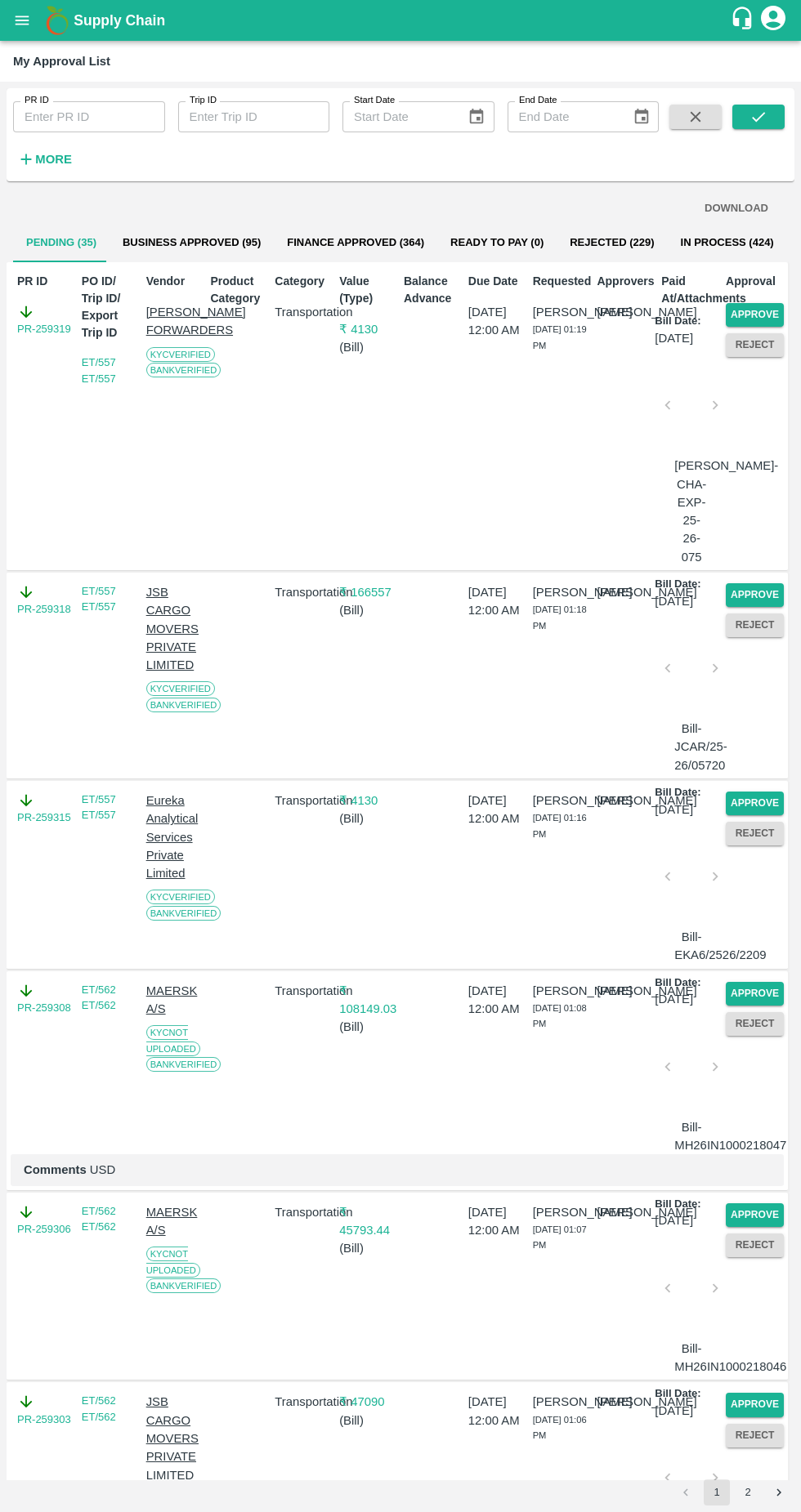
click at [780, 311] on button "Approve" at bounding box center [755, 315] width 58 height 24
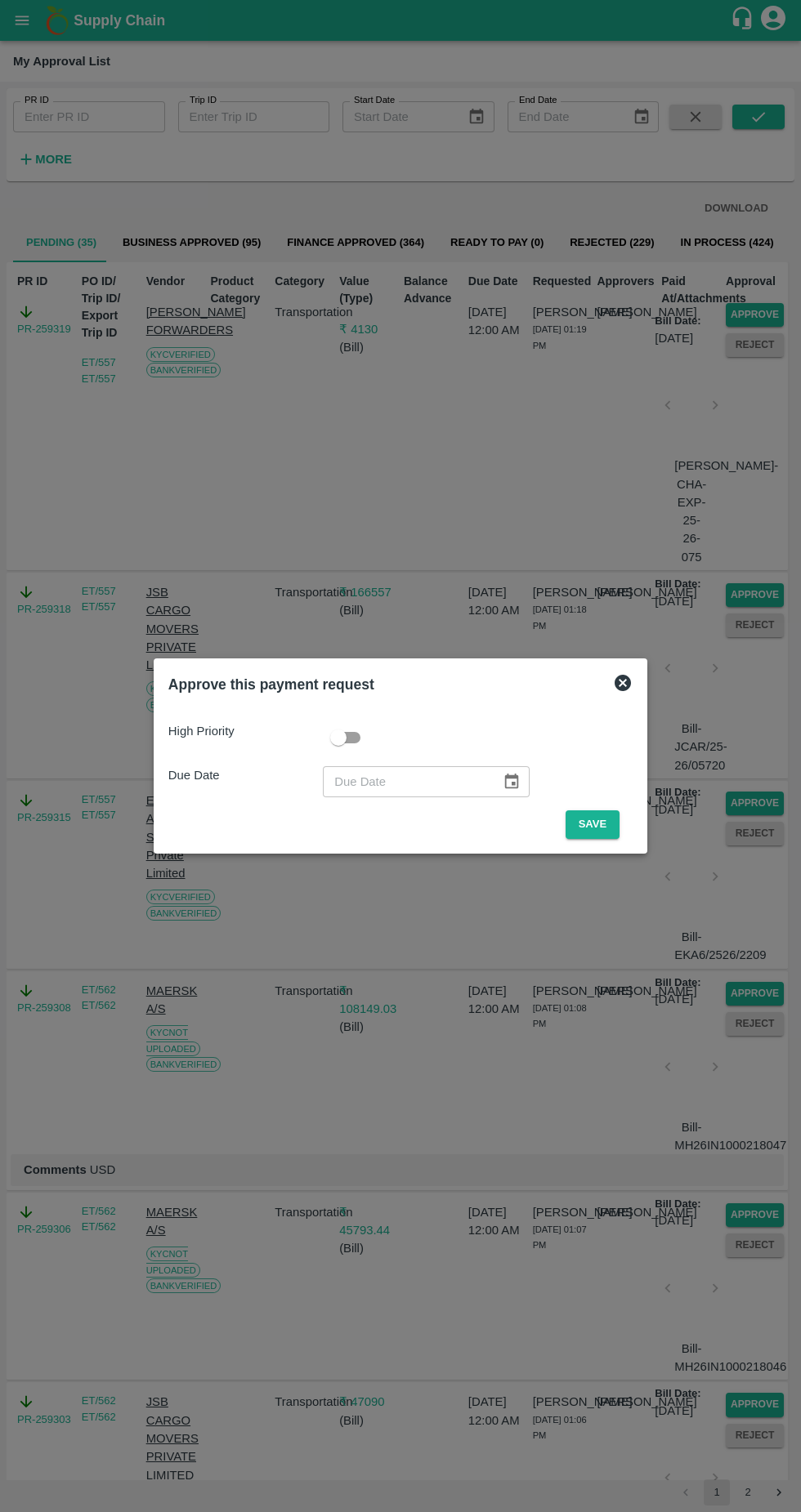
click at [597, 833] on button "Save" at bounding box center [592, 824] width 54 height 29
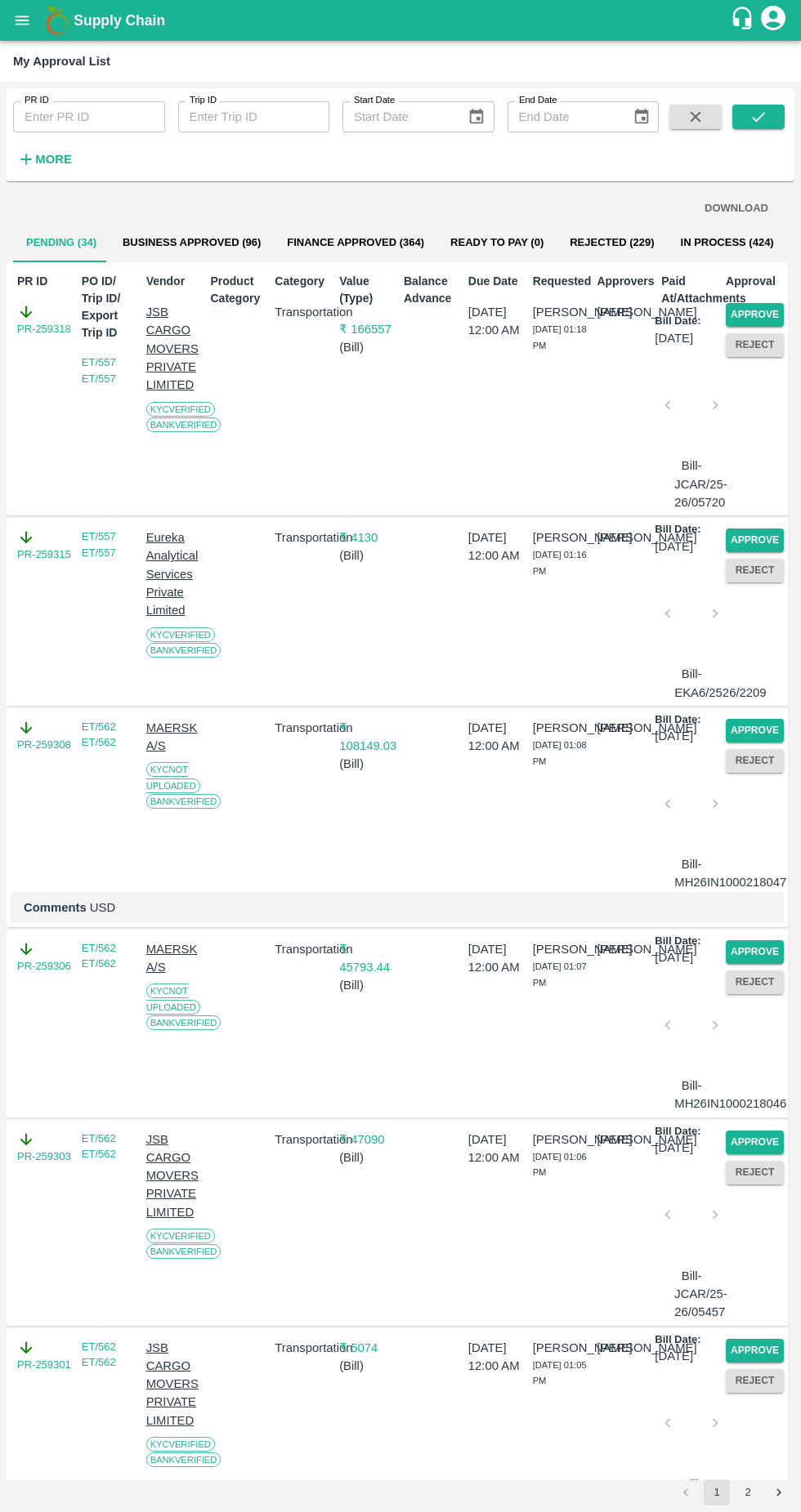
click at [766, 306] on button "Approve" at bounding box center [755, 315] width 58 height 24
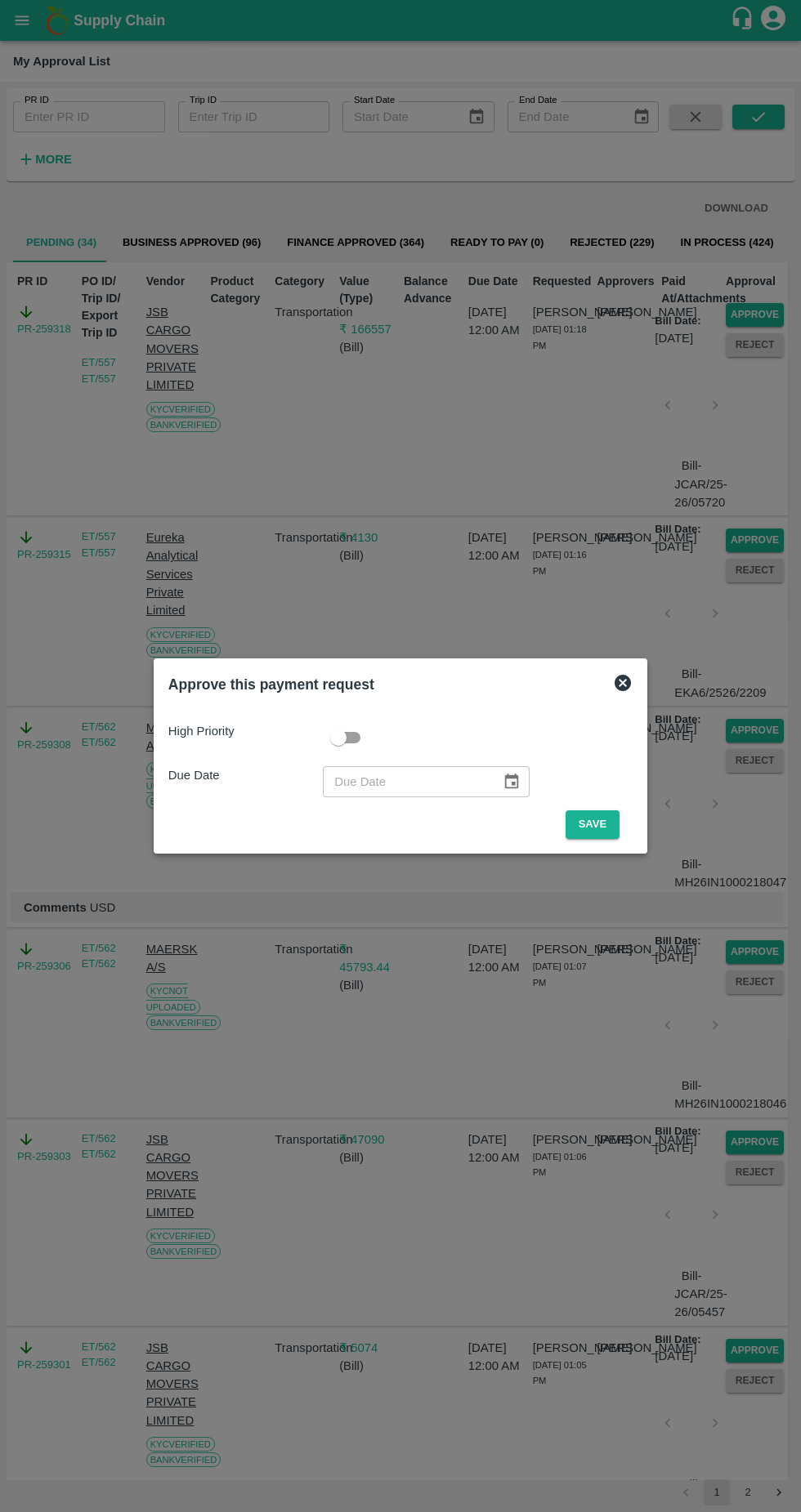
click at [592, 823] on button "Save" at bounding box center [592, 824] width 54 height 29
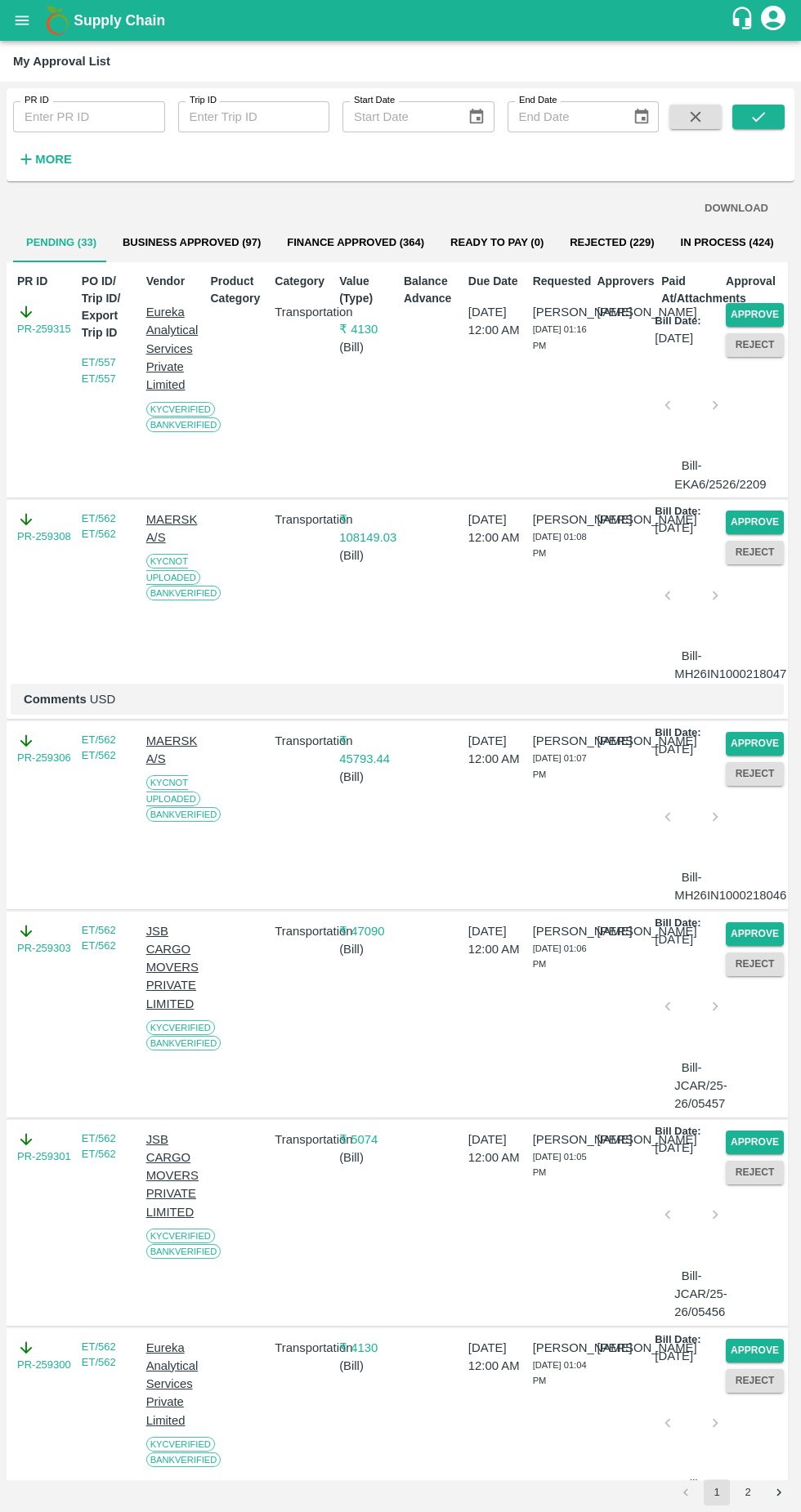
click at [772, 320] on button "Approve" at bounding box center [755, 315] width 58 height 24
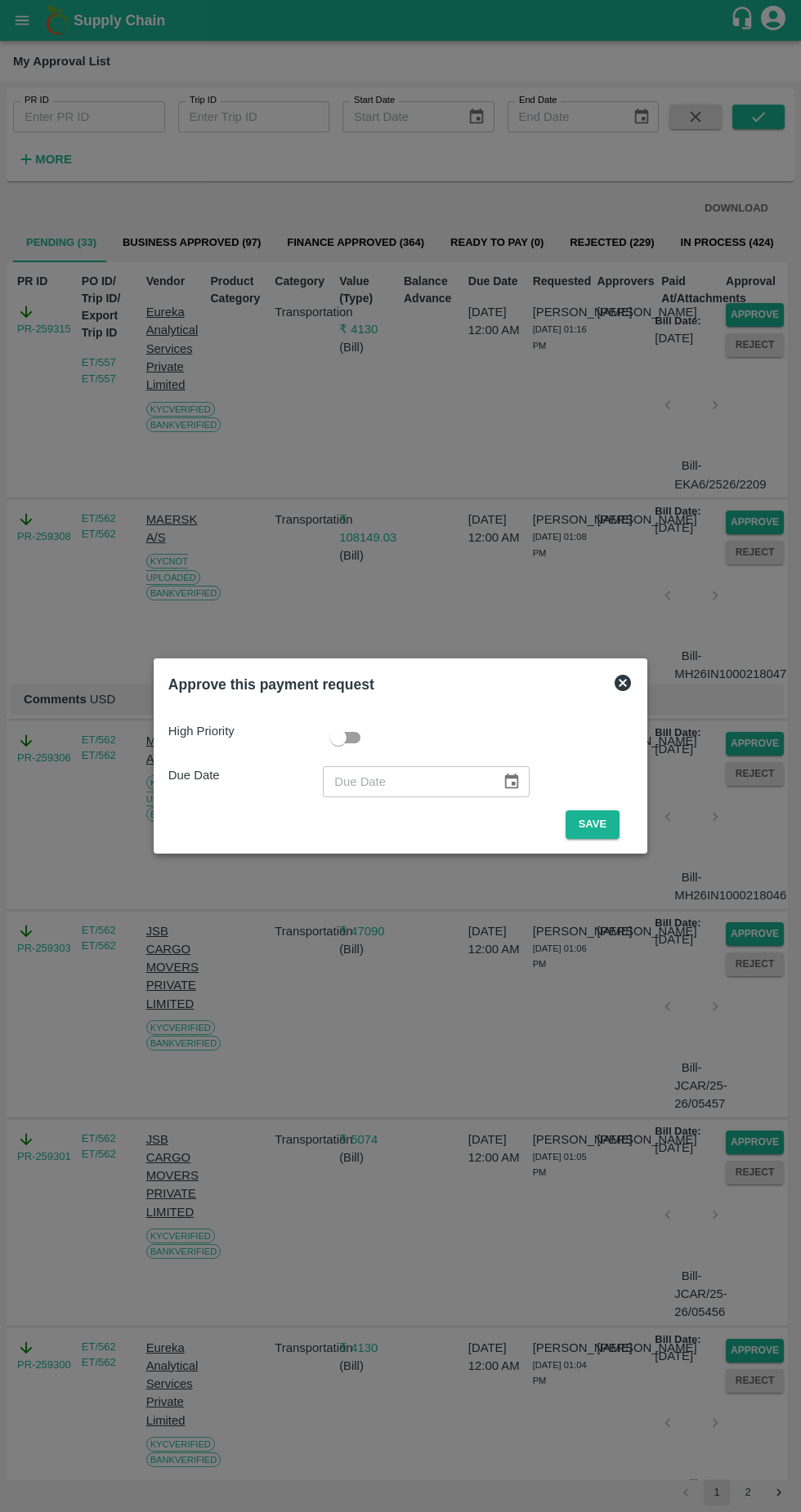
click at [598, 819] on button "Save" at bounding box center [592, 824] width 54 height 29
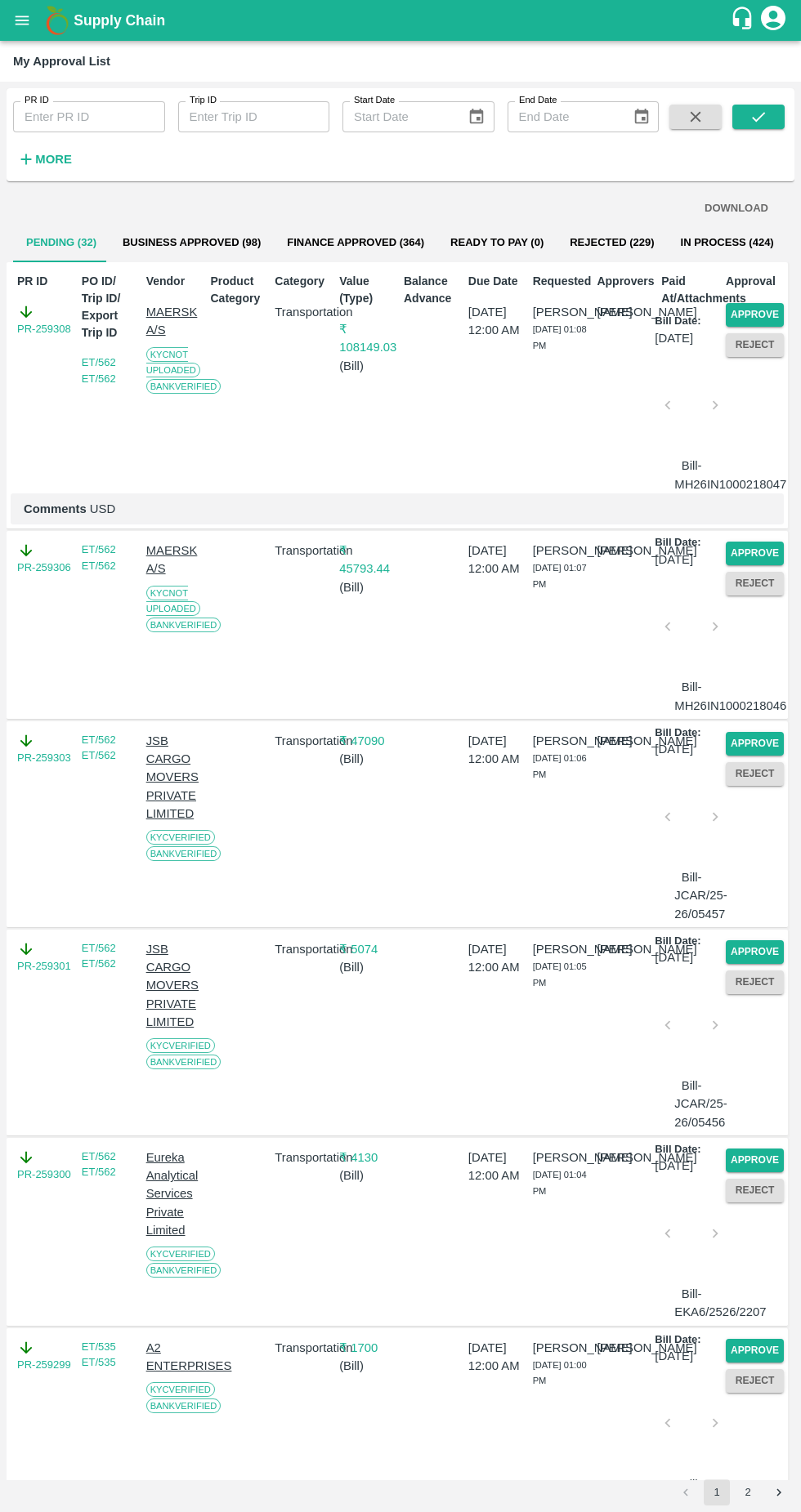
click at [758, 324] on button "Approve" at bounding box center [755, 315] width 58 height 24
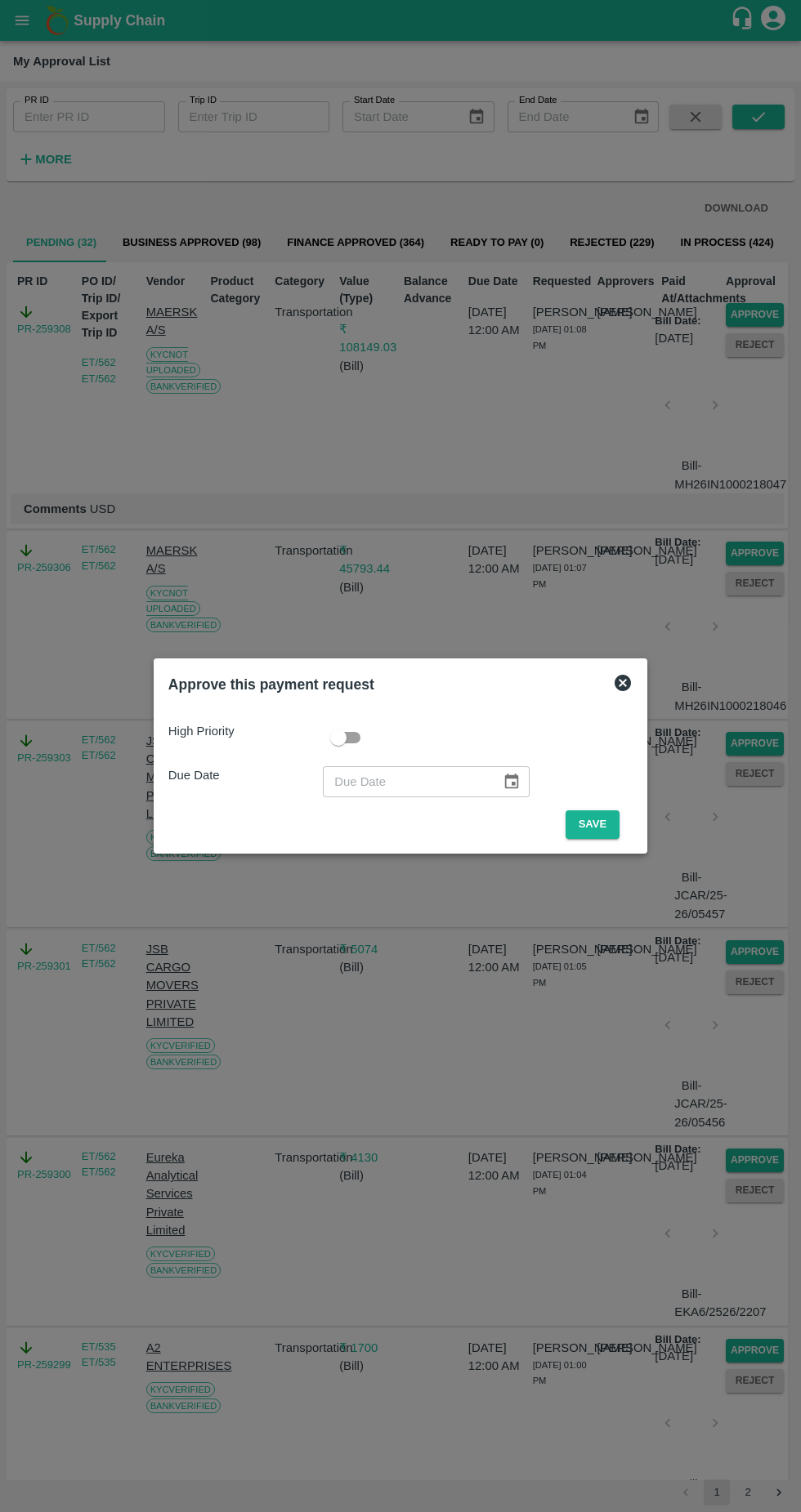
click at [578, 821] on button "Save" at bounding box center [592, 824] width 54 height 29
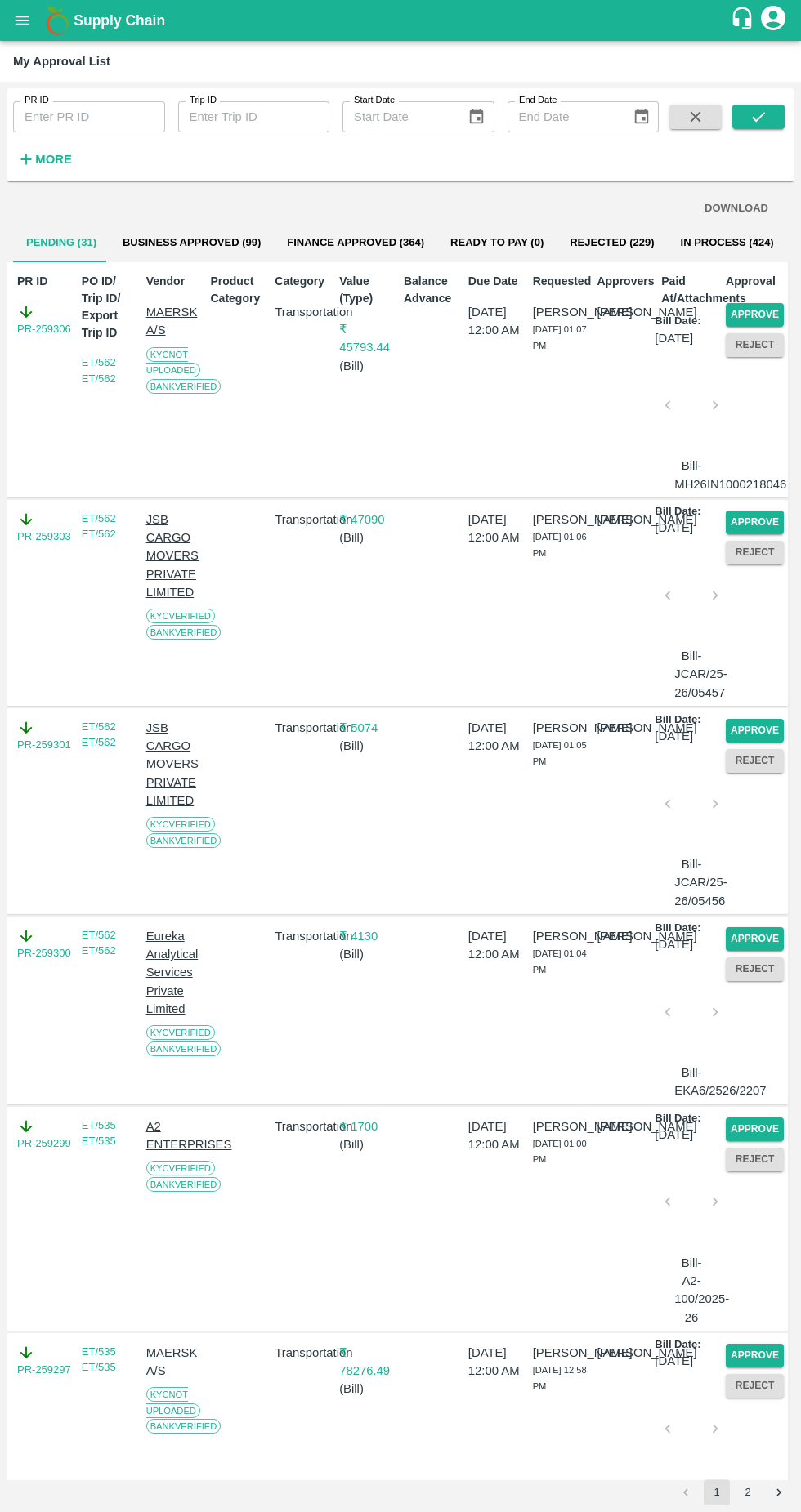
click at [772, 323] on button "Approve" at bounding box center [755, 315] width 58 height 24
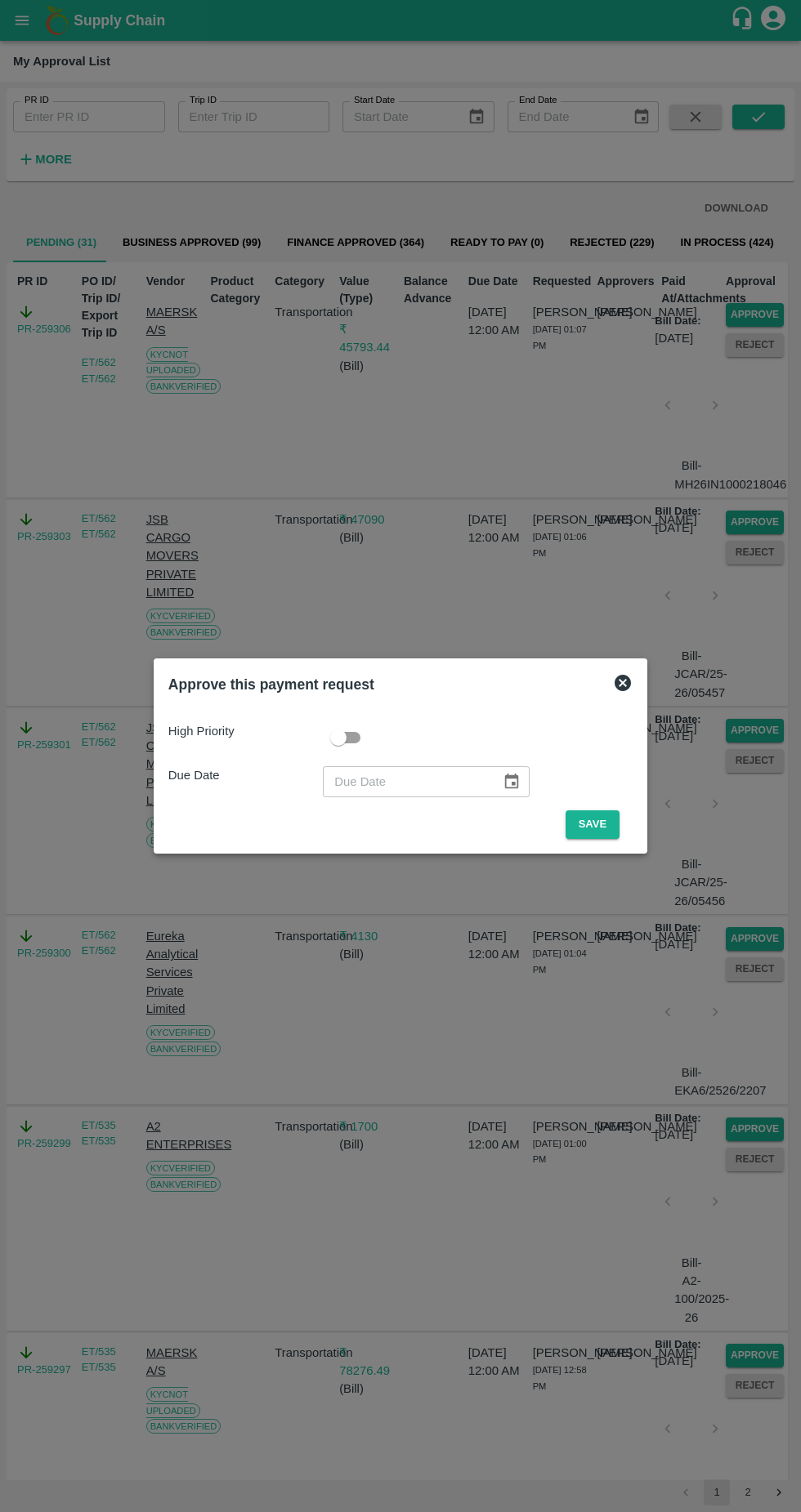
click at [589, 823] on button "Save" at bounding box center [592, 824] width 54 height 29
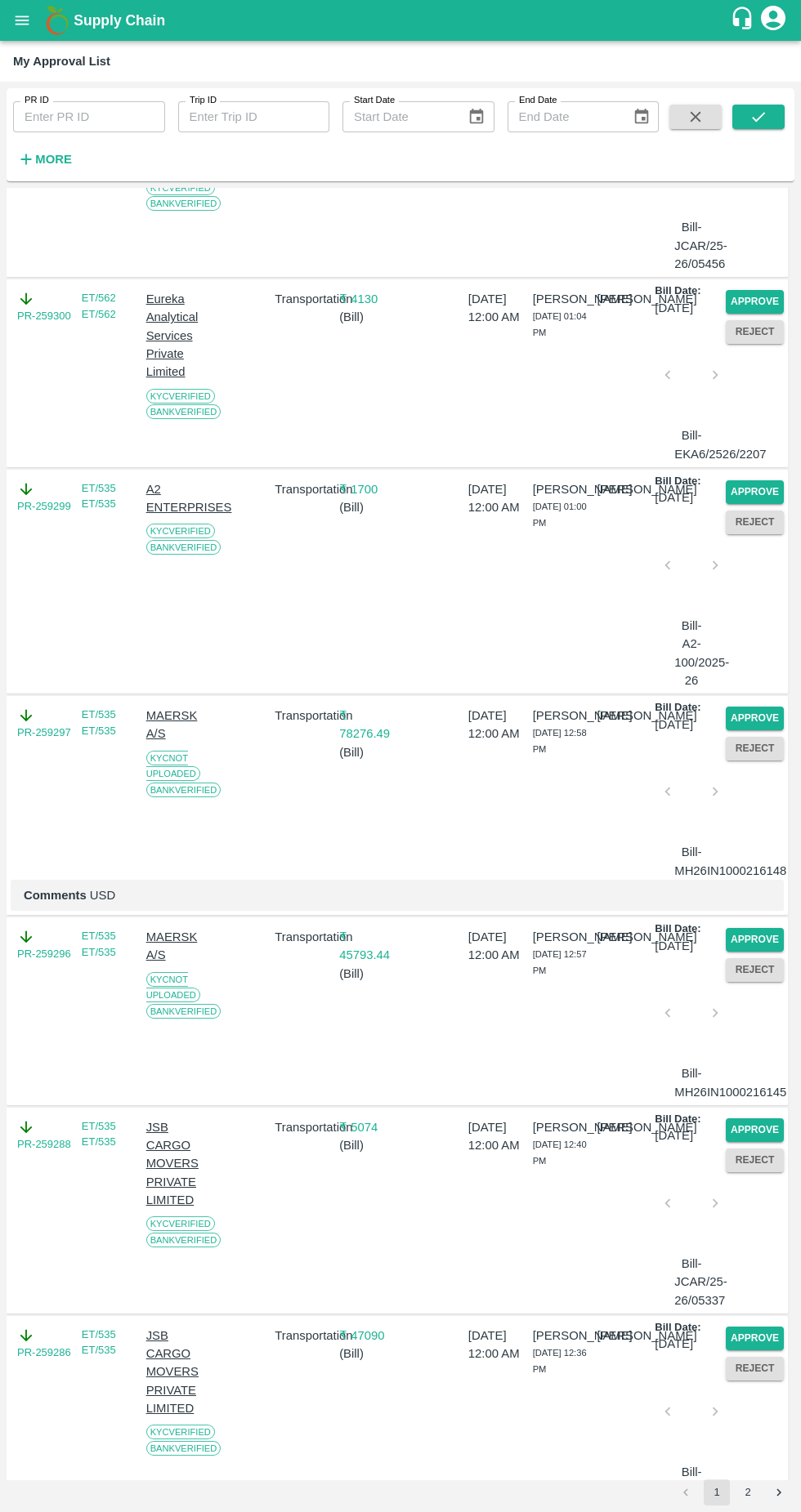
scroll to position [454, 0]
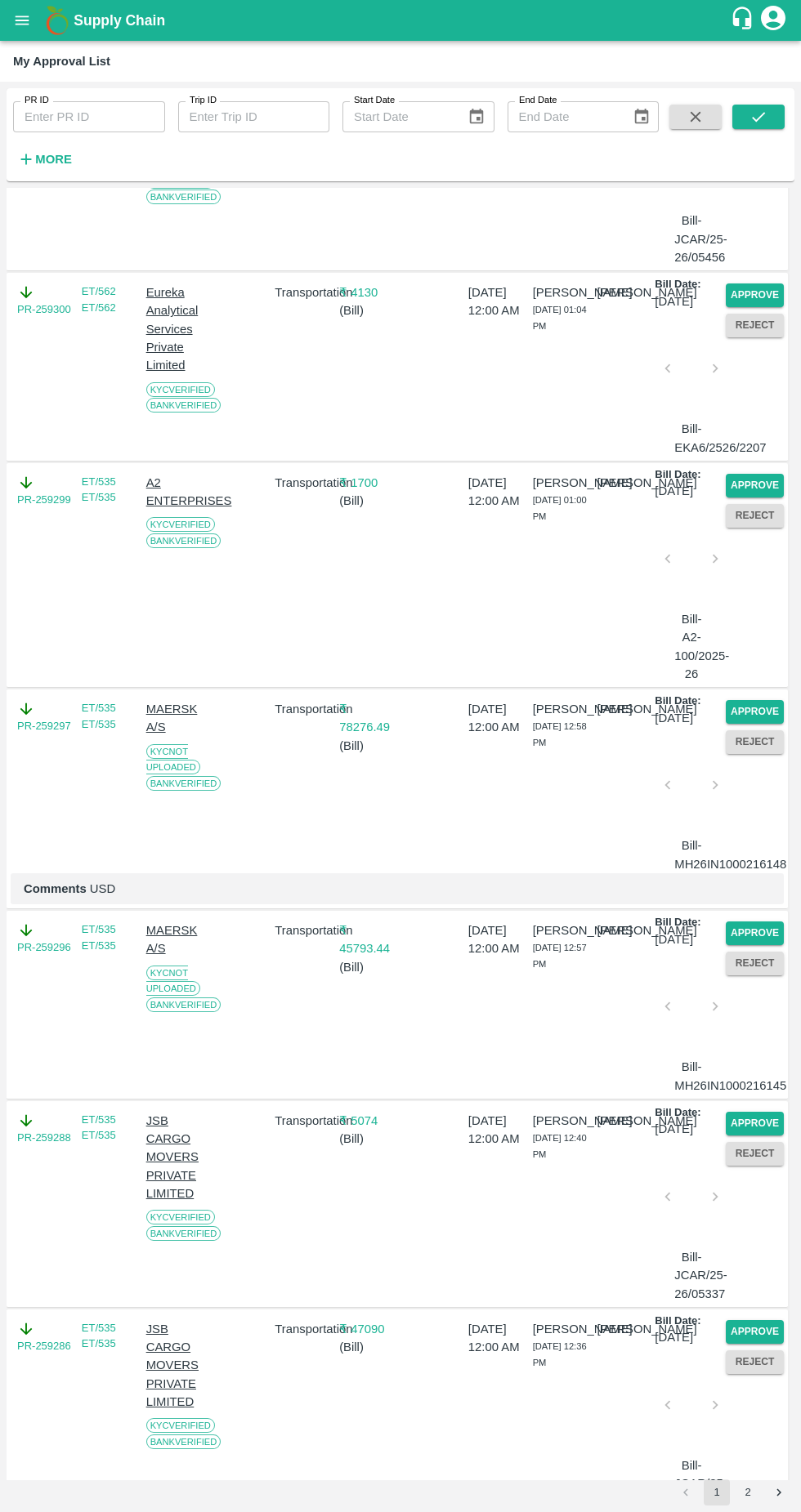
click at [759, 498] on button "Approve" at bounding box center [755, 485] width 58 height 24
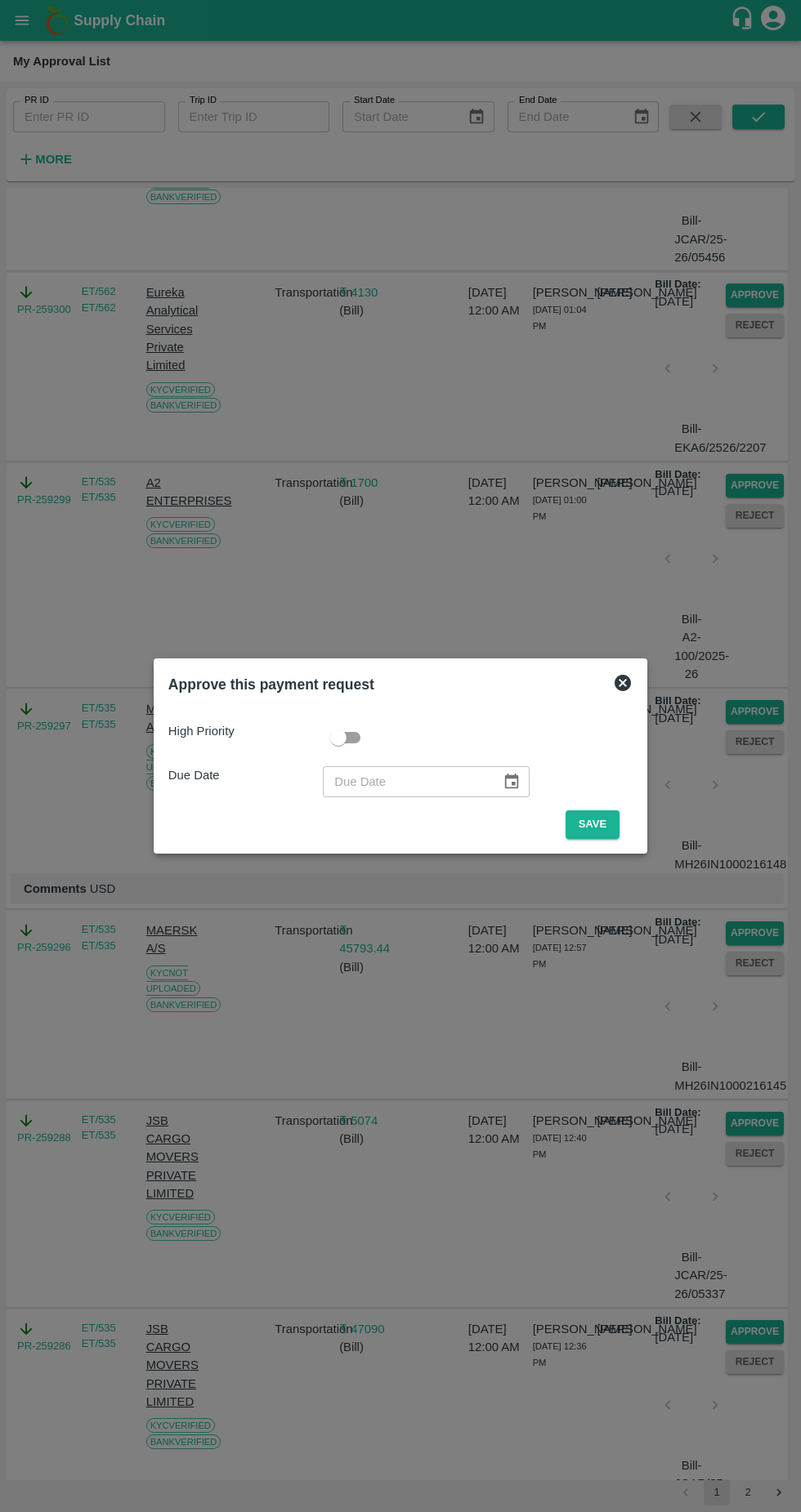
click at [609, 821] on button "Save" at bounding box center [592, 824] width 54 height 29
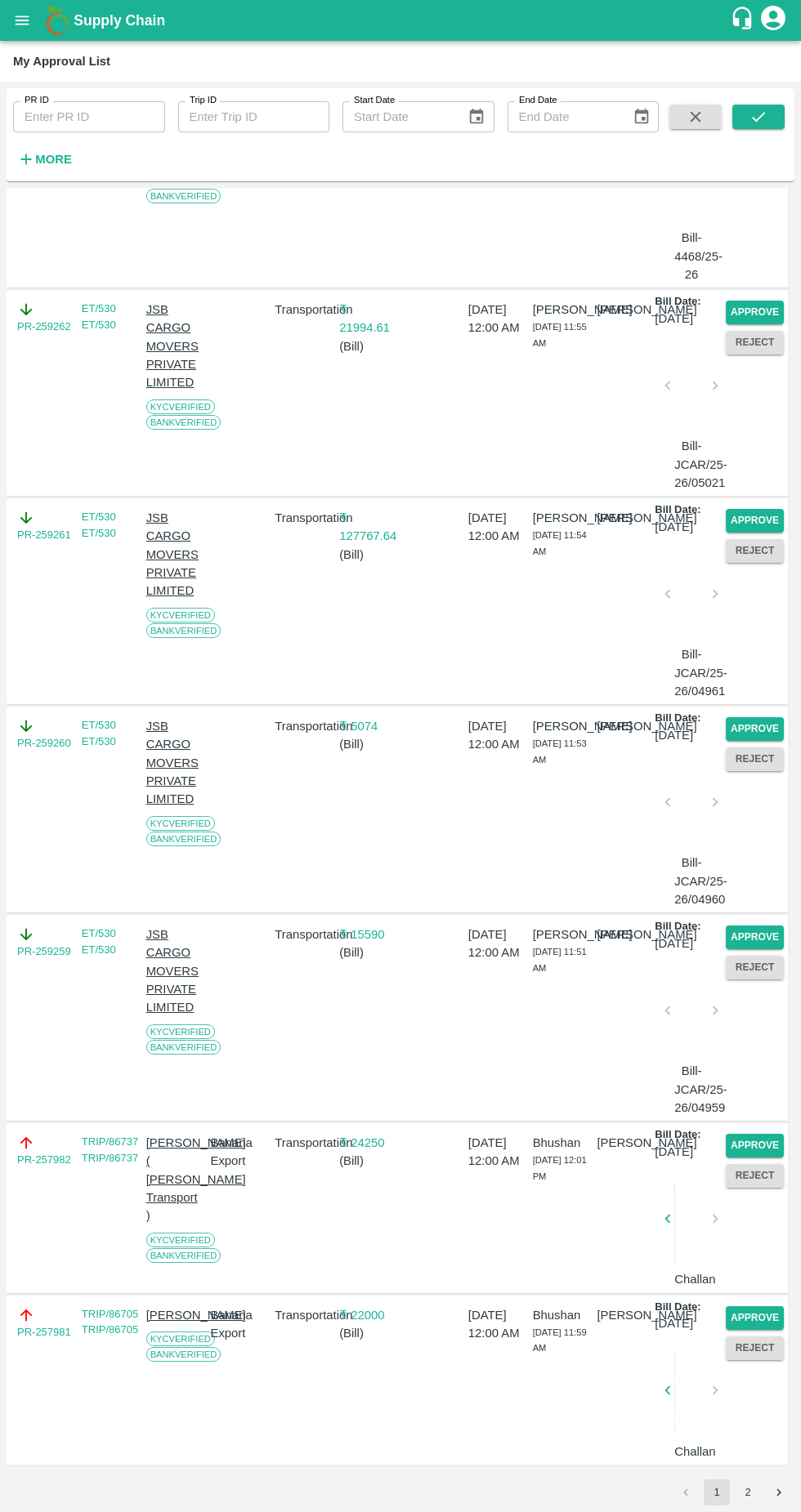
scroll to position [4451, 0]
click at [744, 838] on div "Approve Reject" at bounding box center [751, 809] width 64 height 197
click at [743, 926] on button "Approve" at bounding box center [755, 937] width 58 height 24
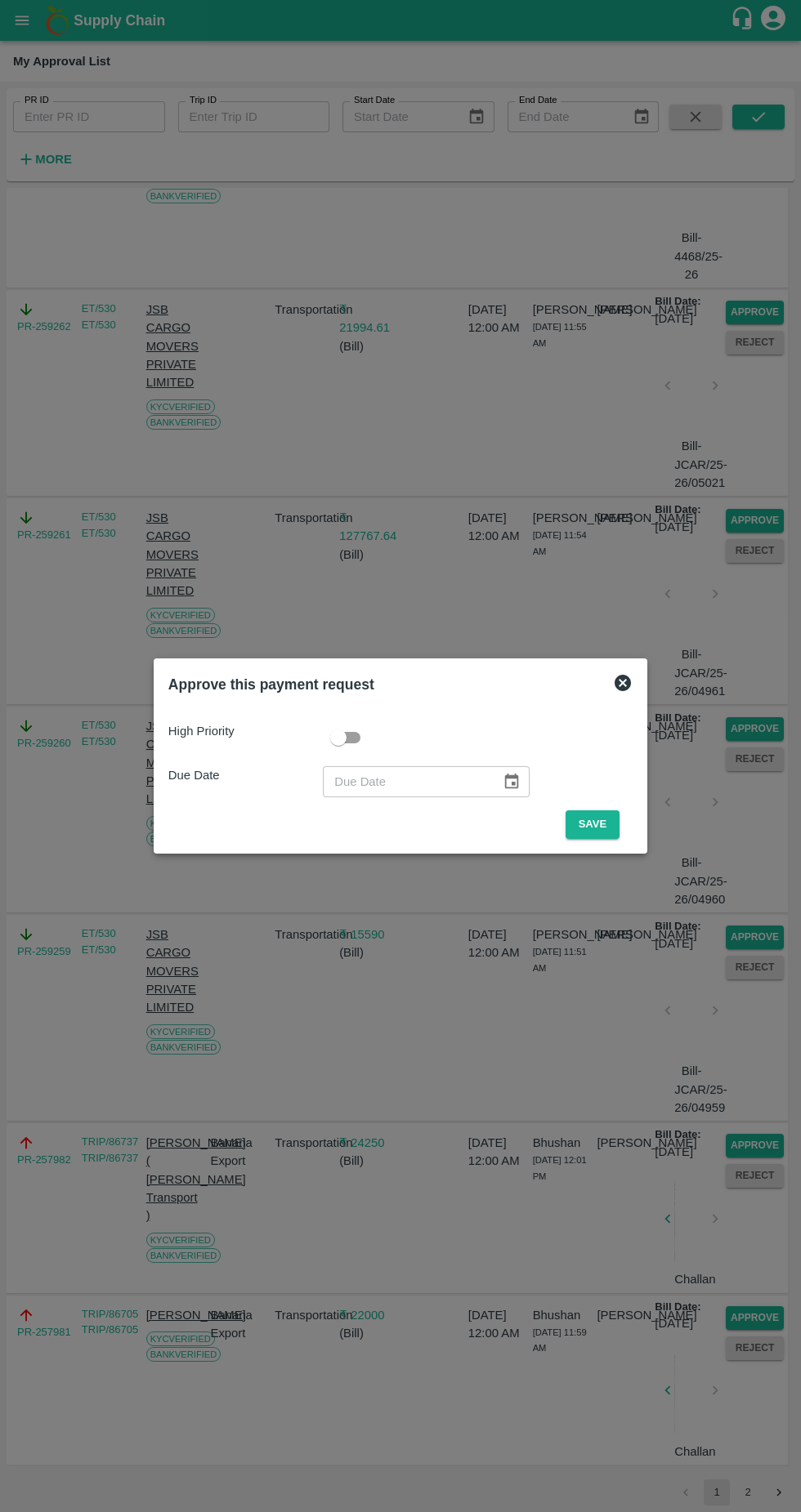
click at [594, 824] on button "Save" at bounding box center [592, 824] width 54 height 29
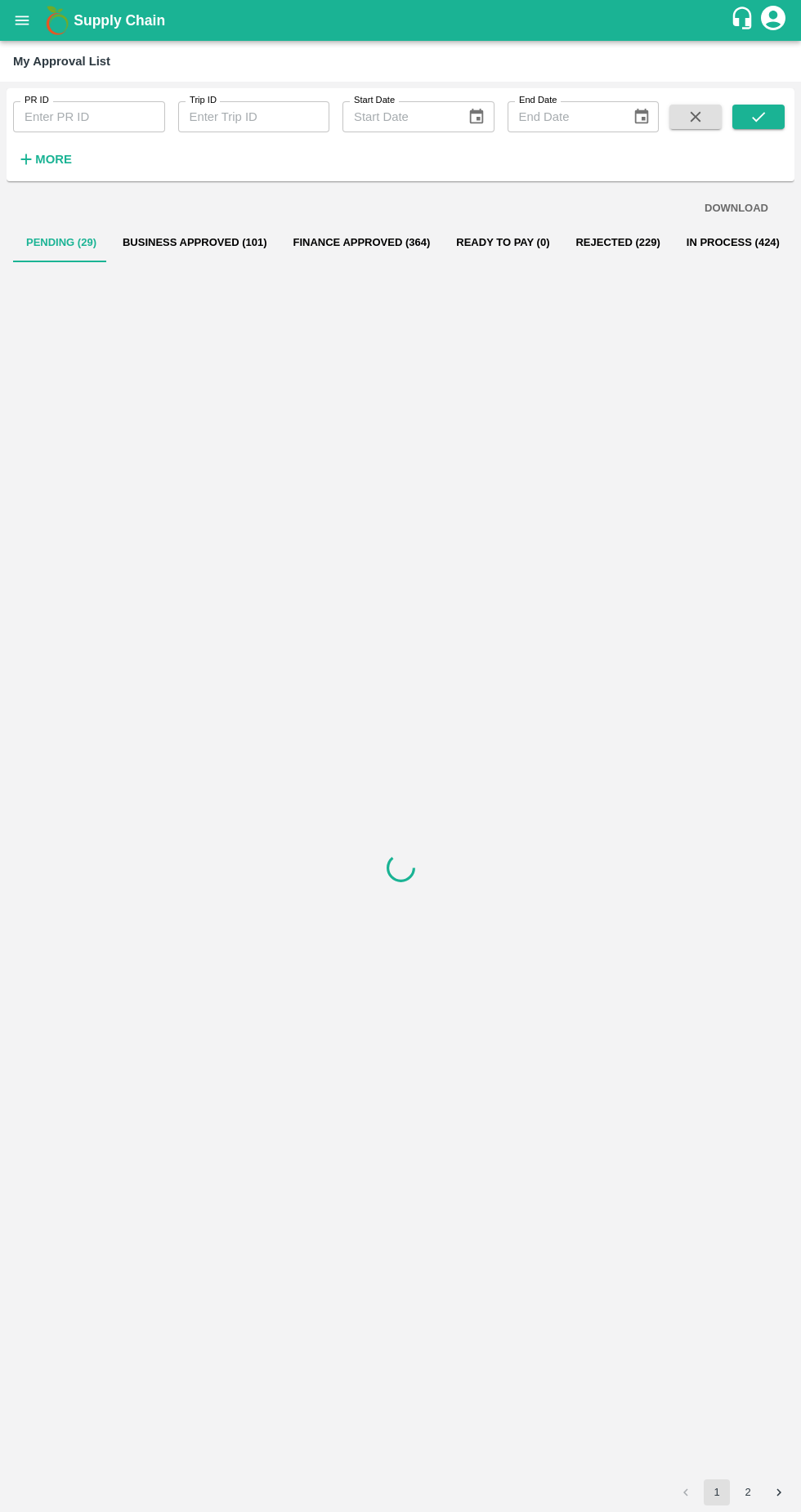
scroll to position [0, 0]
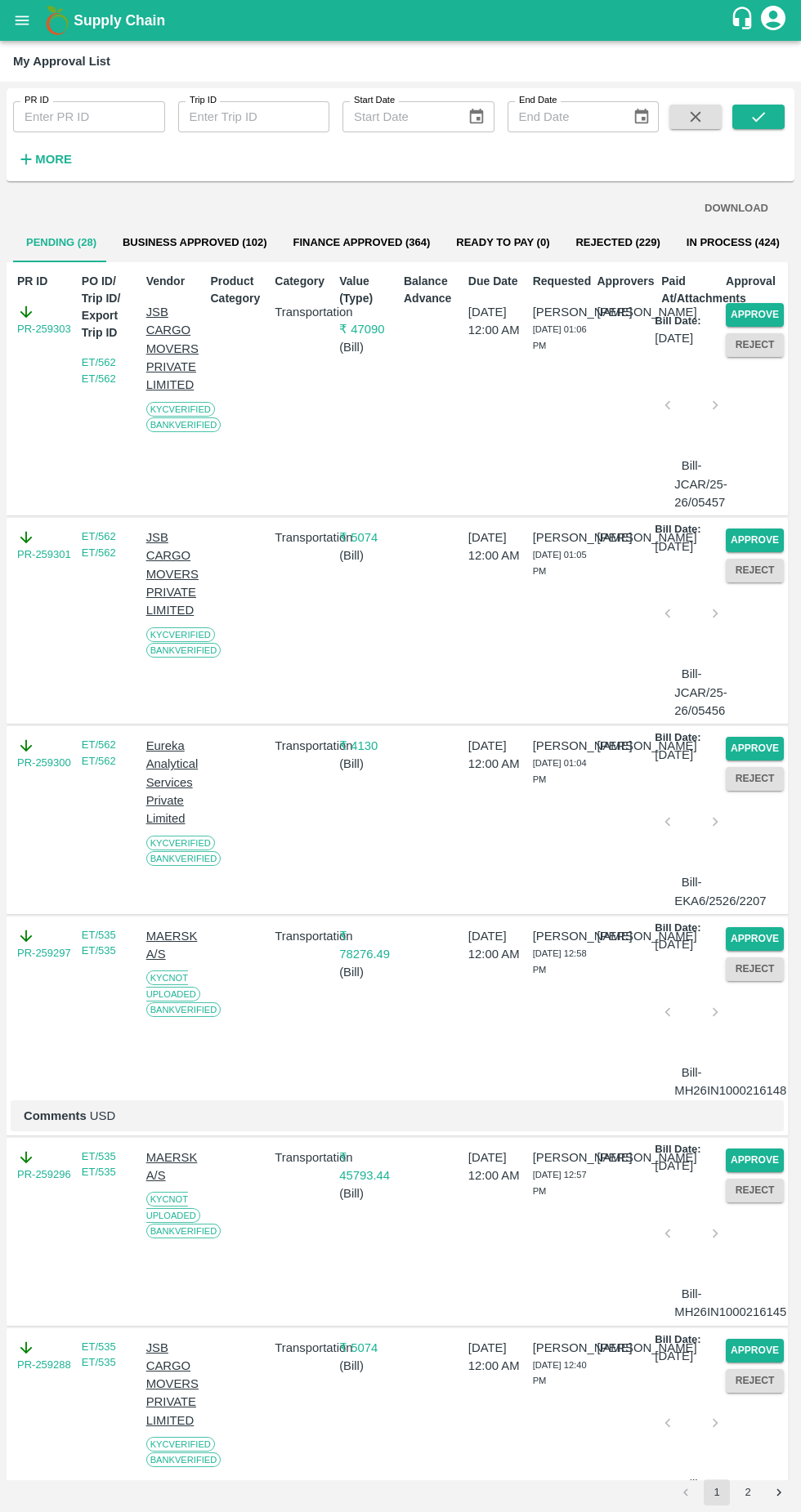
click at [754, 951] on button "Approve" at bounding box center [755, 938] width 58 height 24
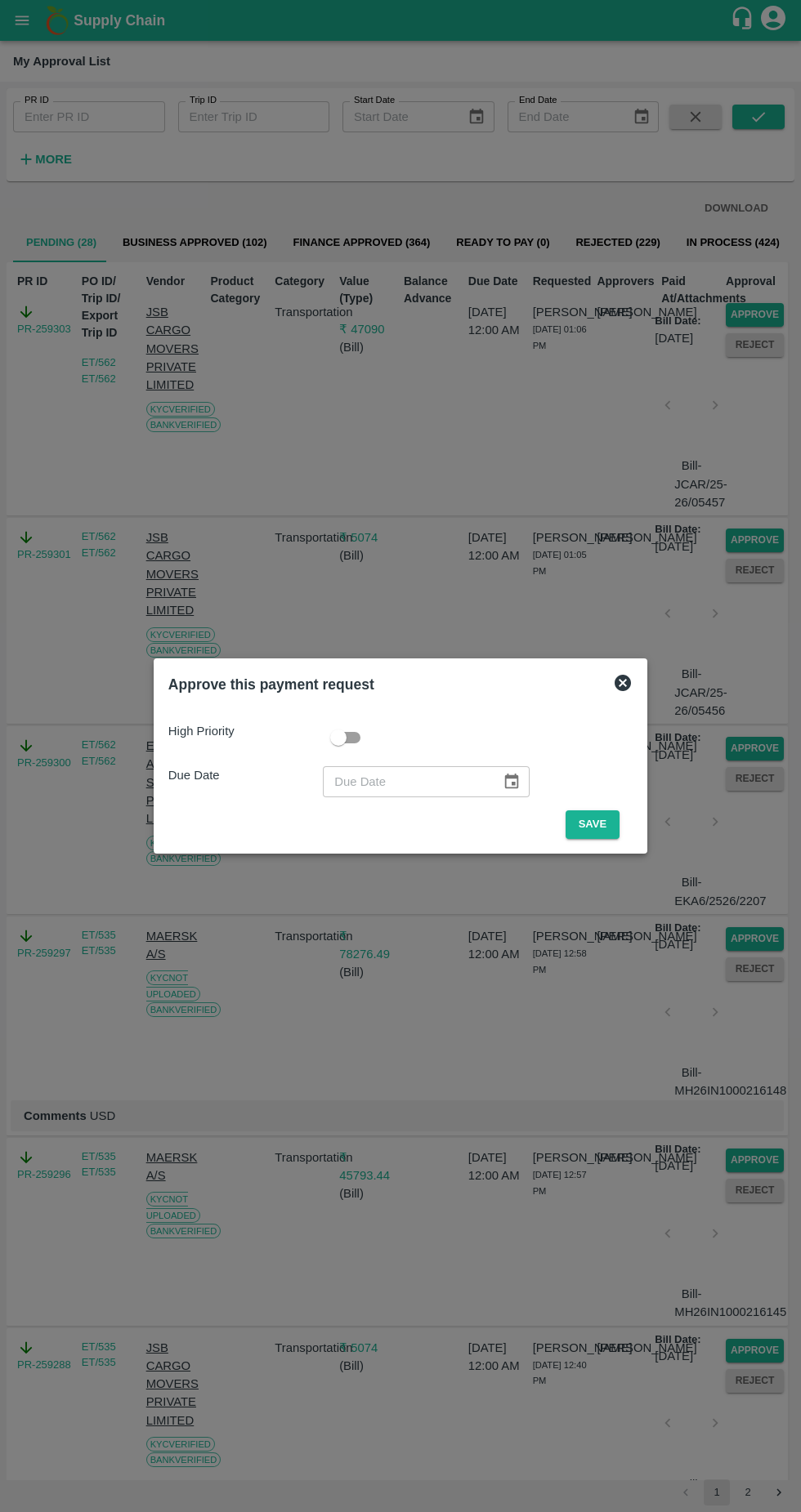
click at [588, 816] on button "Save" at bounding box center [592, 824] width 54 height 29
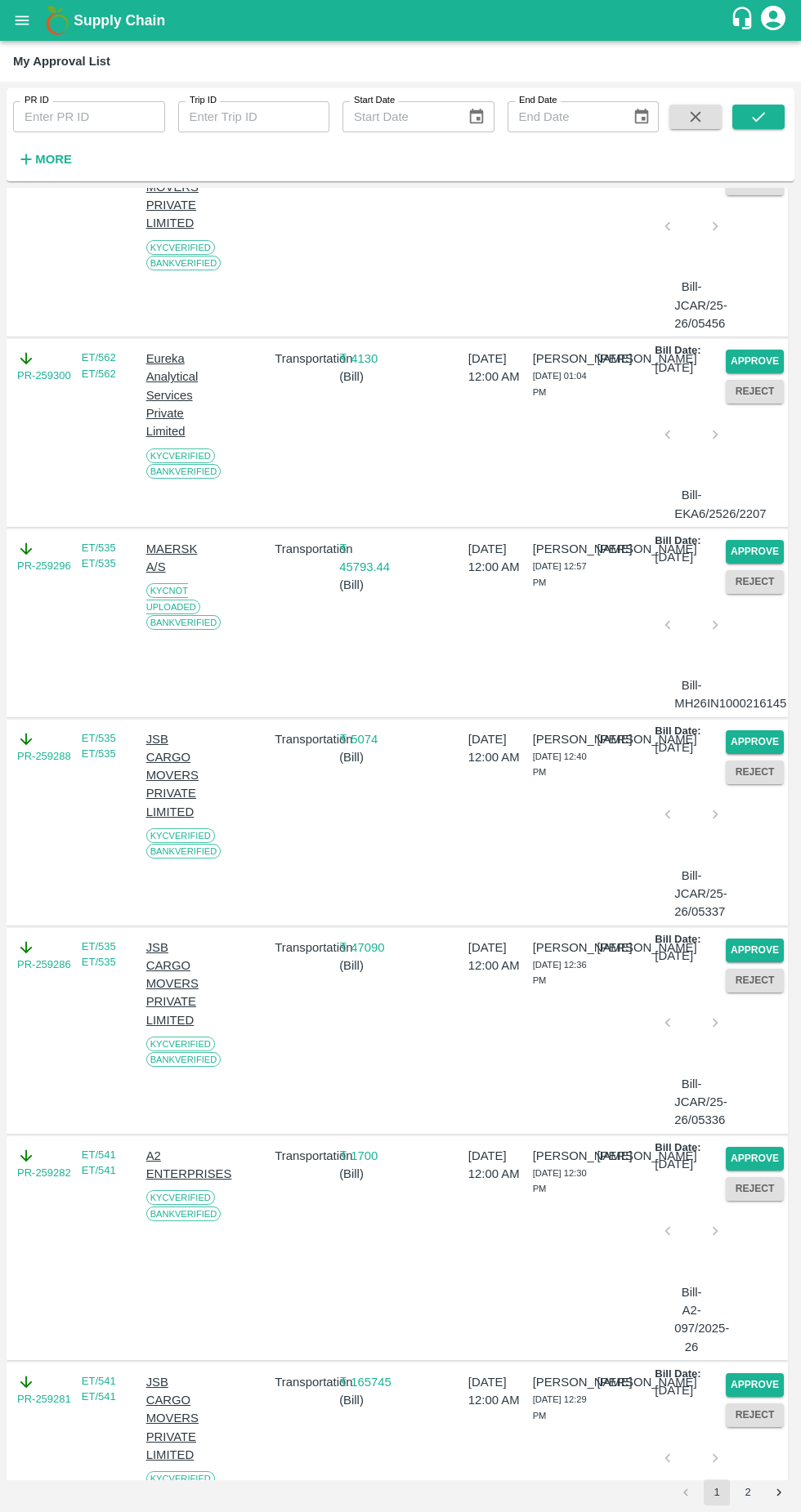
scroll to position [394, 0]
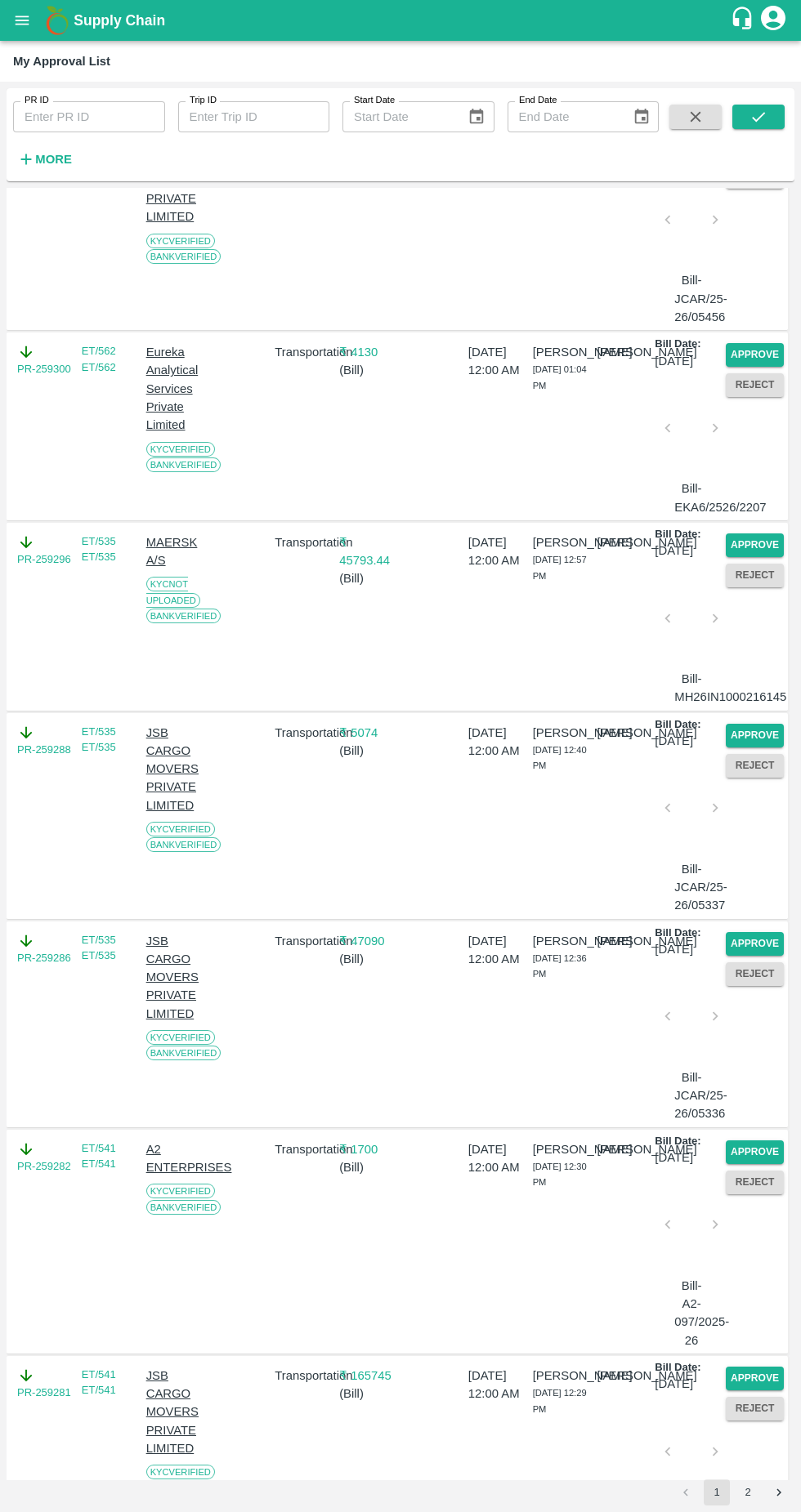
click at [754, 557] on button "Approve" at bounding box center [755, 545] width 58 height 24
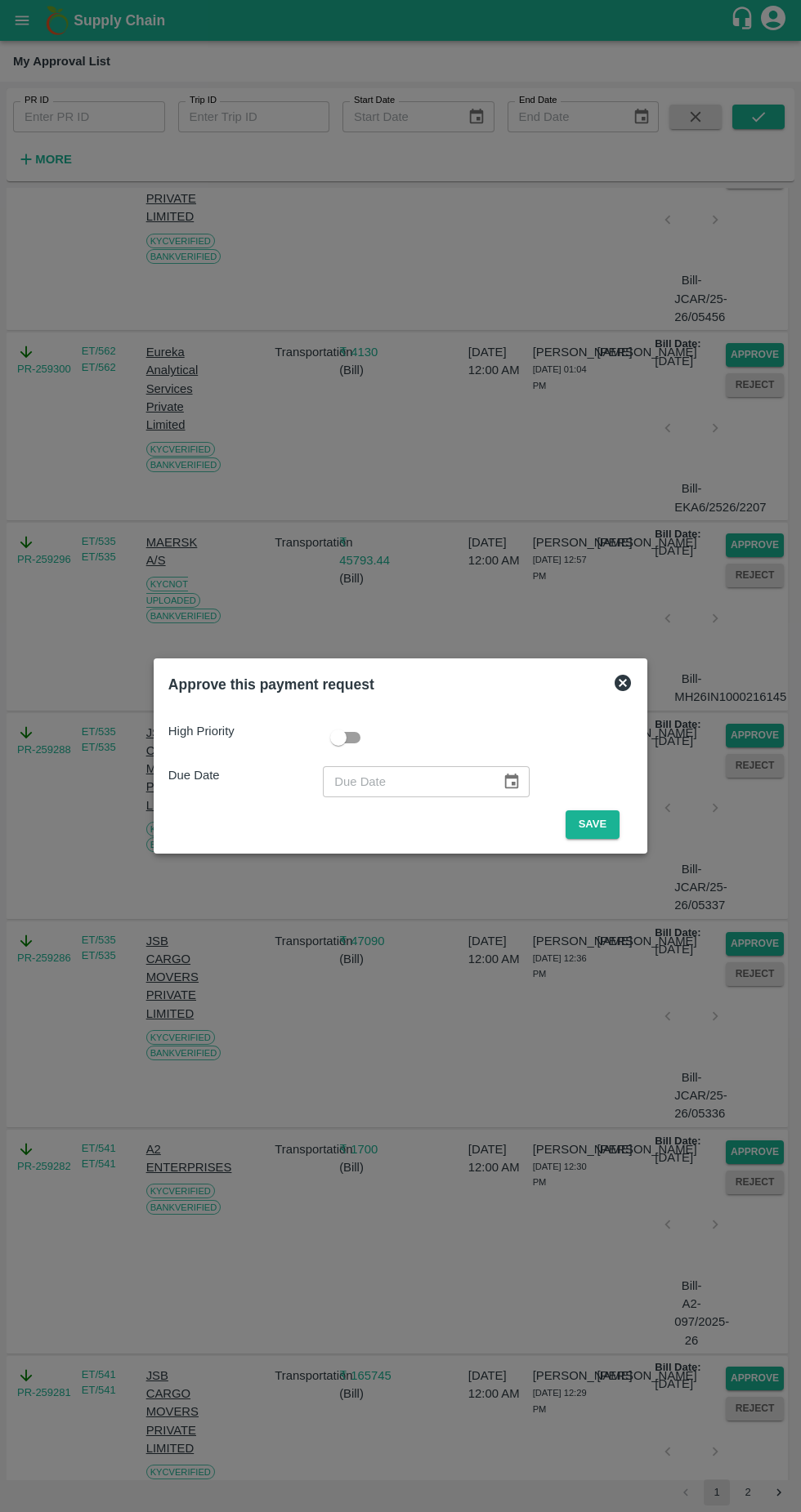
click at [597, 824] on button "Save" at bounding box center [592, 824] width 54 height 29
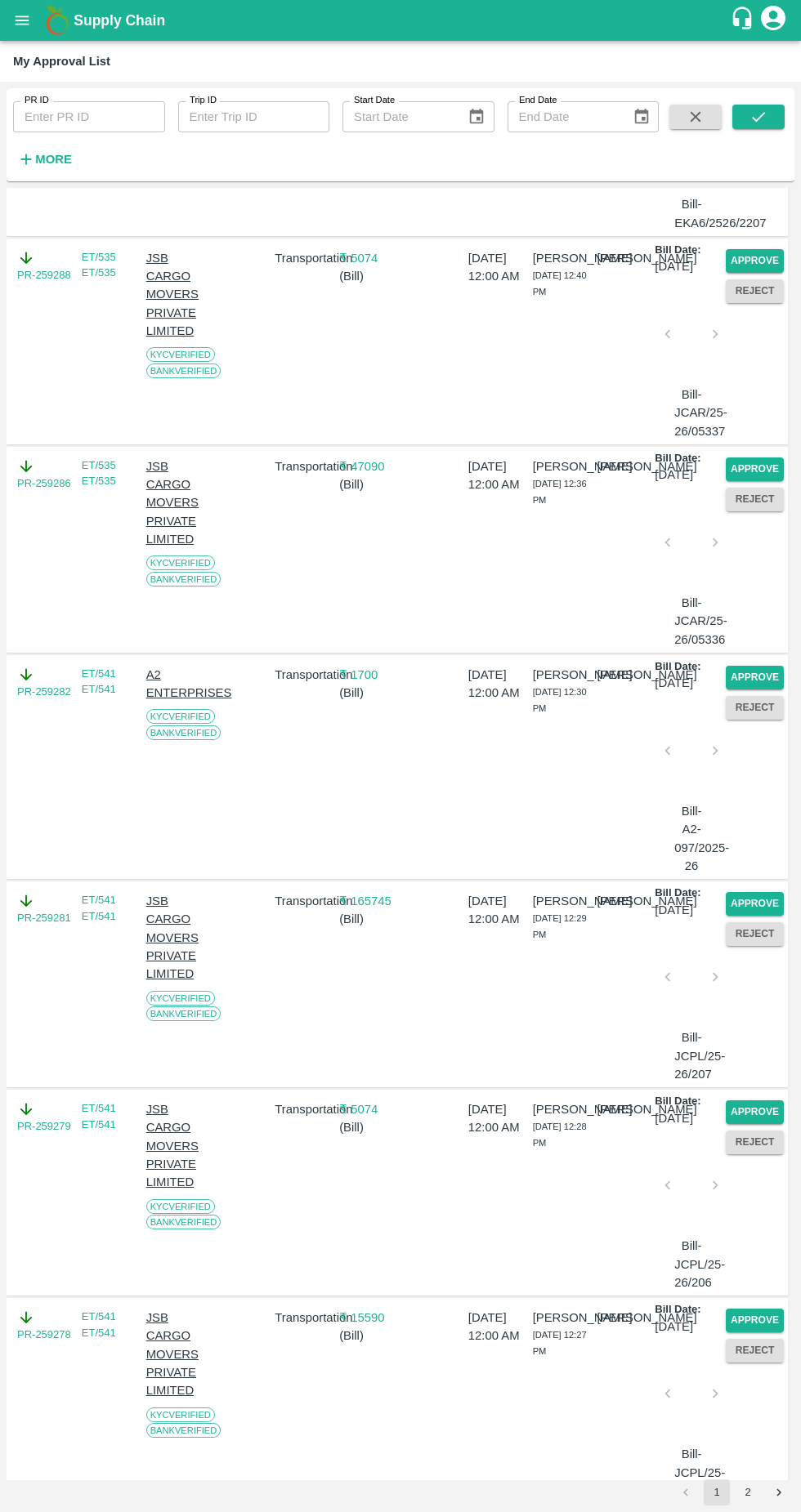
scroll to position [675, 0]
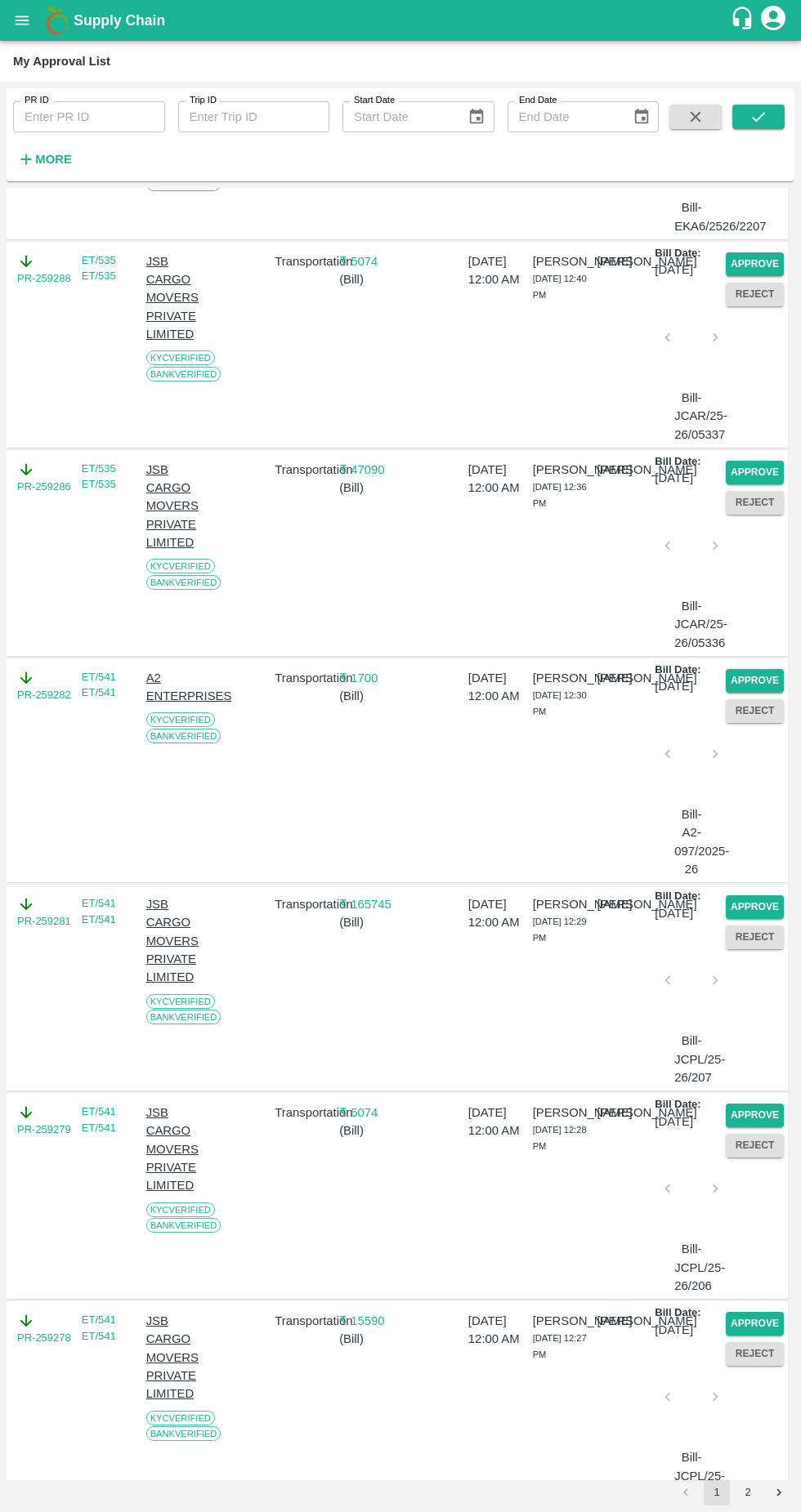
click at [730, 692] on button "Approve" at bounding box center [755, 681] width 58 height 24
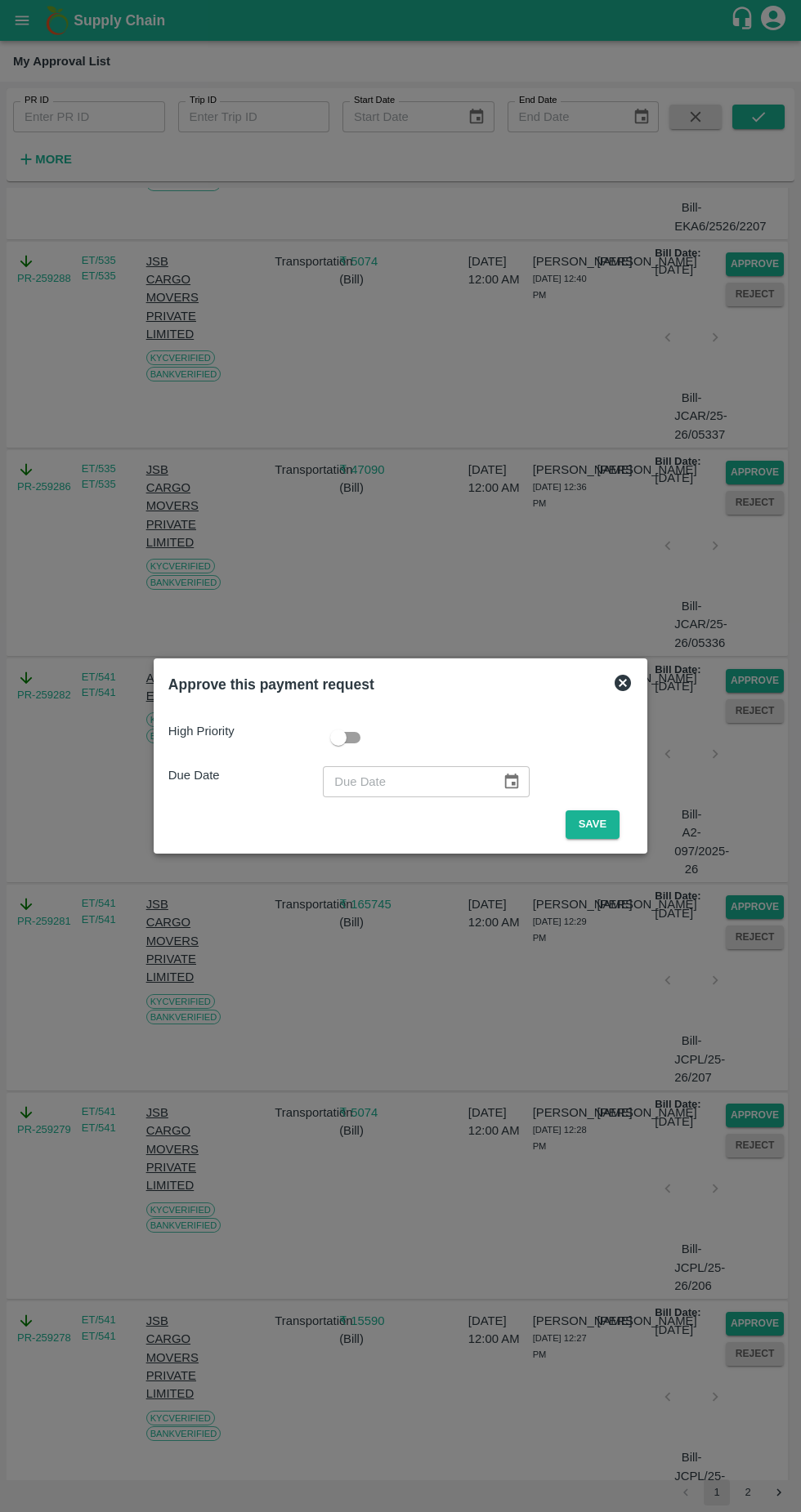
click at [592, 840] on div "High Priority Due Date ​ Save" at bounding box center [400, 774] width 477 height 143
click at [590, 821] on button "Save" at bounding box center [592, 824] width 54 height 29
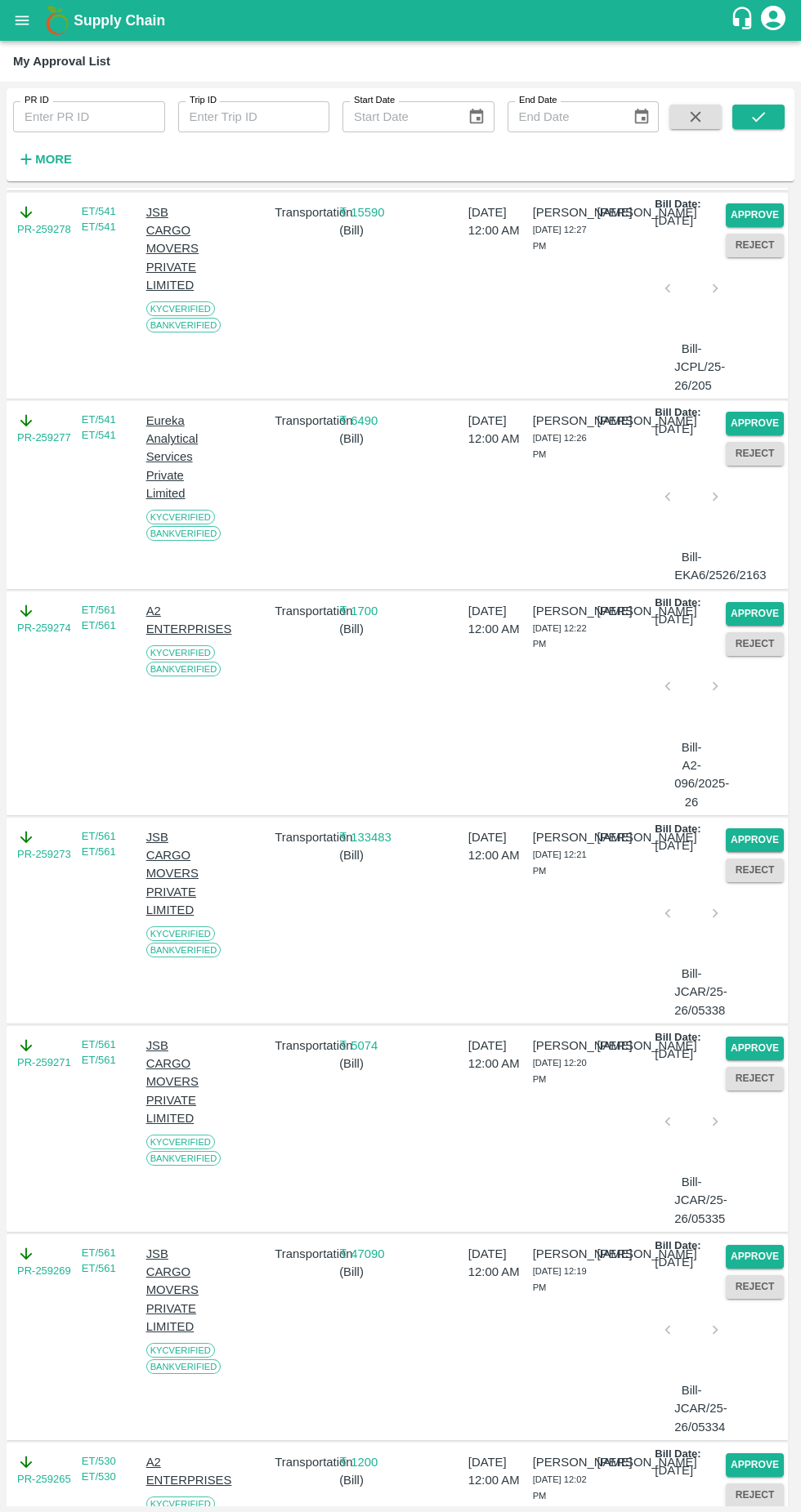
scroll to position [1568, 0]
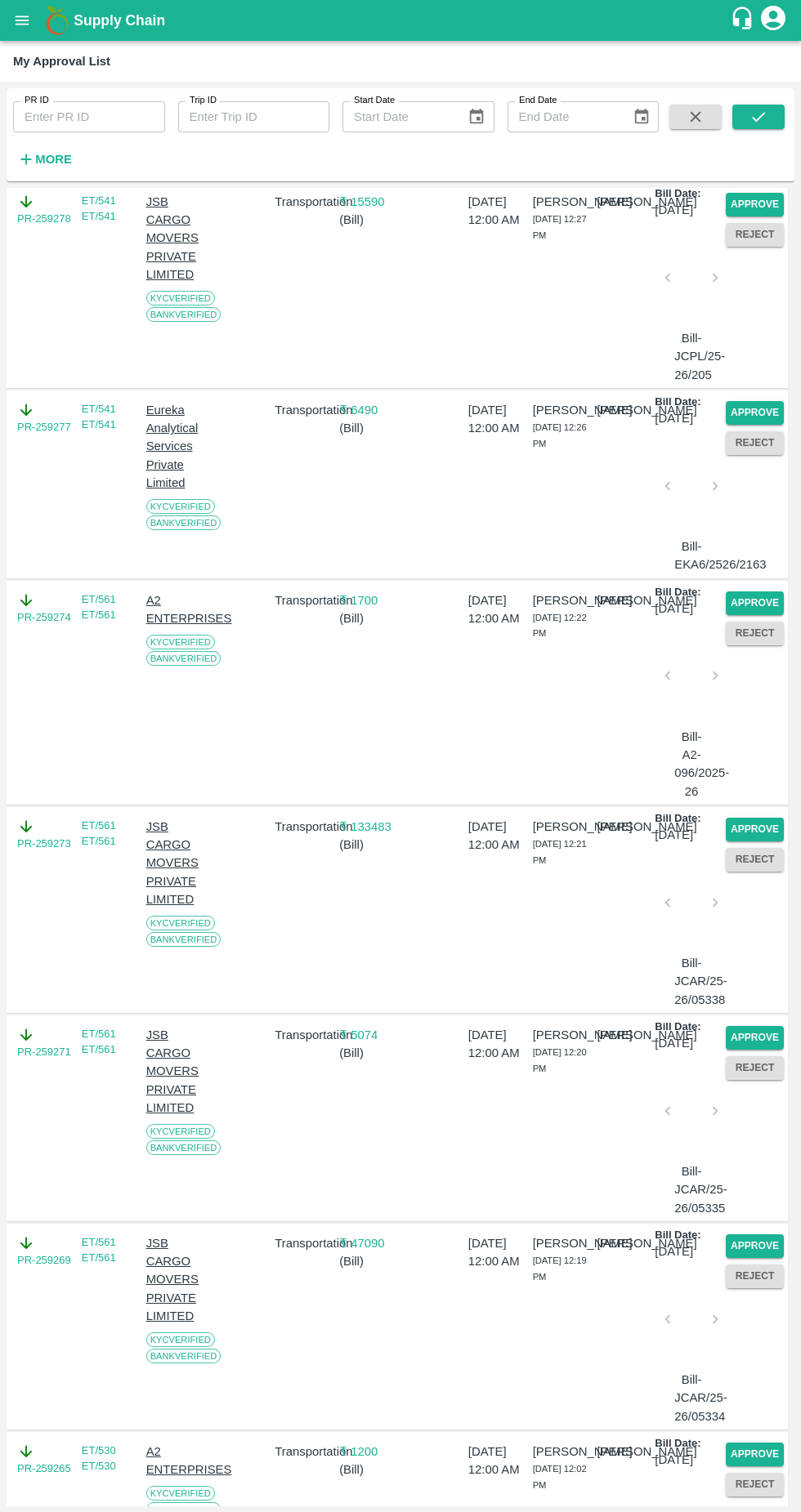
click at [729, 615] on button "Approve" at bounding box center [755, 603] width 58 height 24
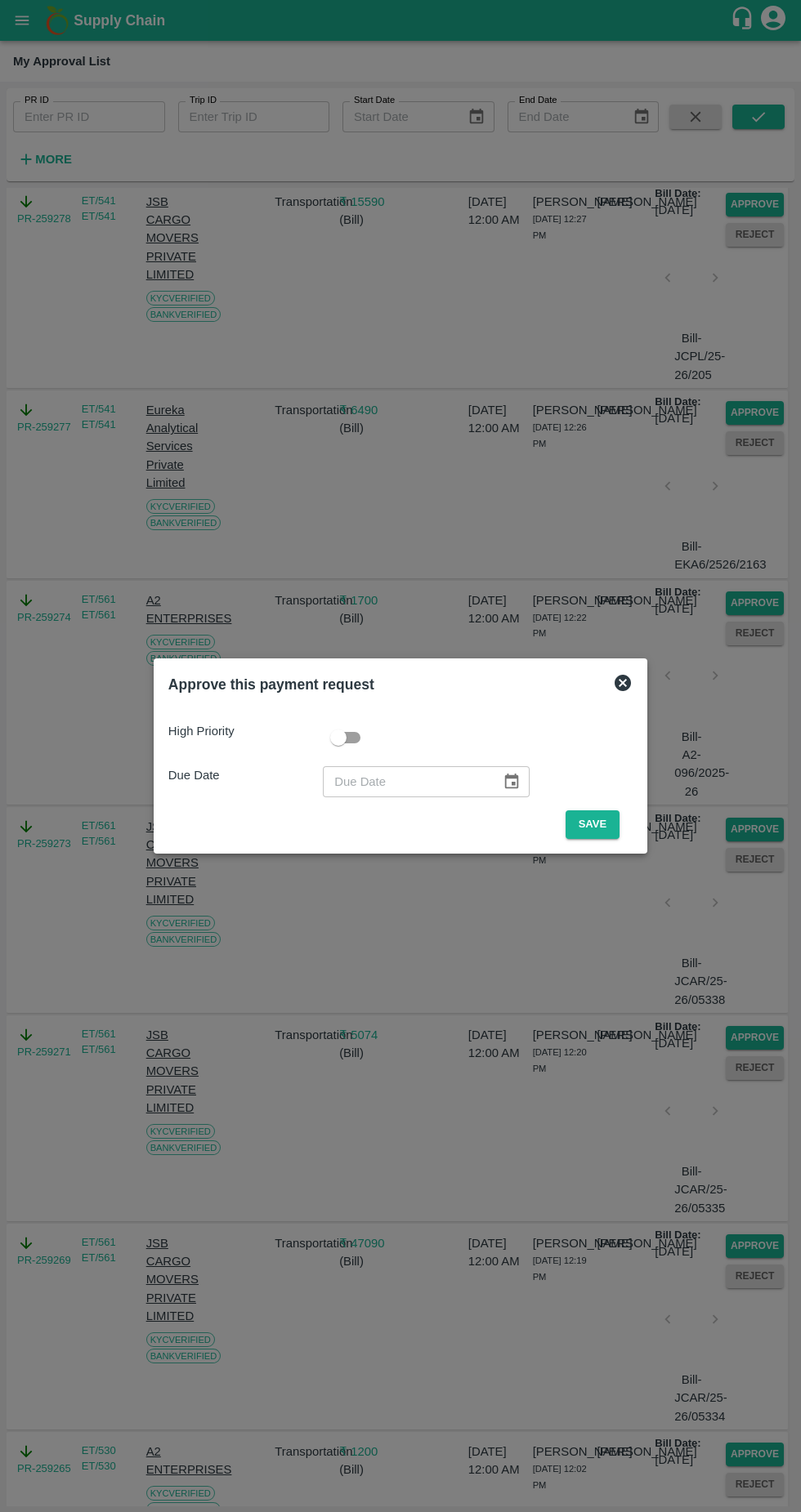
click at [597, 823] on button "Save" at bounding box center [592, 824] width 54 height 29
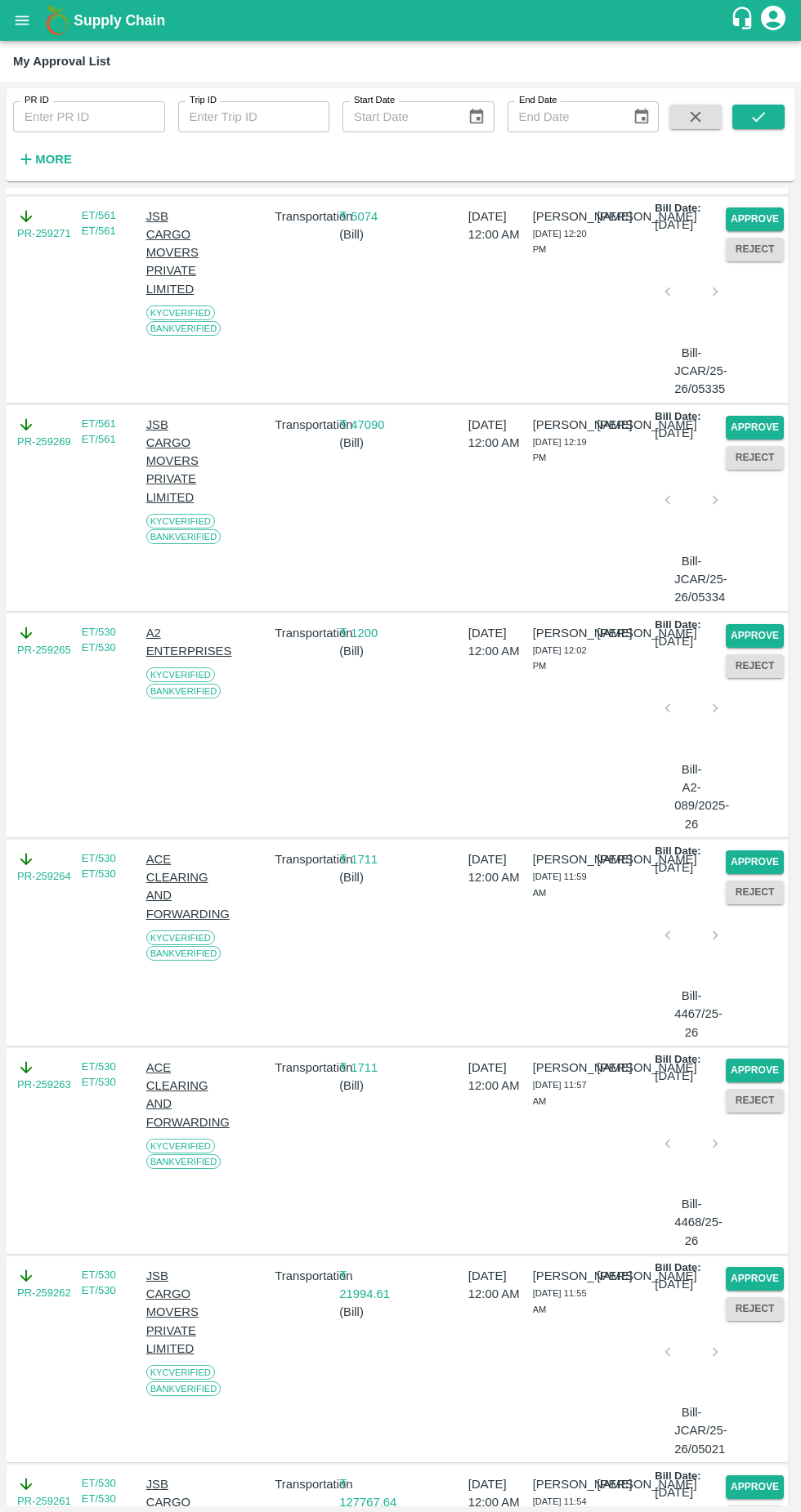
scroll to position [2206, 0]
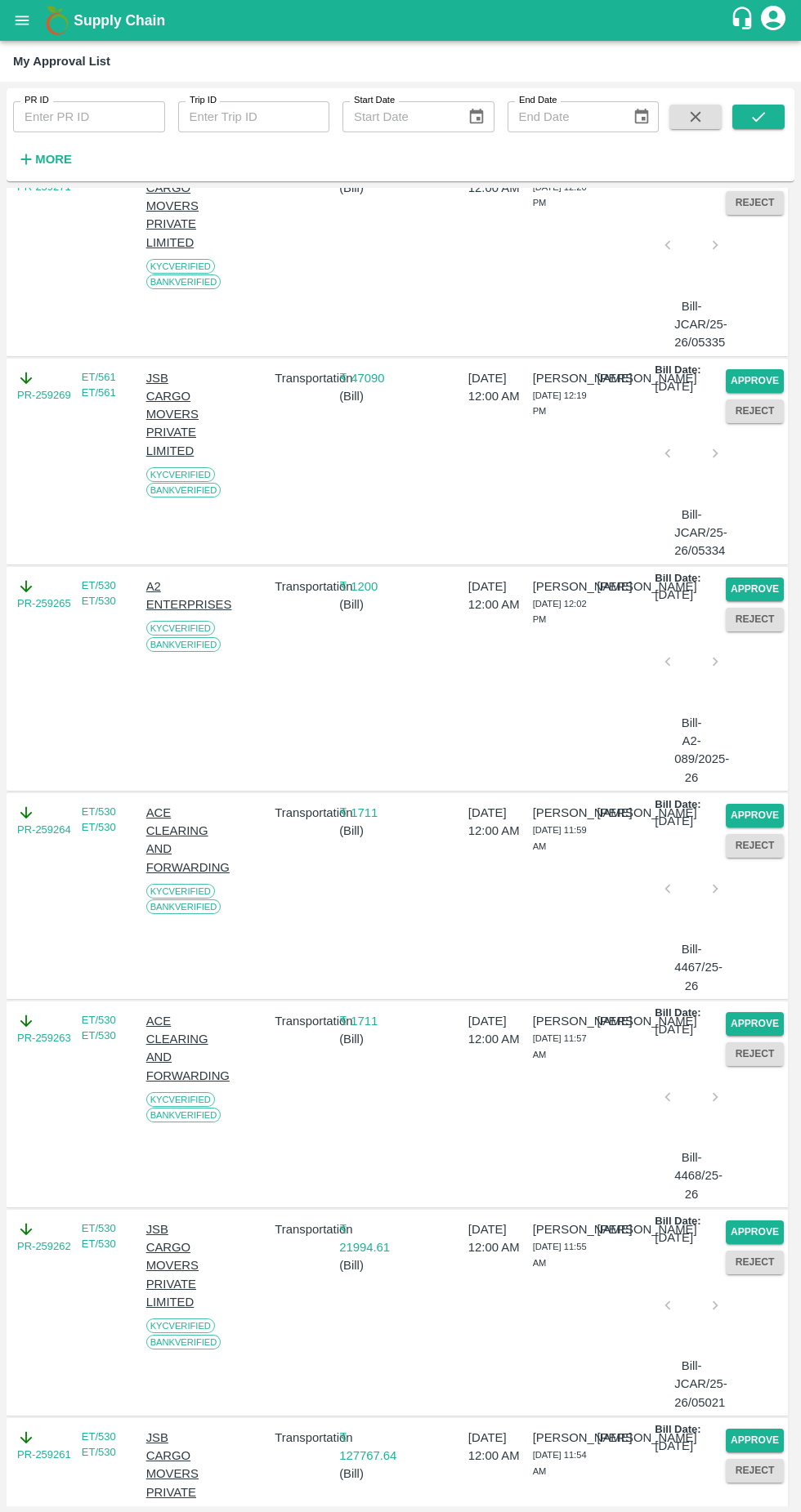
click at [746, 601] on button "Approve" at bounding box center [755, 589] width 58 height 24
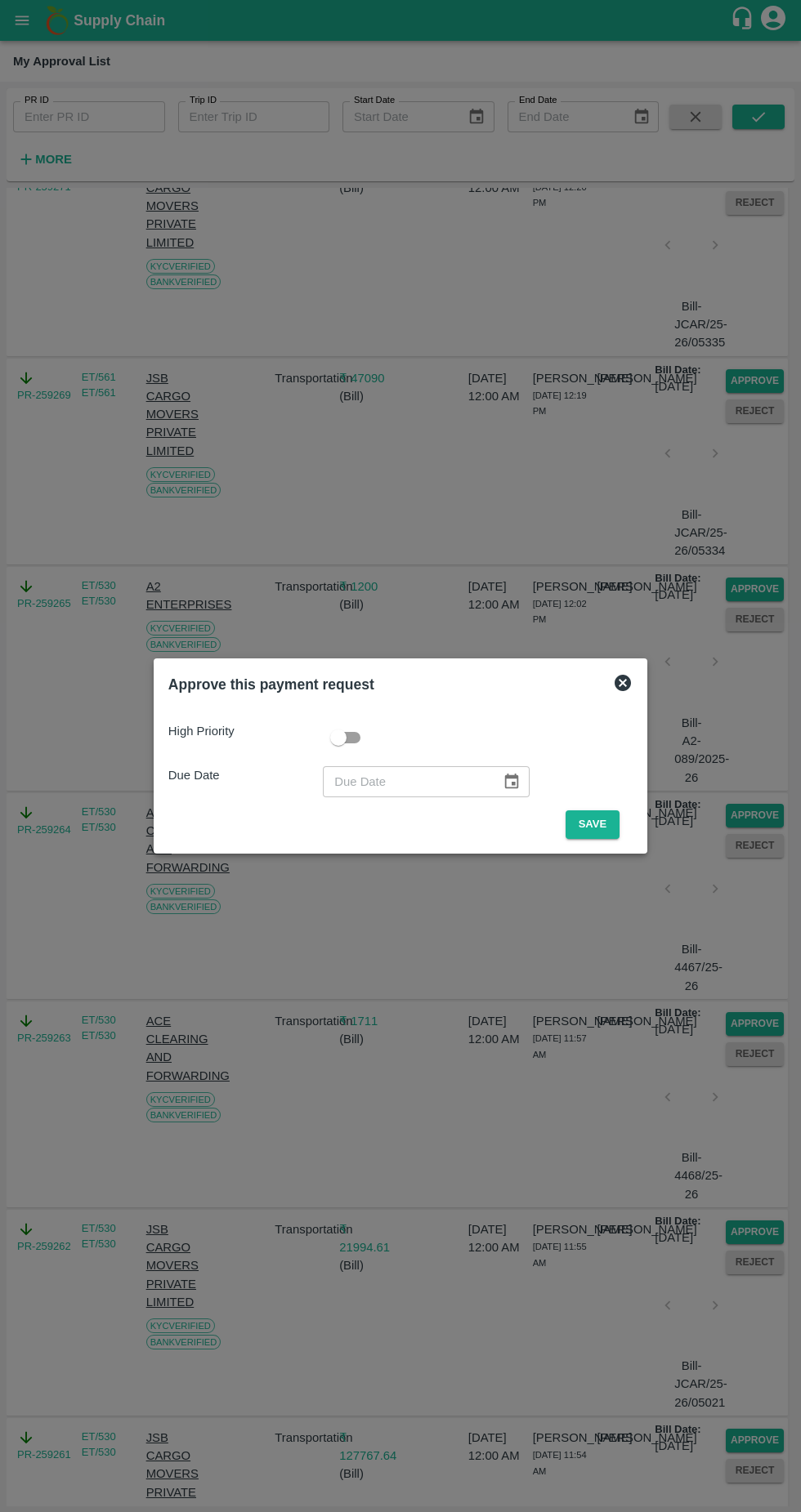
click at [609, 821] on button "Save" at bounding box center [592, 824] width 54 height 29
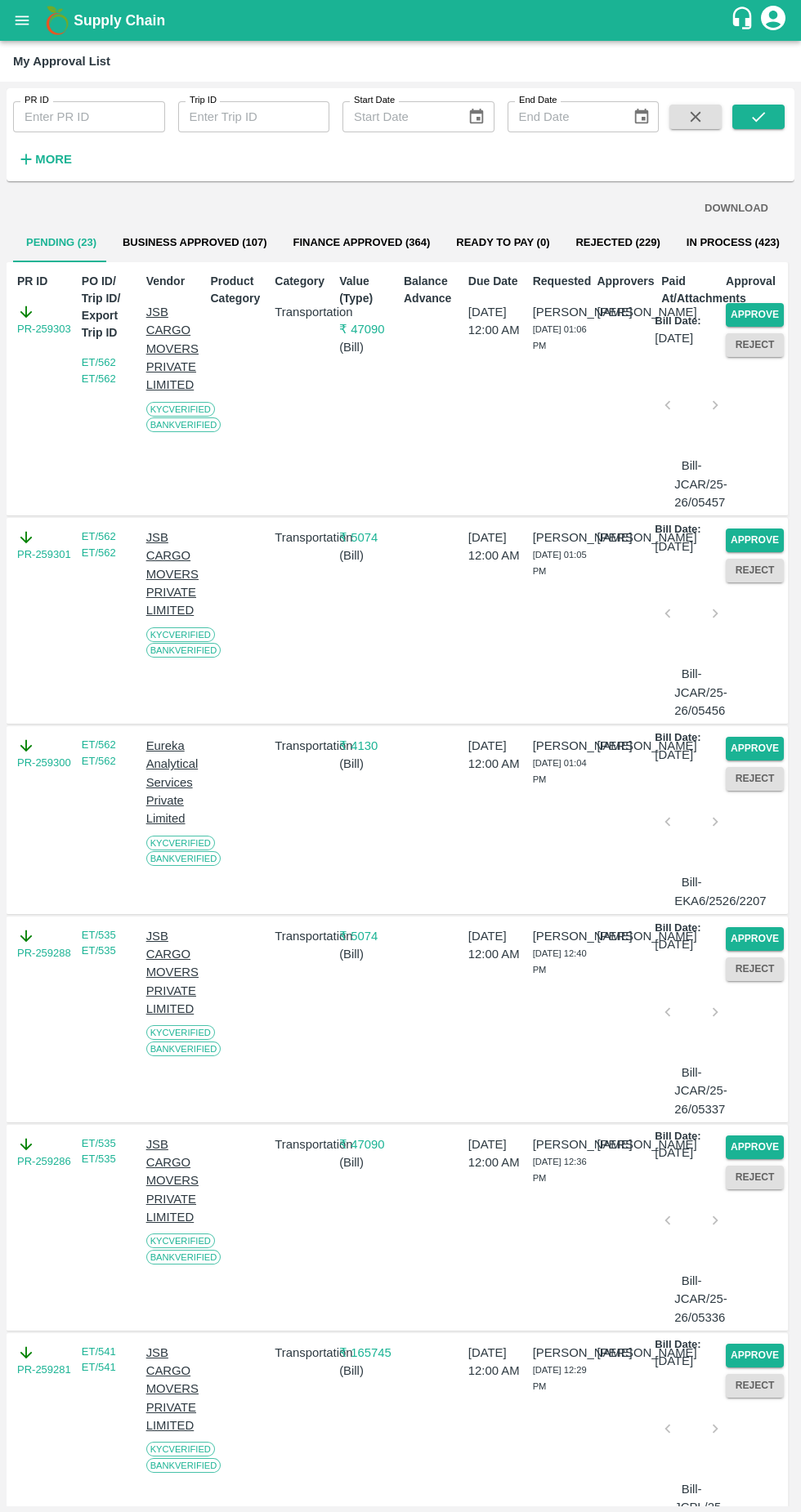
click at [762, 343] on button "Reject" at bounding box center [755, 345] width 58 height 24
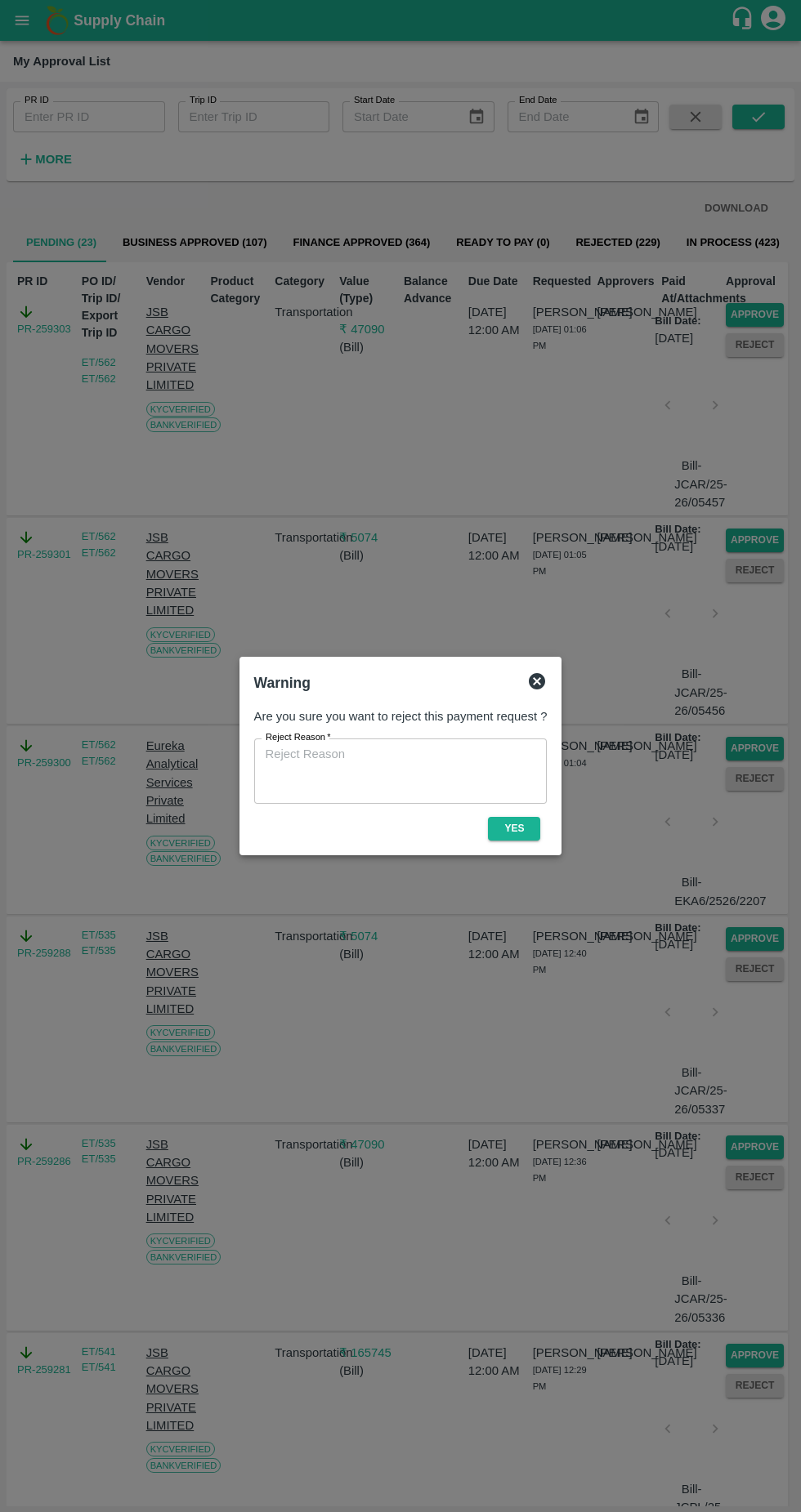
click at [538, 680] on icon at bounding box center [537, 681] width 16 height 16
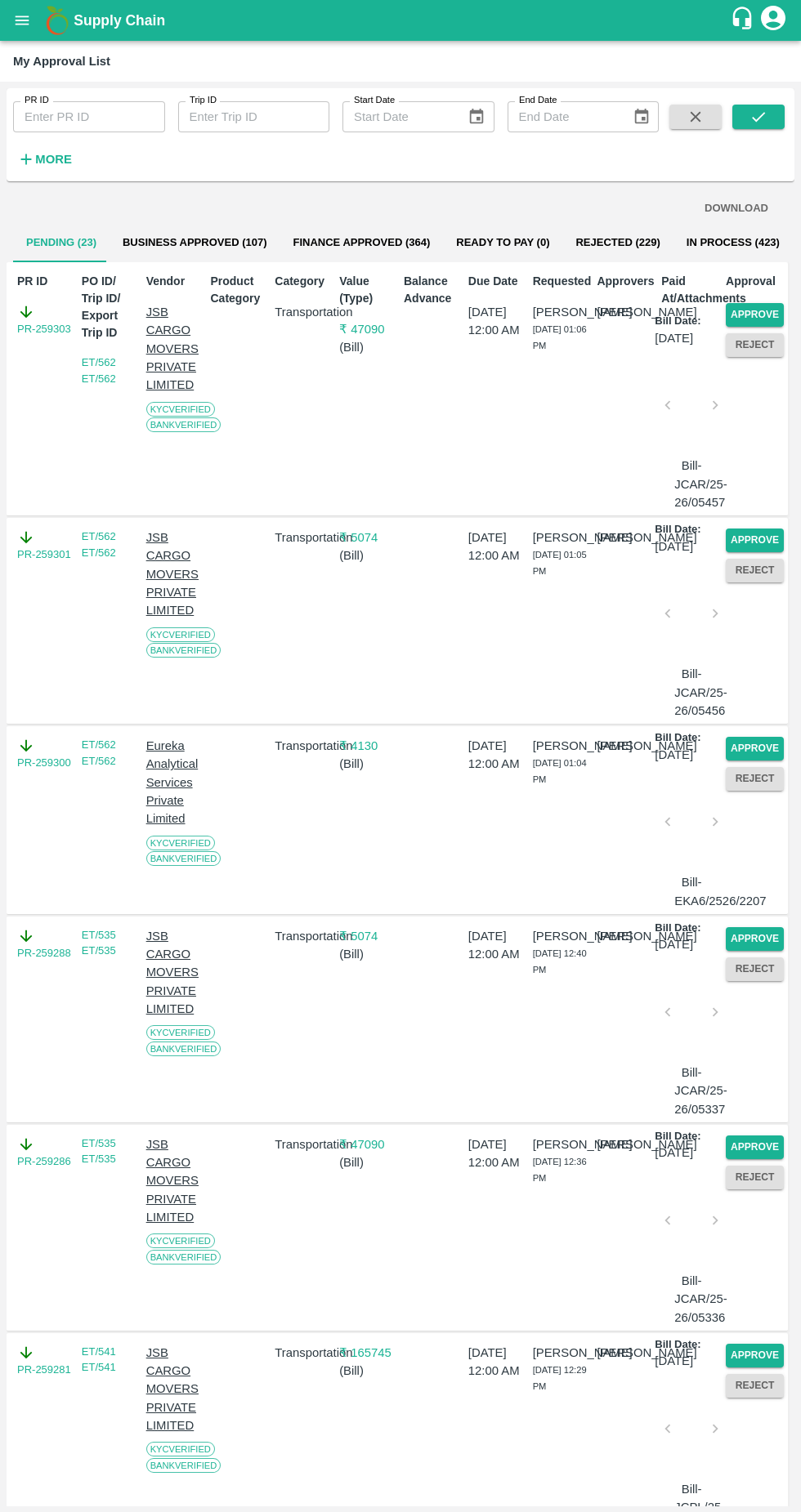
click at [769, 310] on button "Approve" at bounding box center [755, 315] width 58 height 24
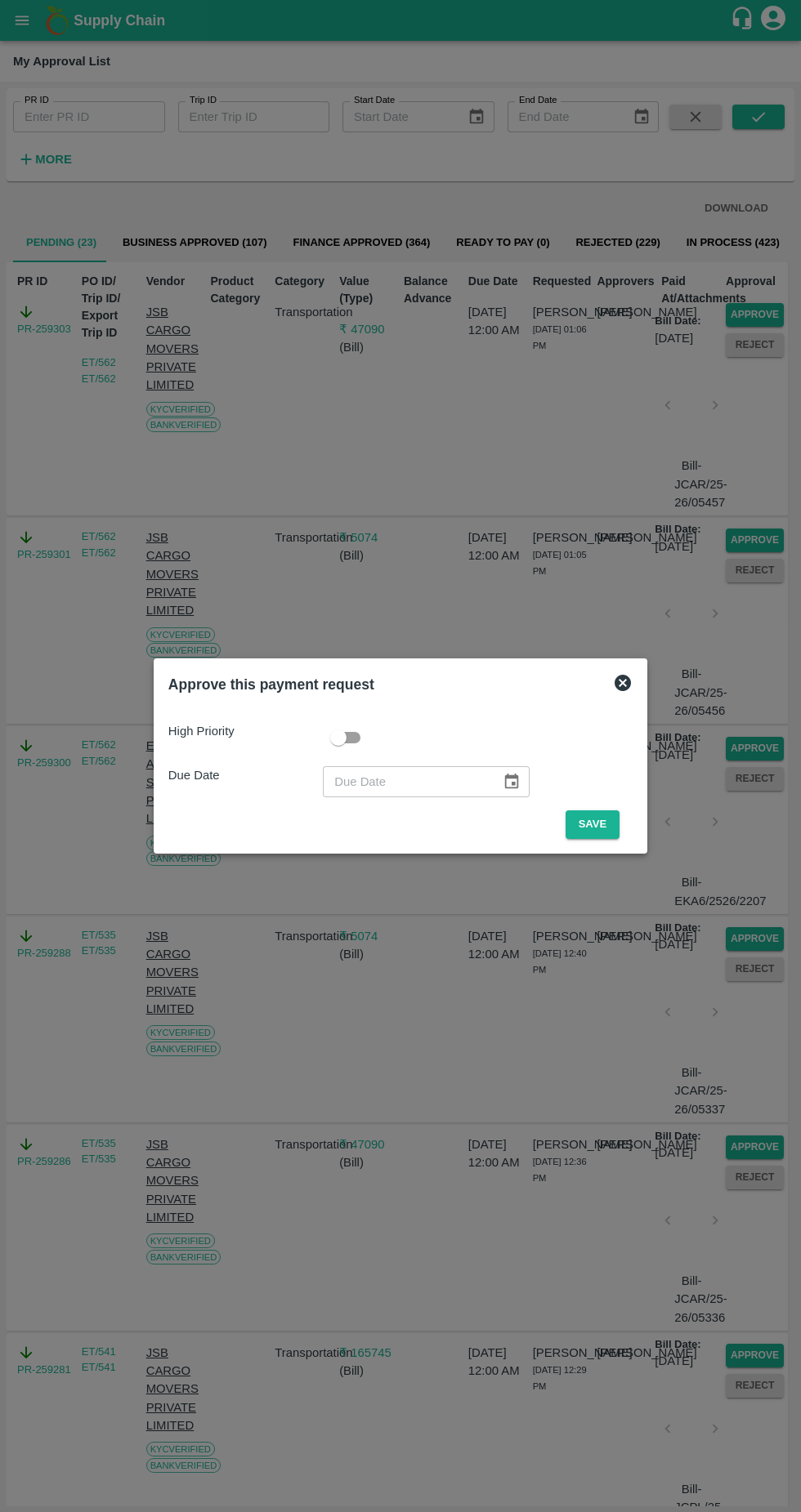
click at [597, 824] on button "Save" at bounding box center [592, 824] width 54 height 29
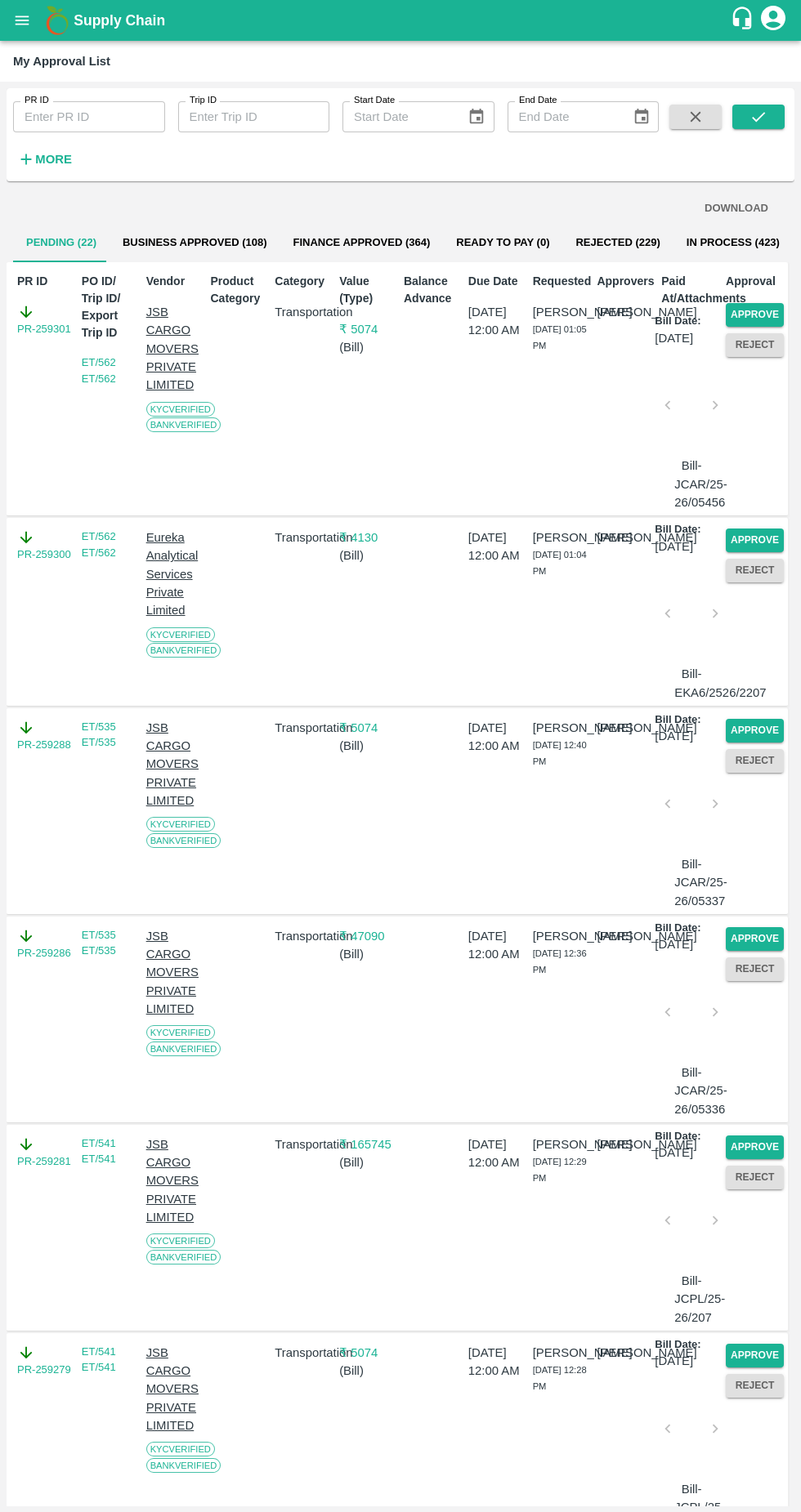
click at [757, 312] on button "Approve" at bounding box center [755, 315] width 58 height 24
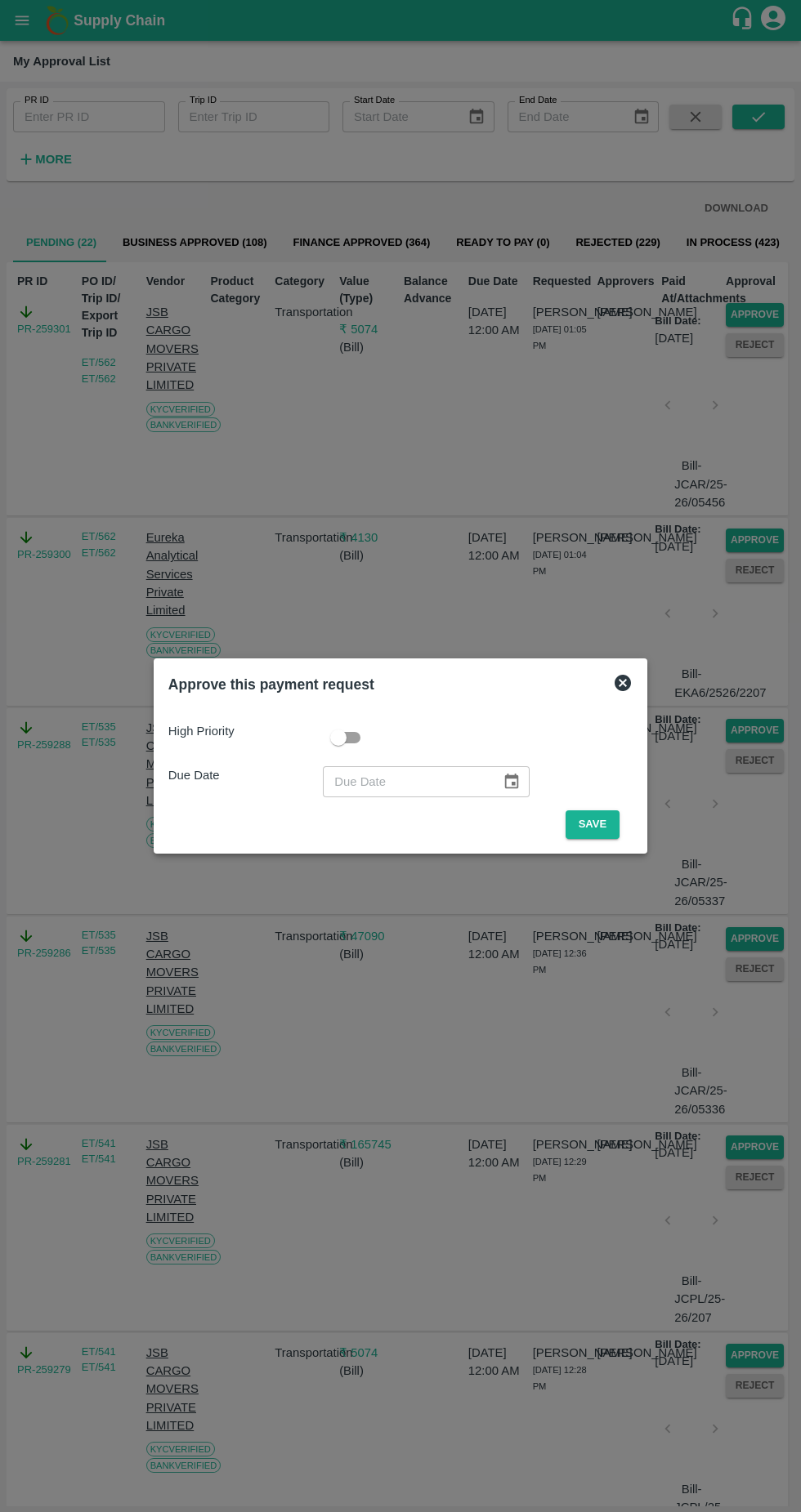
click at [593, 823] on button "Save" at bounding box center [592, 824] width 54 height 29
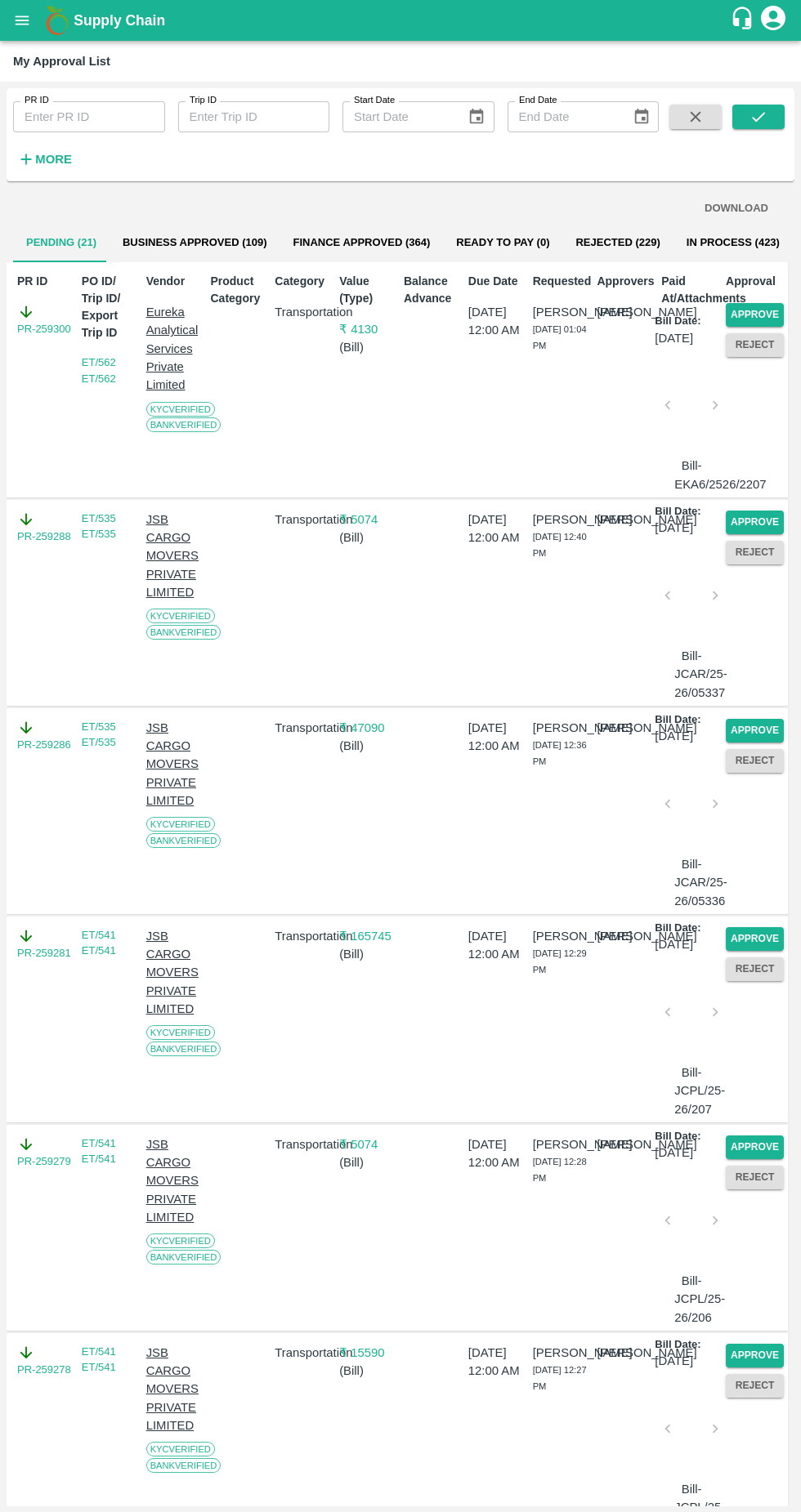
click at [762, 308] on button "Approve" at bounding box center [755, 315] width 58 height 24
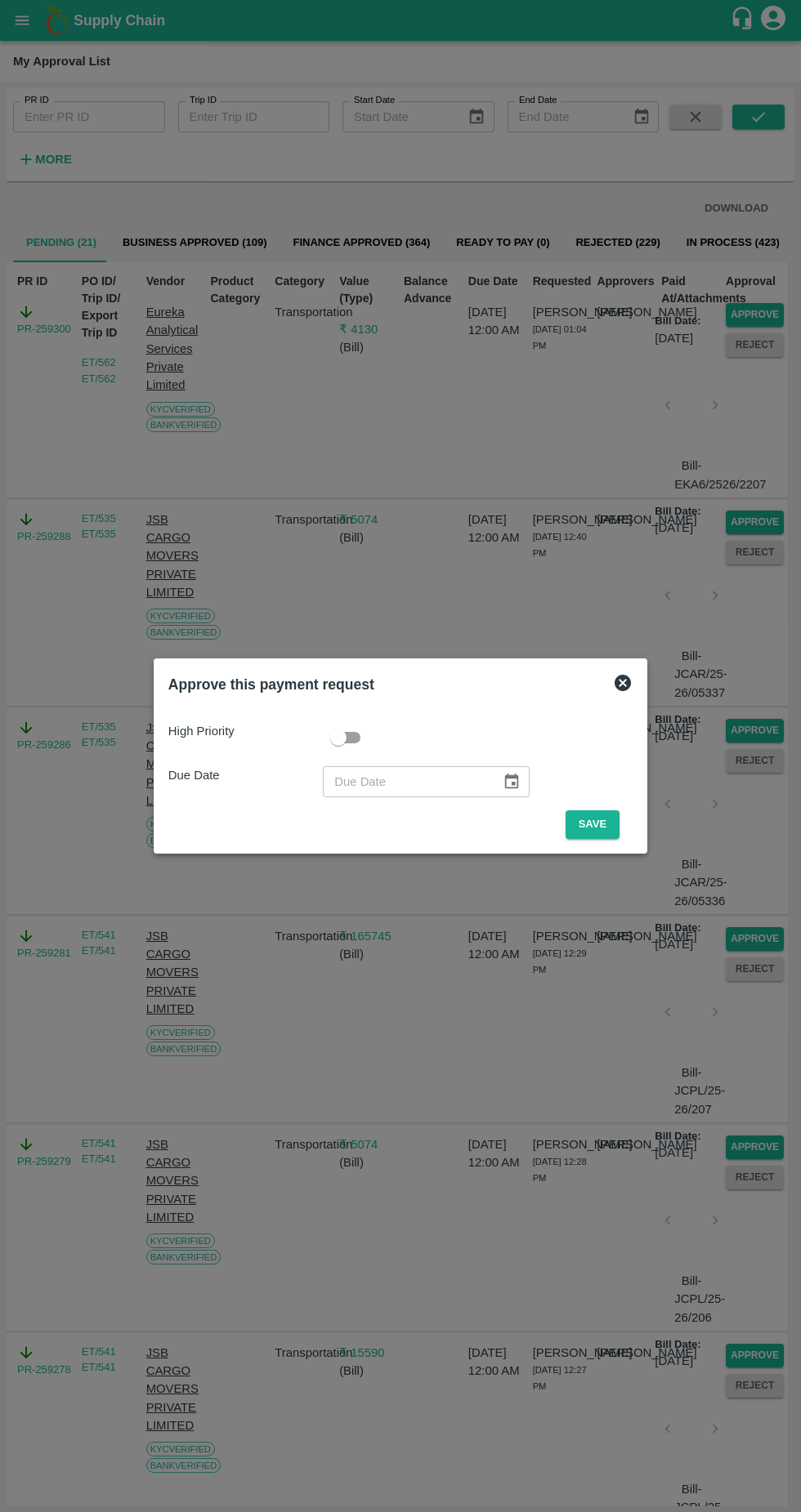
click at [593, 835] on button "Save" at bounding box center [592, 824] width 54 height 29
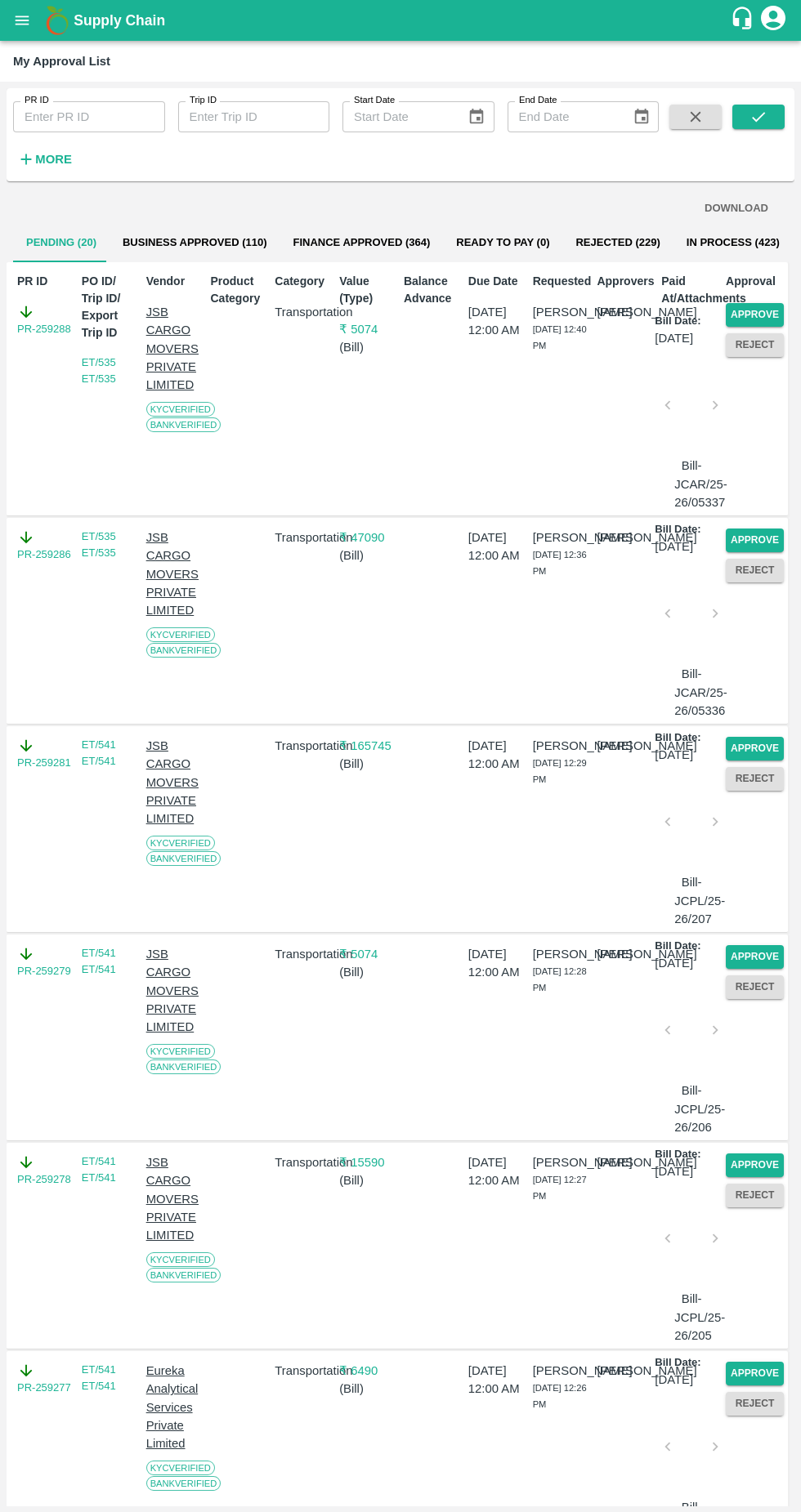
click at [765, 306] on button "Approve" at bounding box center [755, 315] width 58 height 24
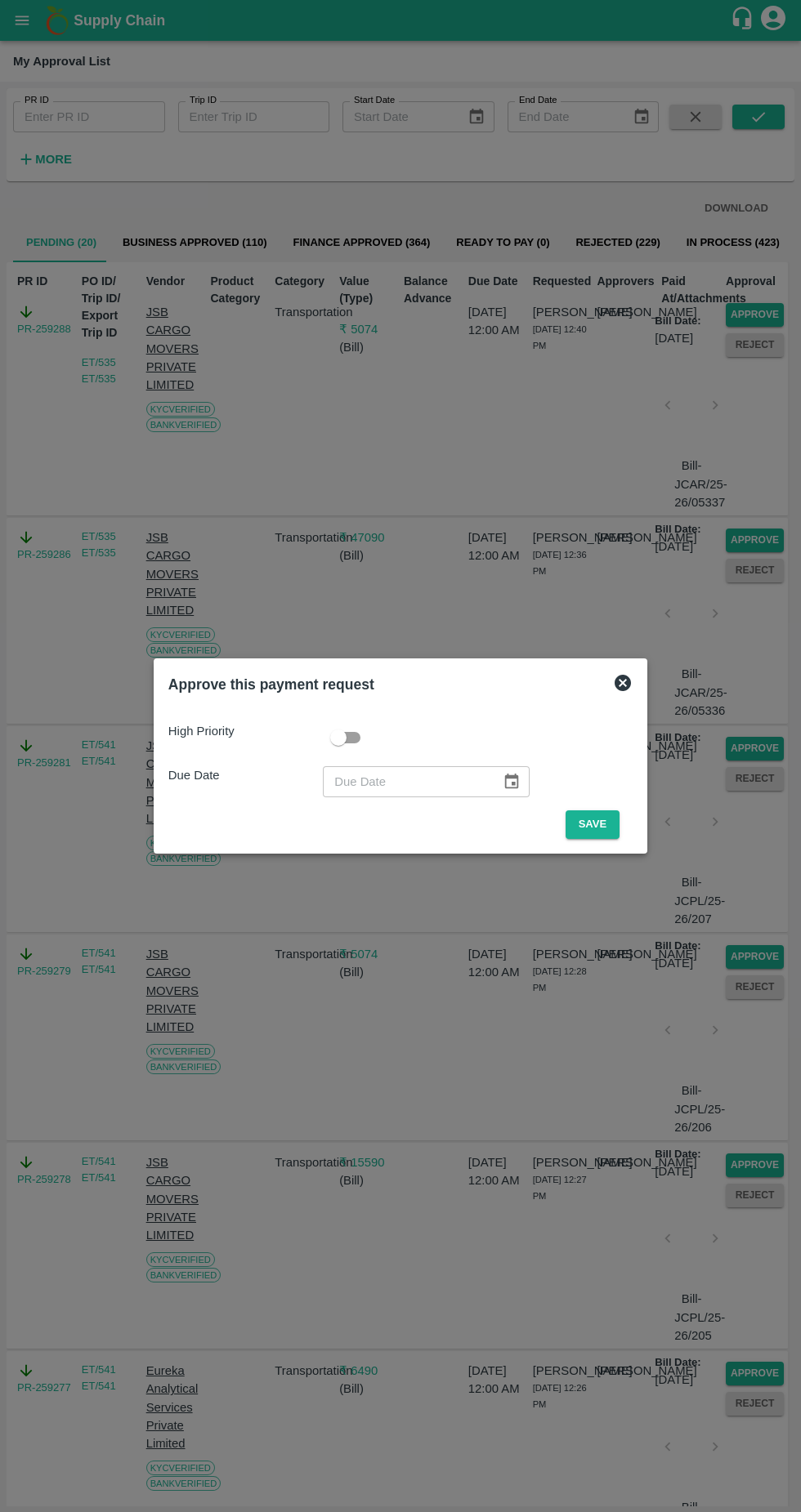
click at [596, 828] on button "Save" at bounding box center [592, 824] width 54 height 29
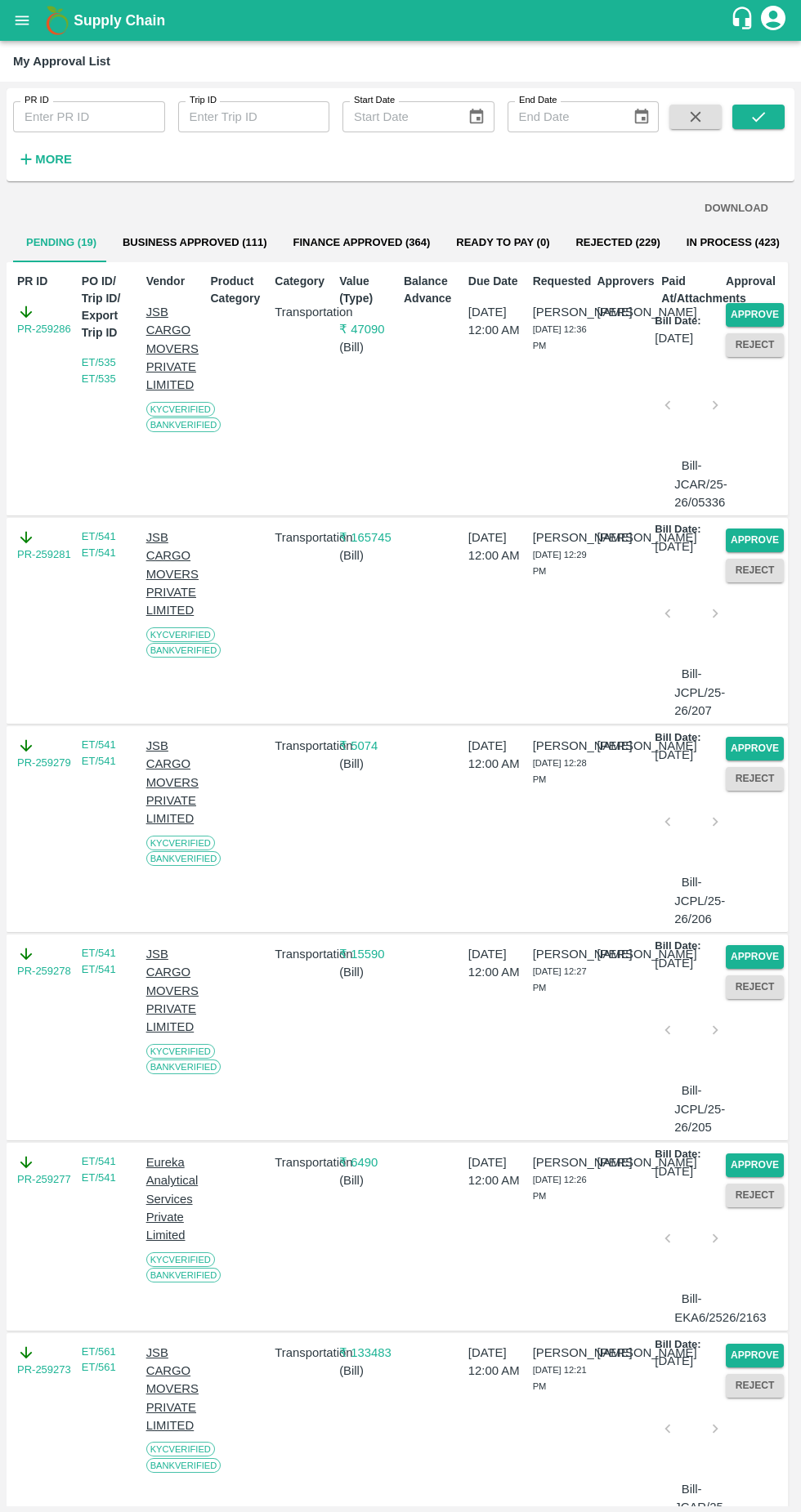
click at [765, 324] on button "Approve" at bounding box center [755, 315] width 58 height 24
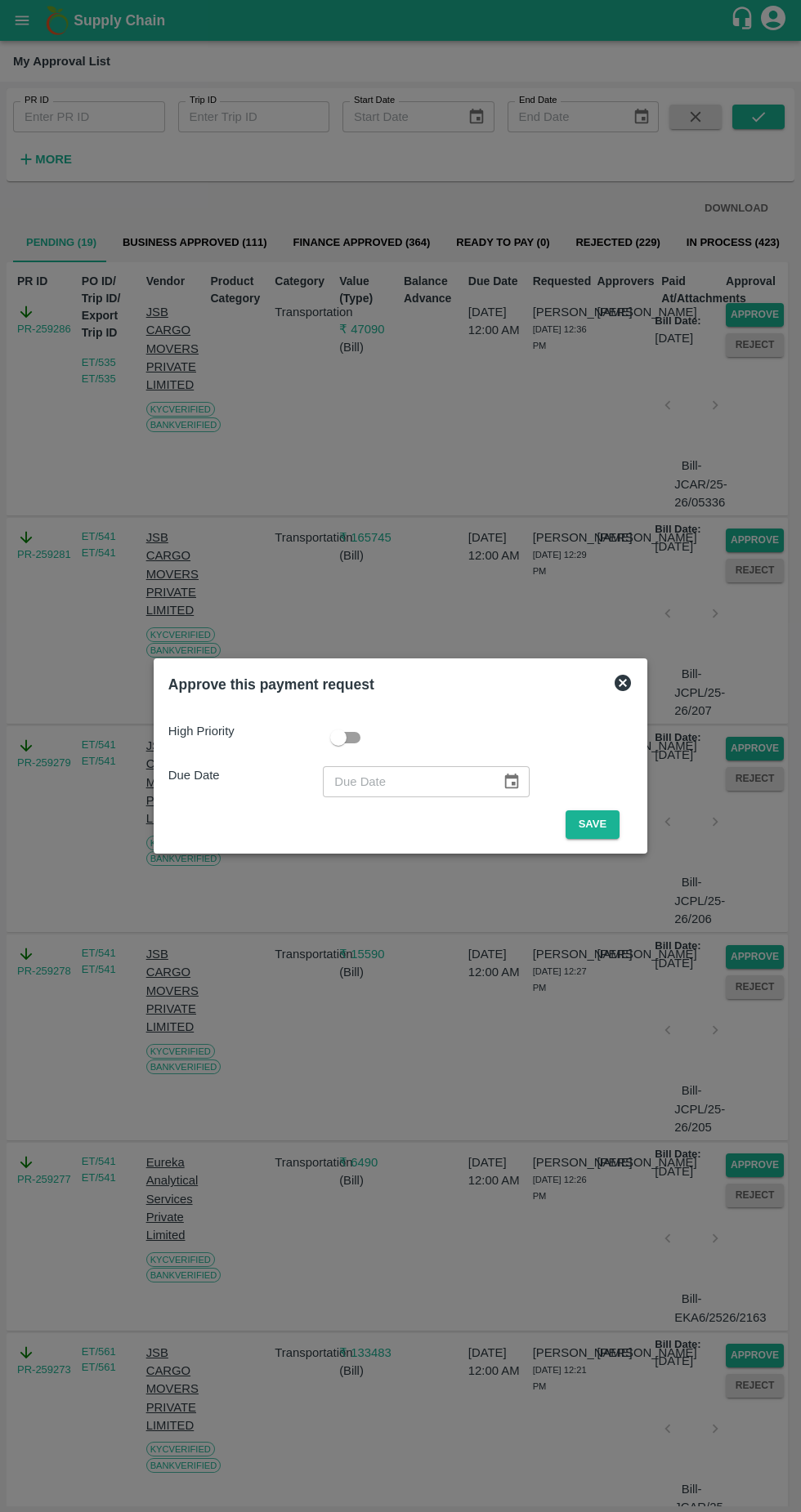
click at [580, 822] on button "Save" at bounding box center [592, 824] width 54 height 29
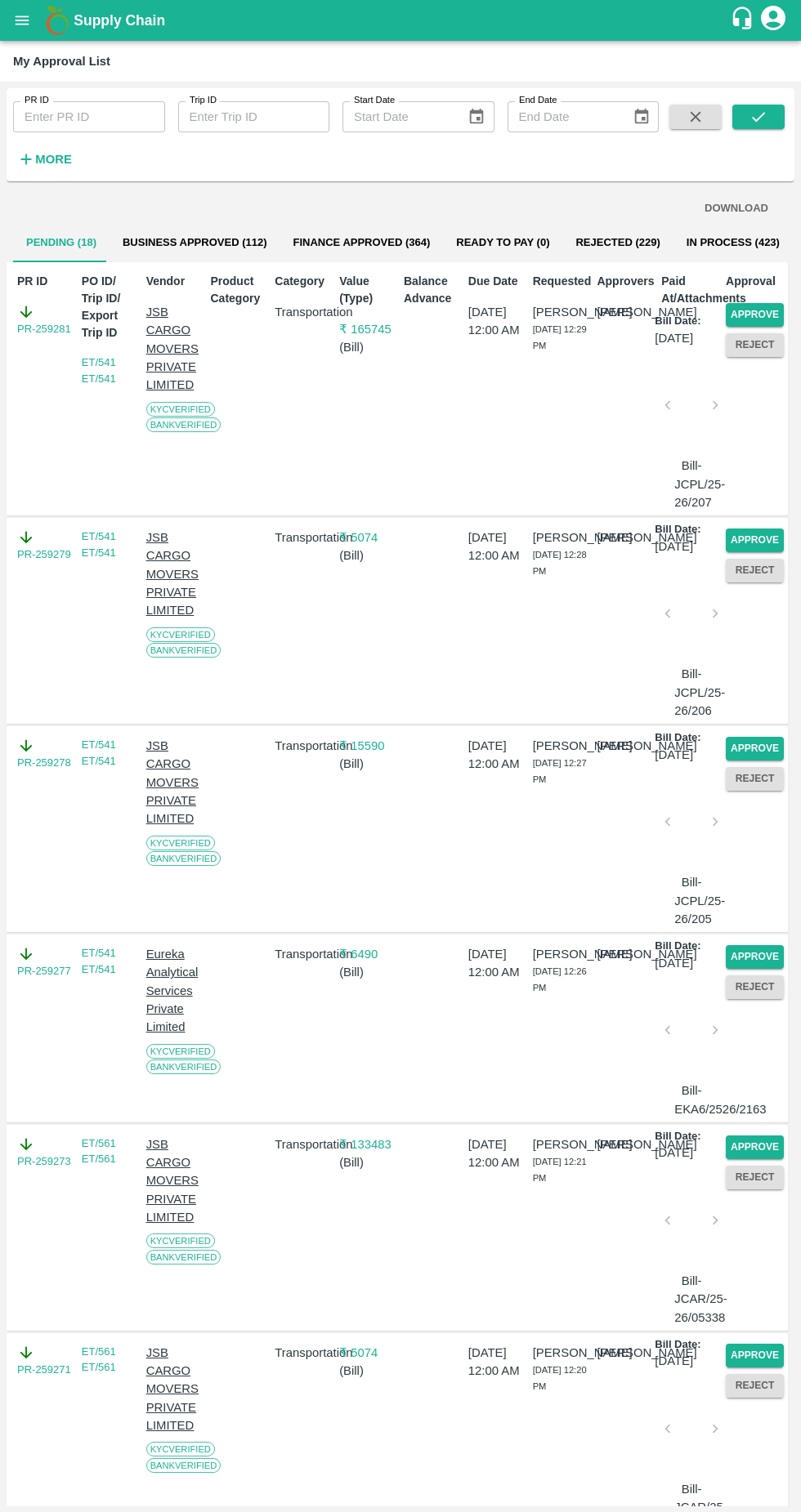
click at [776, 319] on button "Approve" at bounding box center [755, 315] width 58 height 24
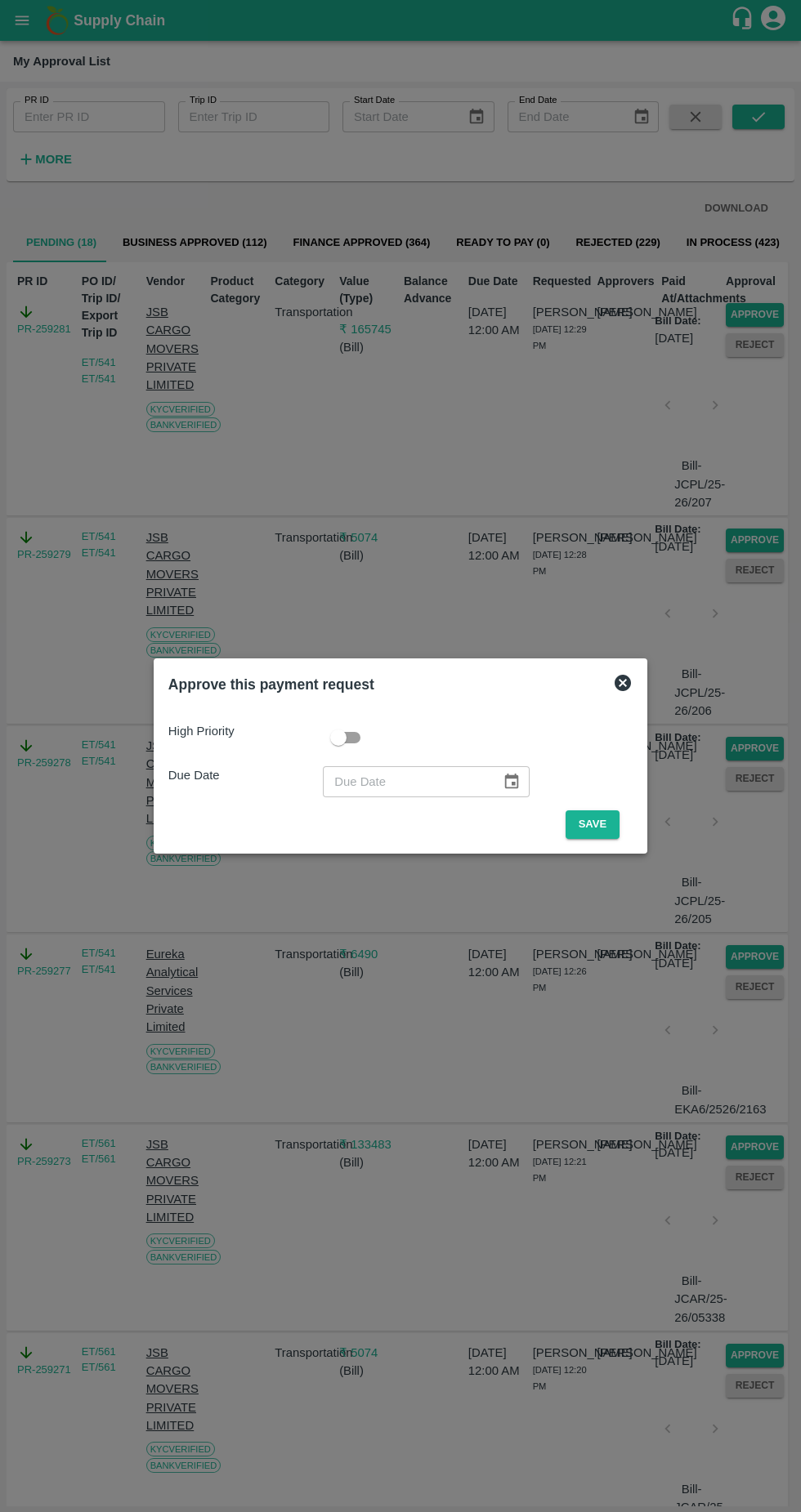
click at [587, 821] on button "Save" at bounding box center [592, 824] width 54 height 29
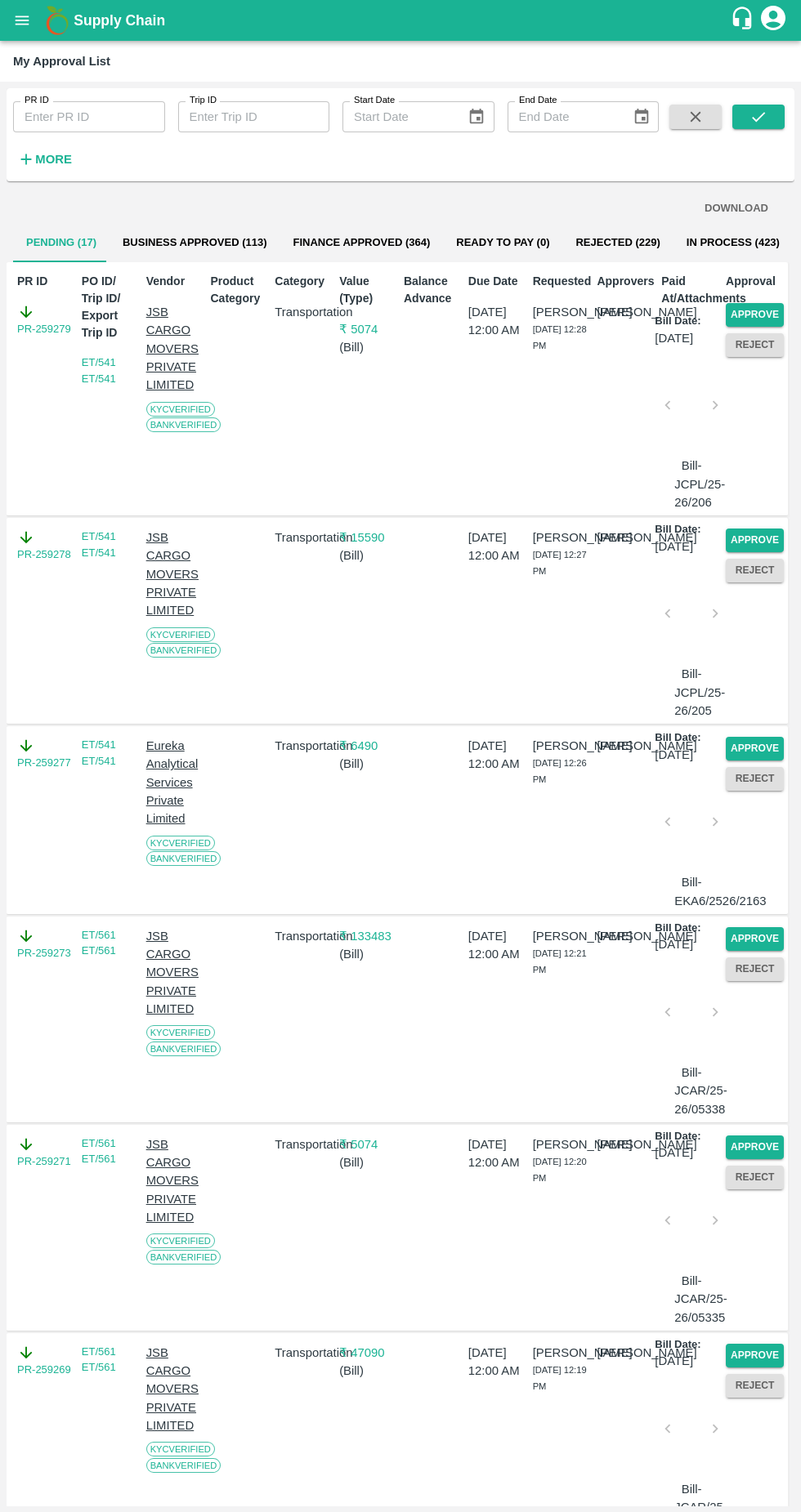
click at [764, 313] on button "Approve" at bounding box center [755, 315] width 58 height 24
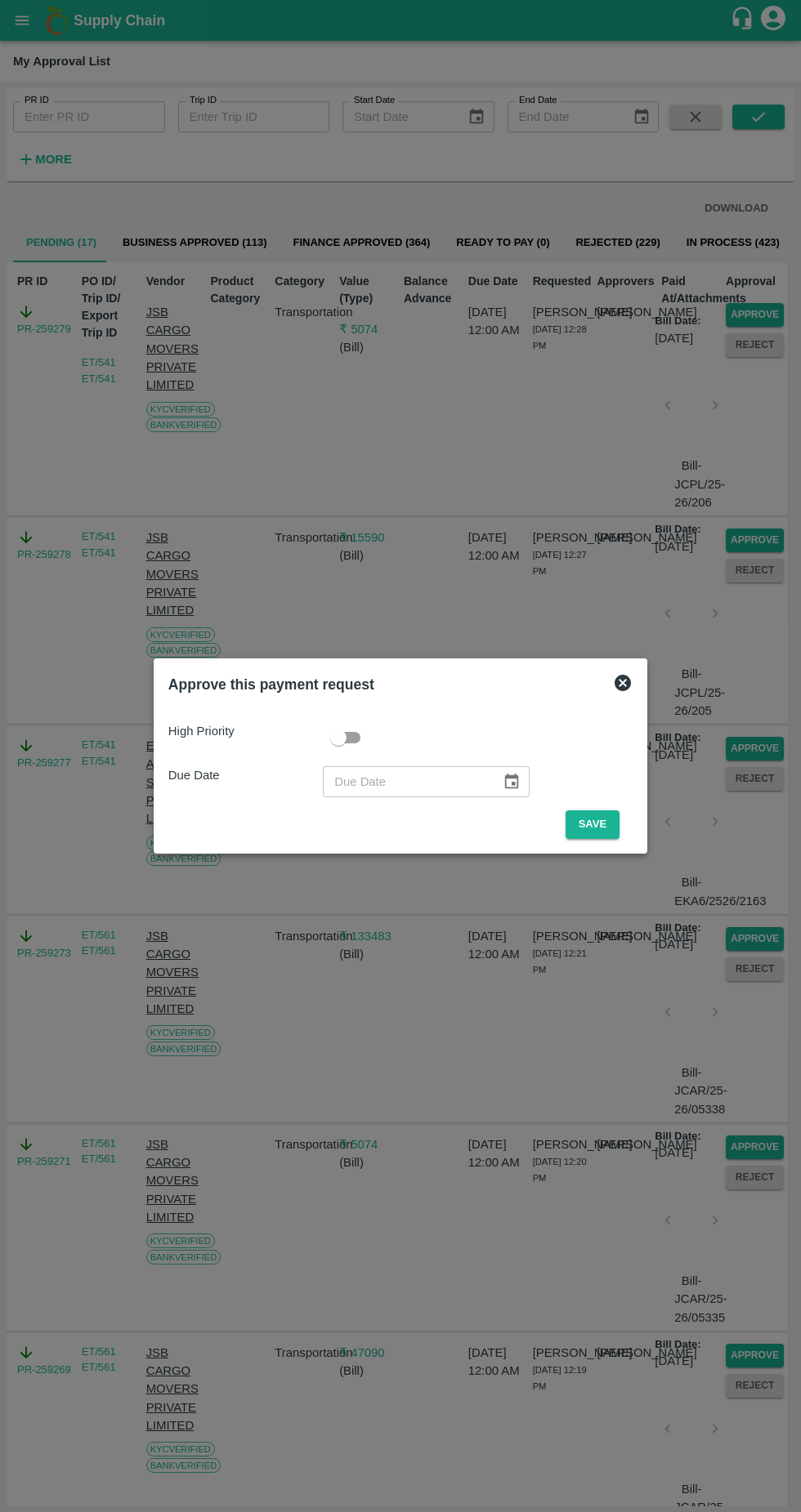
click at [593, 824] on button "Save" at bounding box center [592, 824] width 54 height 29
click at [592, 821] on button "Save" at bounding box center [592, 824] width 54 height 29
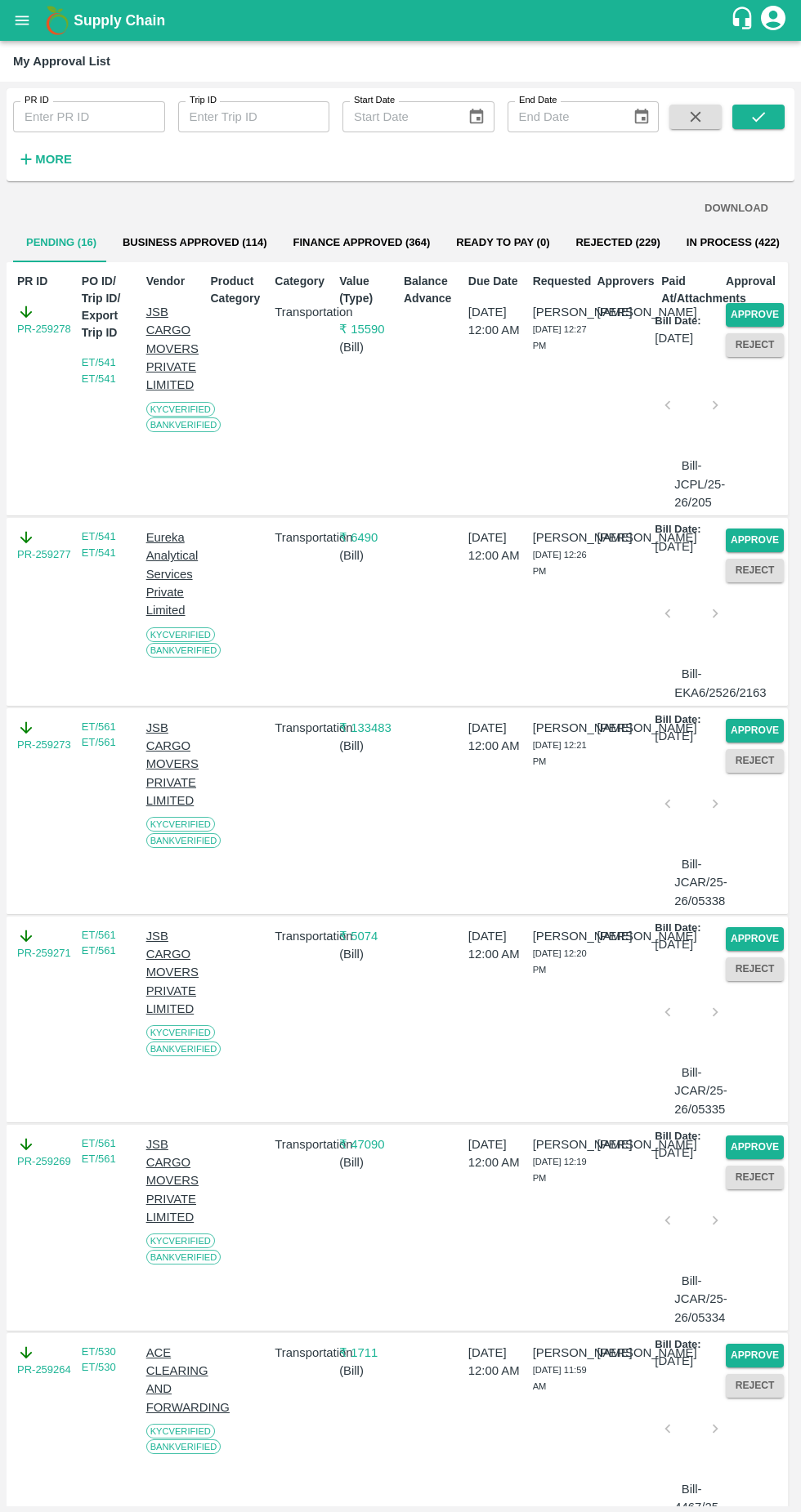
copy div "[PERSON_NAME] [DATE] 12:21 PM"
click at [761, 306] on button "Approve" at bounding box center [755, 315] width 58 height 24
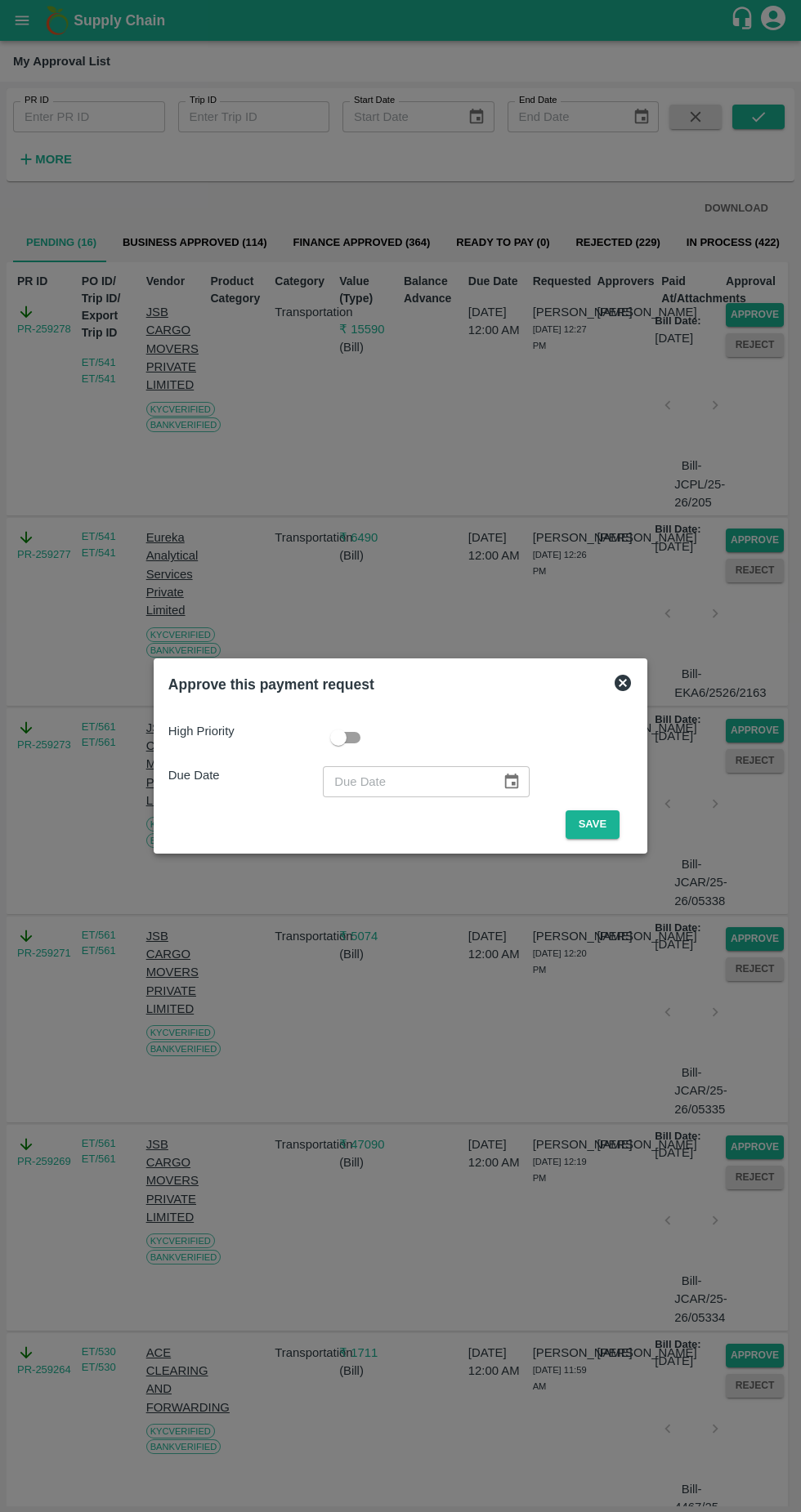
click at [597, 834] on button "Save" at bounding box center [592, 824] width 54 height 29
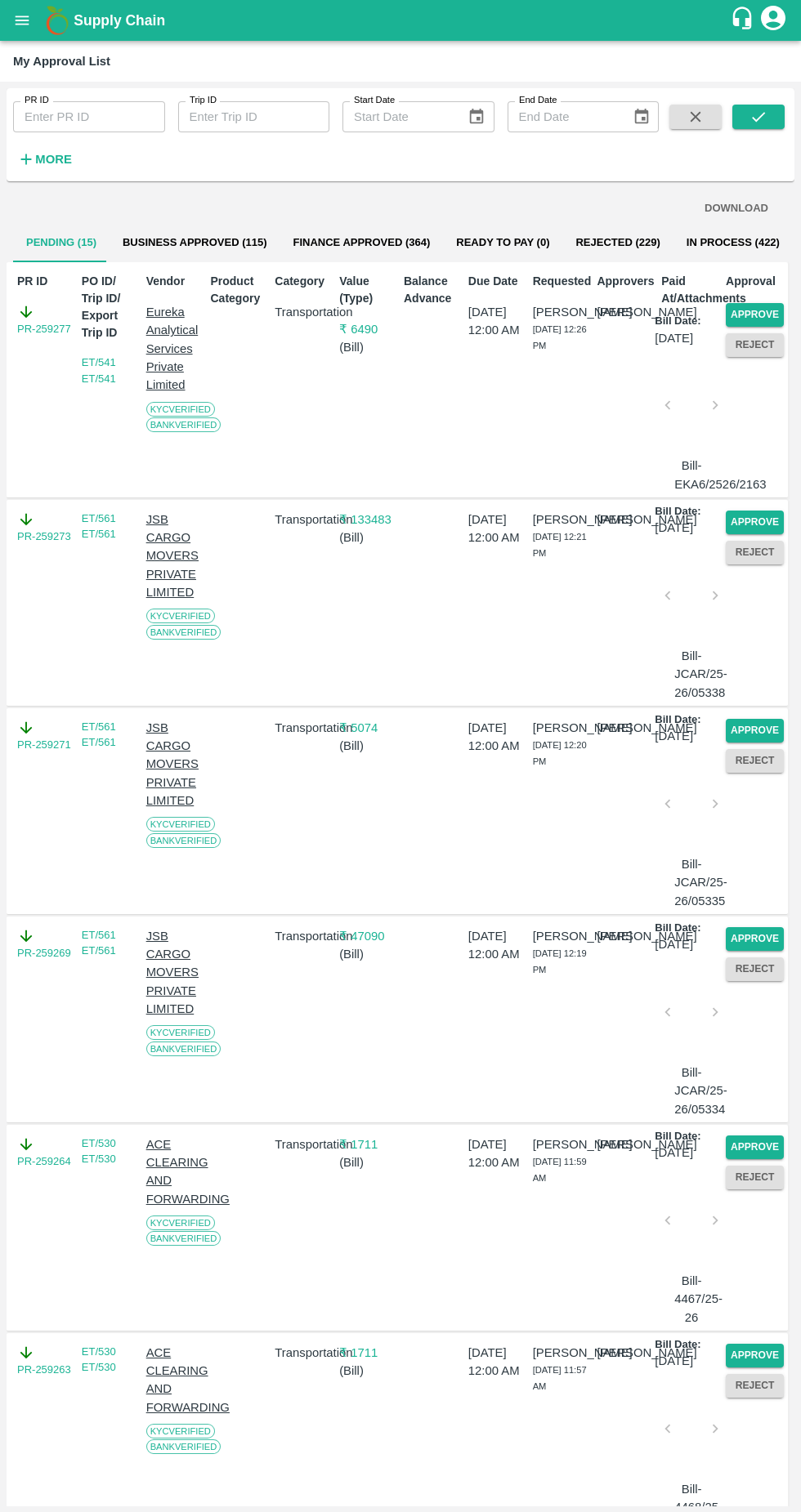
click at [761, 314] on button "Approve" at bounding box center [755, 315] width 58 height 24
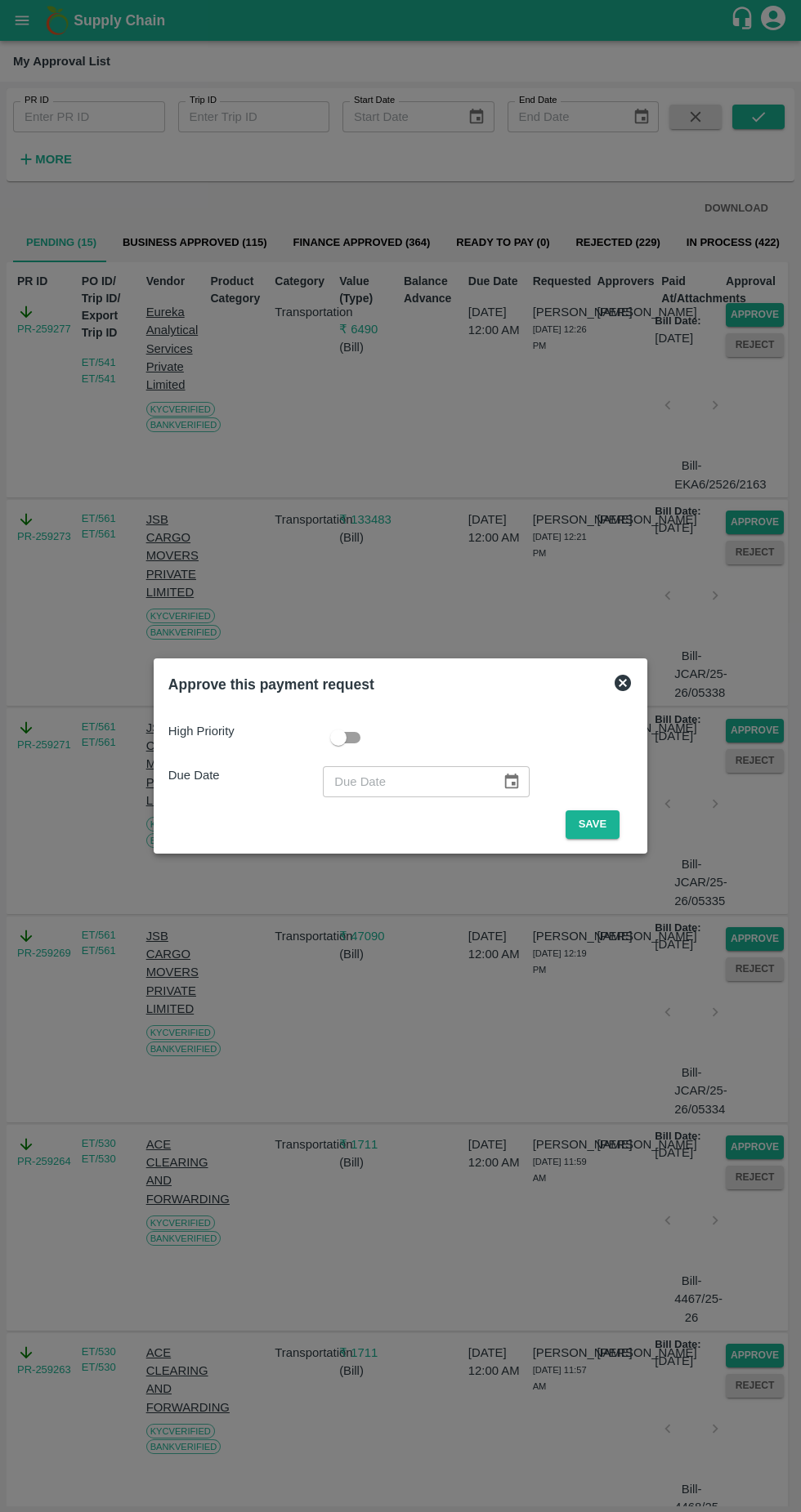
click at [604, 820] on button "Save" at bounding box center [592, 824] width 54 height 29
click at [592, 832] on button "Save" at bounding box center [592, 824] width 54 height 29
